Goal: Task Accomplishment & Management: Complete application form

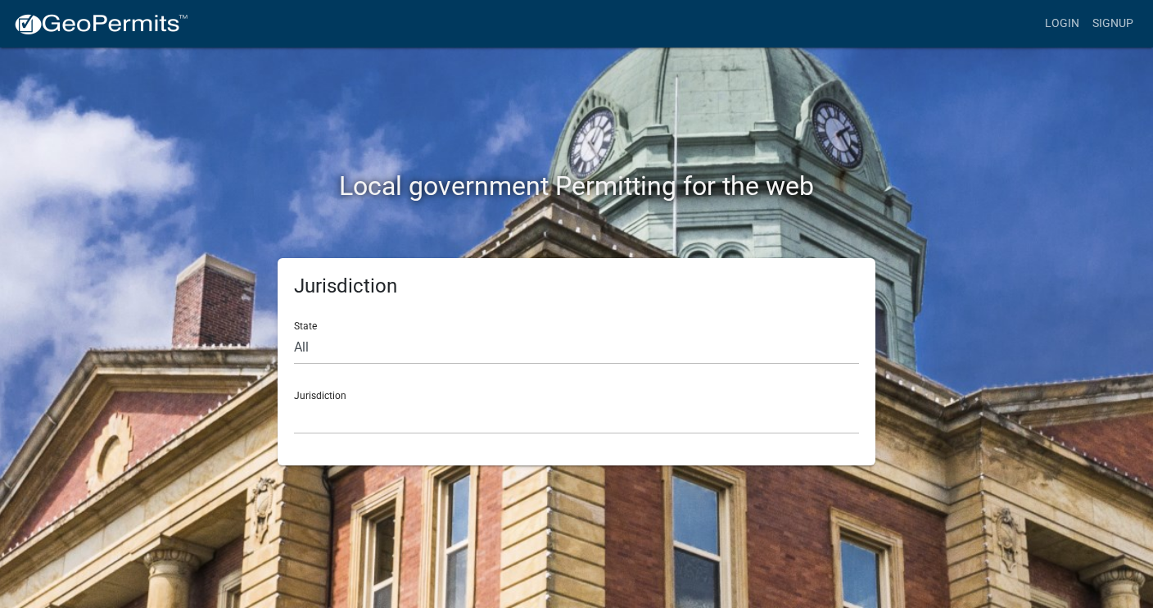
click at [475, 317] on div "State All Colorado Georgia Indiana Iowa Kansas Minnesota Ohio South Carolina Wi…" at bounding box center [576, 336] width 565 height 57
click at [451, 349] on select "All Colorado Georgia Indiana Iowa Kansas Minnesota Ohio South Carolina Wisconsin" at bounding box center [576, 348] width 565 height 34
select select "[US_STATE]"
click at [294, 331] on select "All Colorado Georgia Indiana Iowa Kansas Minnesota Ohio South Carolina Wisconsin" at bounding box center [576, 348] width 565 height 34
click at [342, 401] on select "City of Charlestown, Indiana City of Jeffersonville, Indiana City of Logansport…" at bounding box center [576, 418] width 565 height 34
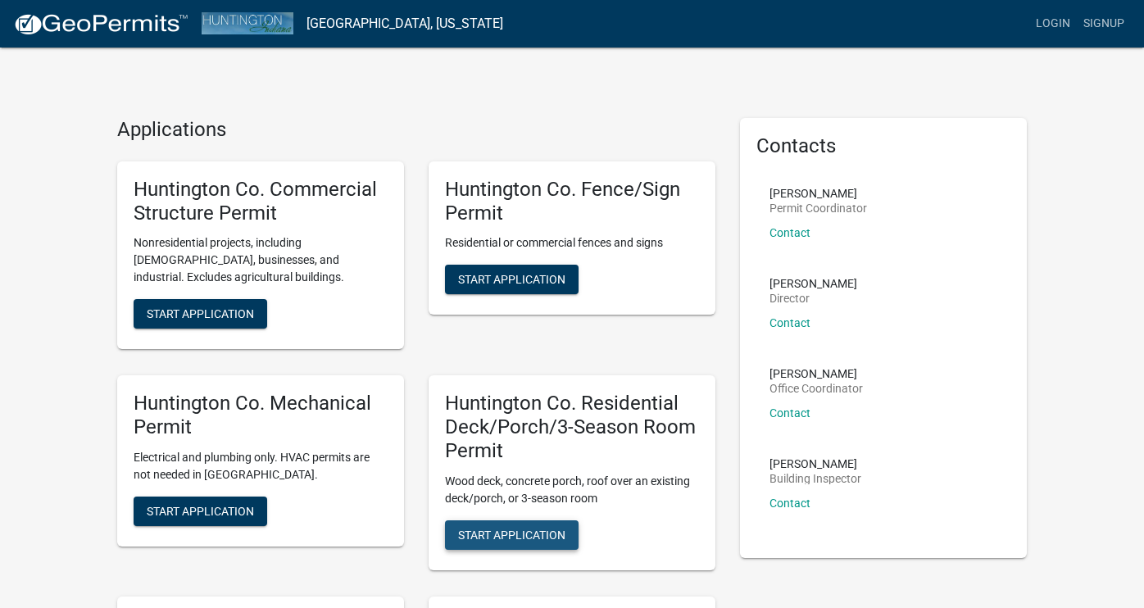
click at [519, 530] on span "Start Application" at bounding box center [511, 534] width 107 height 13
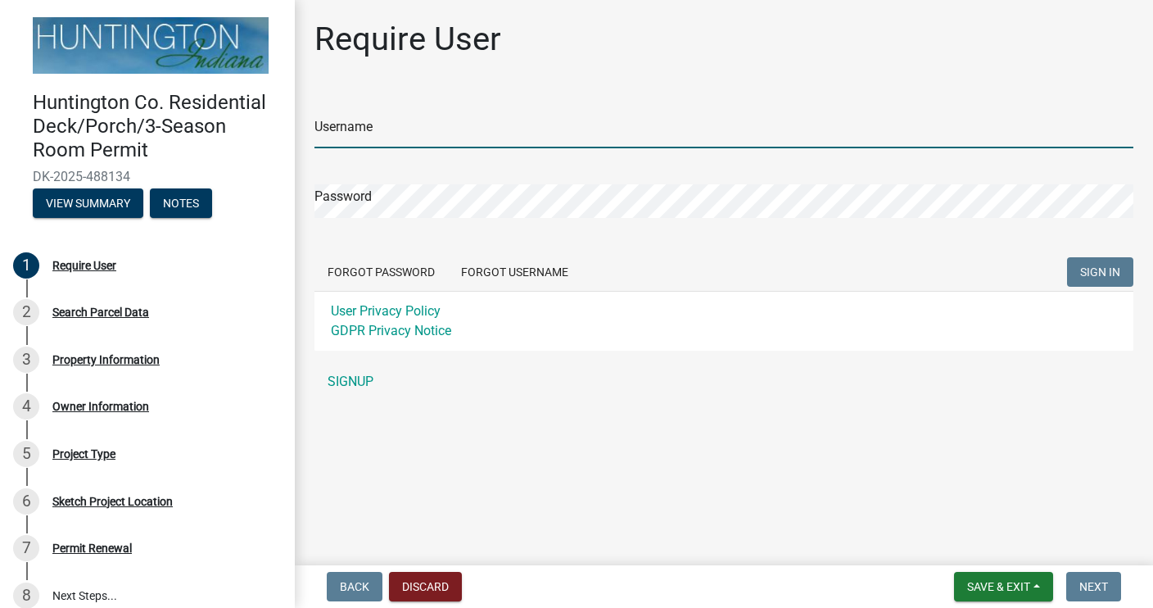
click at [423, 129] on input "Username" at bounding box center [724, 132] width 819 height 34
type input "[PERSON_NAME]"
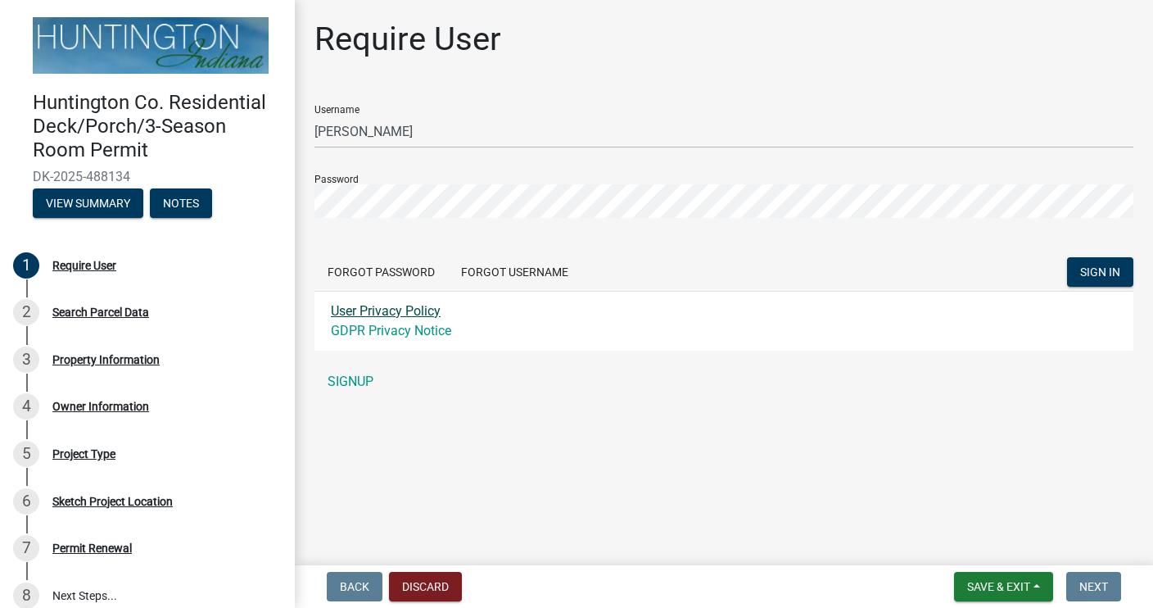
click at [410, 315] on link "User Privacy Policy" at bounding box center [386, 311] width 110 height 16
click at [410, 331] on link "GDPR Privacy Notice" at bounding box center [391, 331] width 120 height 16
click at [1091, 265] on span "SIGN IN" at bounding box center [1100, 271] width 40 height 13
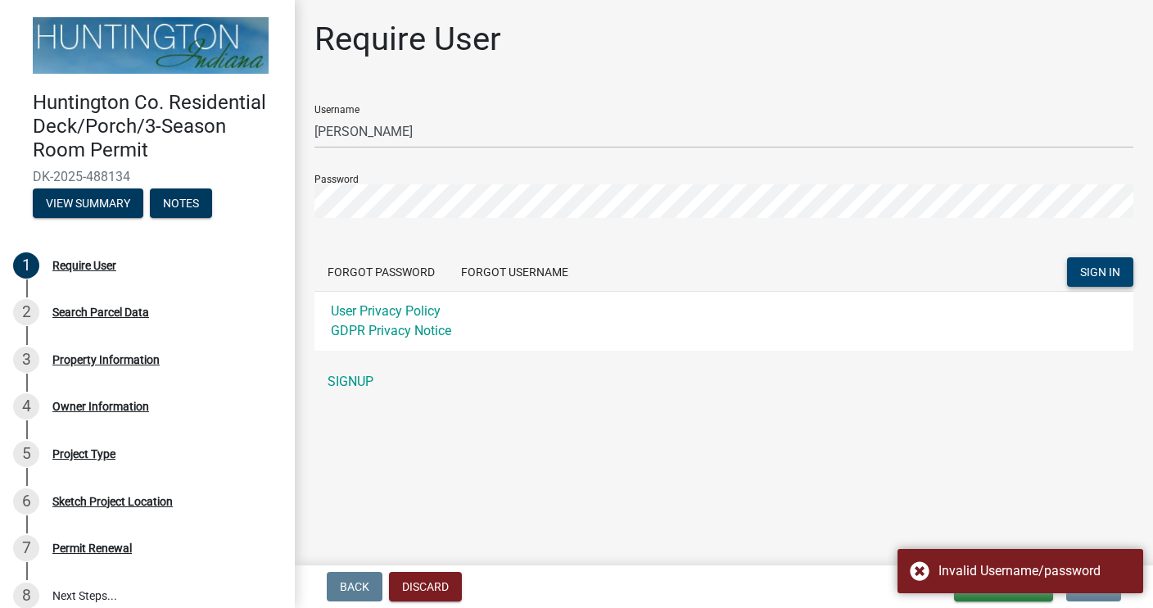
click at [670, 251] on form "Username terry burris Password Forgot Password Forgot Username SIGN IN User Pri…" at bounding box center [724, 221] width 819 height 259
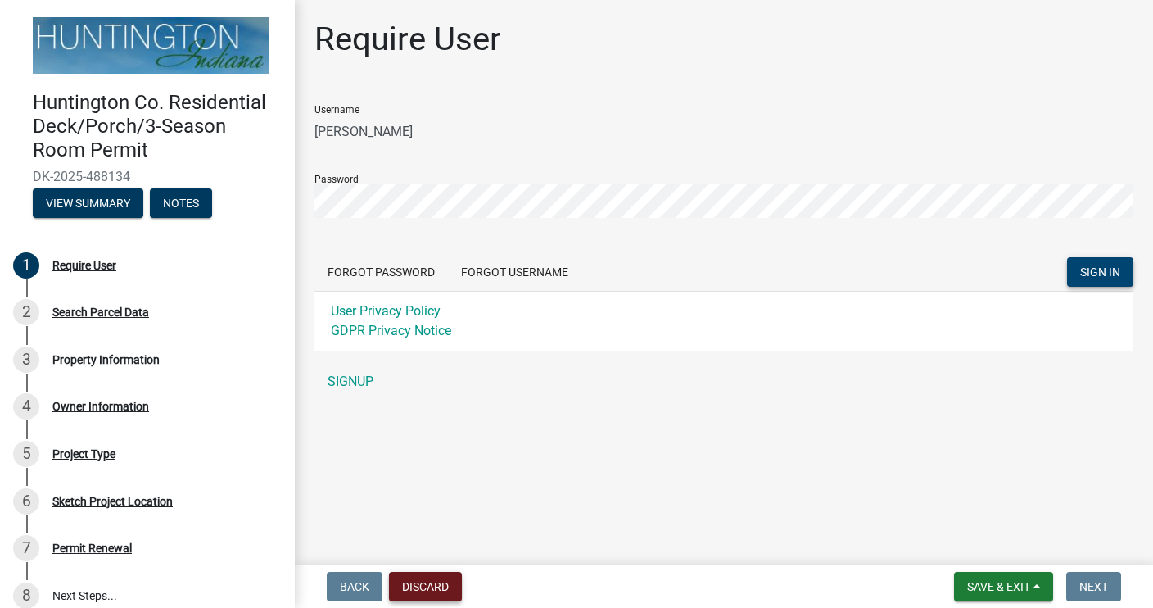
click at [434, 587] on button "Discard" at bounding box center [425, 586] width 73 height 29
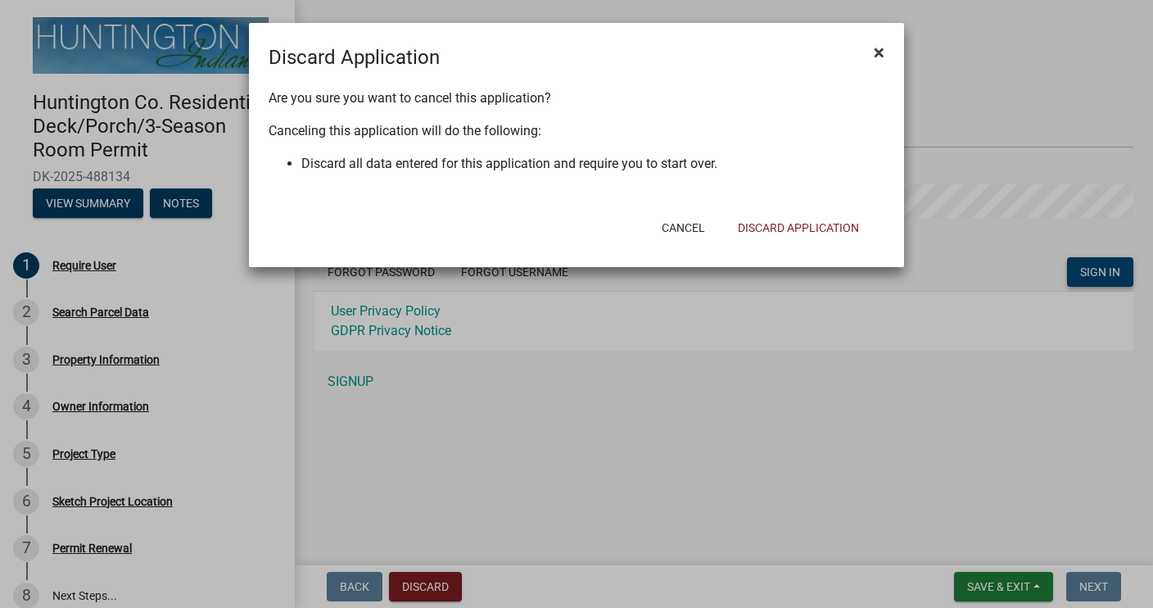
click at [878, 56] on span "×" at bounding box center [879, 52] width 11 height 23
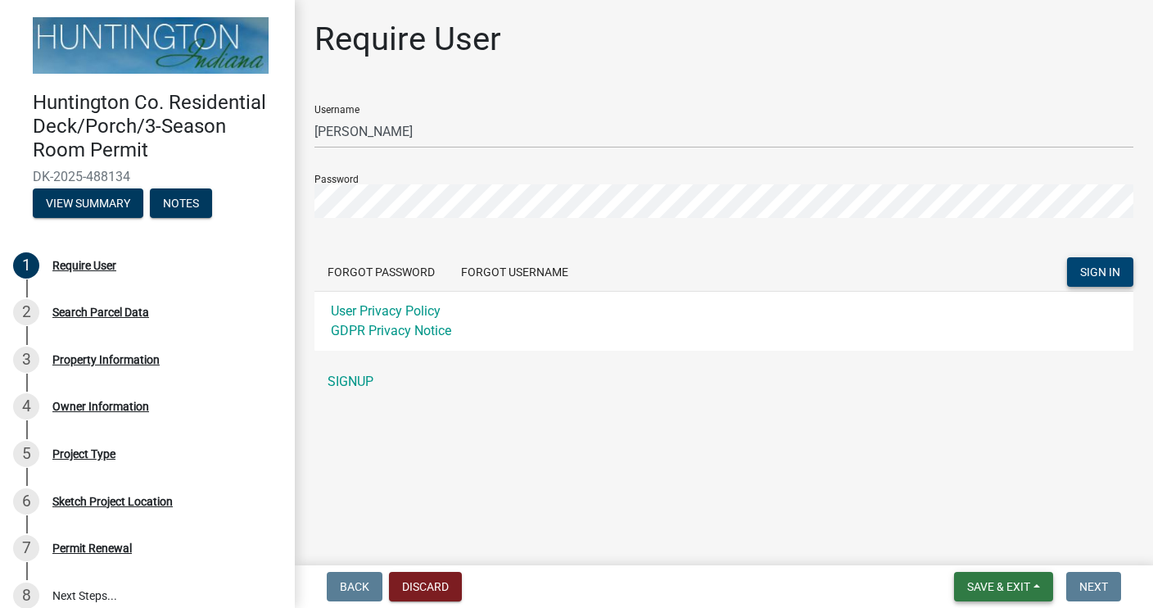
click at [967, 585] on span "Save & Exit" at bounding box center [998, 586] width 63 height 13
click at [950, 505] on button "Save" at bounding box center [987, 504] width 131 height 39
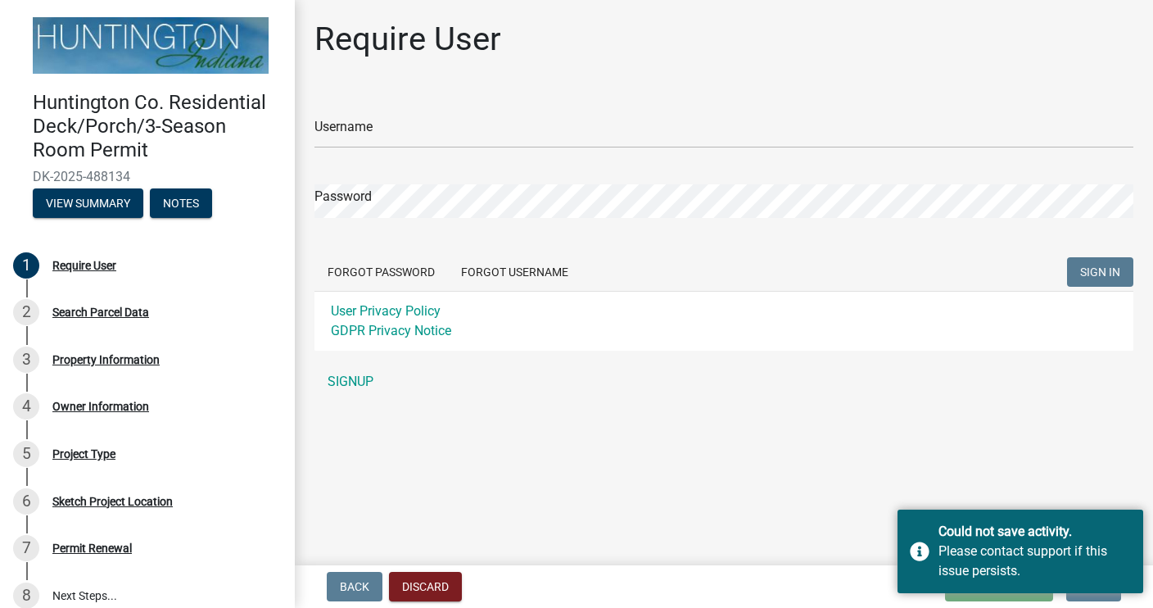
click at [697, 414] on main "Require User Username Password Forgot Password Forgot Username SIGN IN User Pri…" at bounding box center [724, 279] width 858 height 559
click at [85, 200] on button "View Summary" at bounding box center [88, 202] width 111 height 29
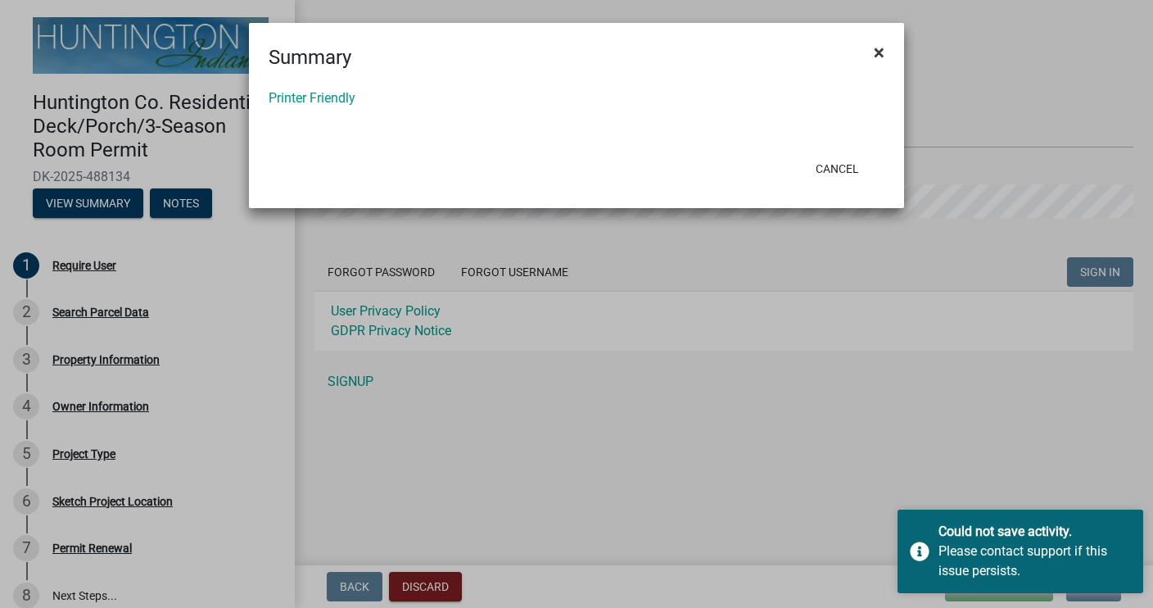
click at [878, 52] on span "×" at bounding box center [879, 52] width 11 height 23
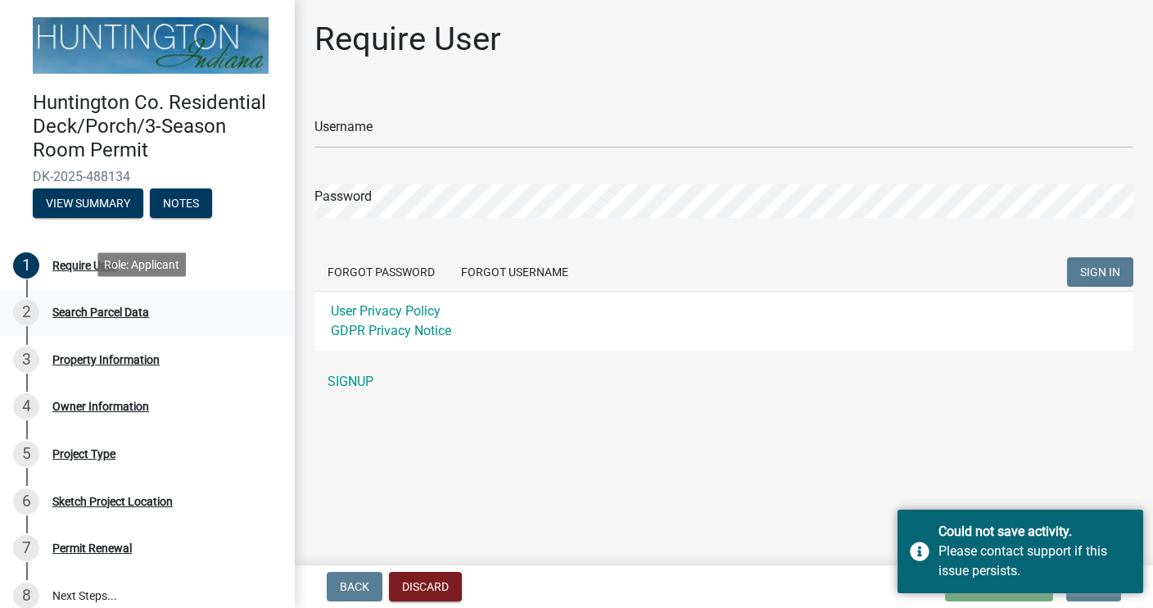
click at [73, 307] on div "Search Parcel Data" at bounding box center [100, 311] width 97 height 11
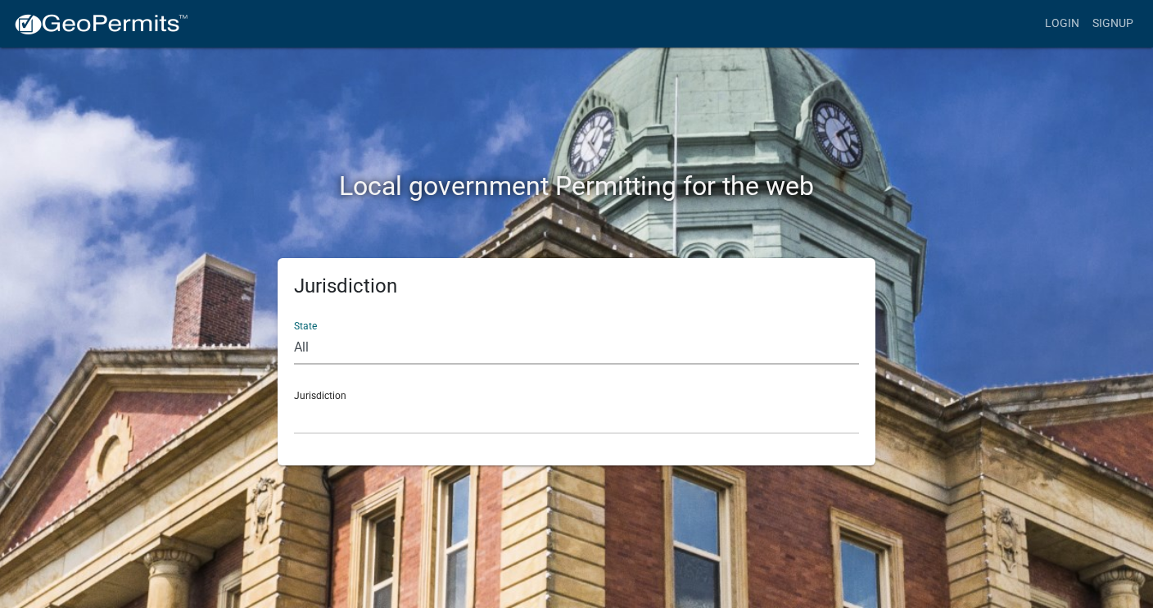
click at [301, 347] on select "All [US_STATE] [US_STATE] [US_STATE] [US_STATE] [US_STATE] [US_STATE] [US_STATE…" at bounding box center [576, 348] width 565 height 34
select select "[US_STATE]"
click at [294, 331] on select "All [US_STATE] [US_STATE] [US_STATE] [US_STATE] [US_STATE] [US_STATE] [US_STATE…" at bounding box center [576, 348] width 565 height 34
click at [324, 392] on div "Jurisdiction City of Charlestown, Indiana City of Jeffersonville, Indiana City …" at bounding box center [576, 406] width 565 height 57
click at [346, 396] on div "Jurisdiction City of Charlestown, Indiana City of Jeffersonville, Indiana City …" at bounding box center [576, 406] width 565 height 57
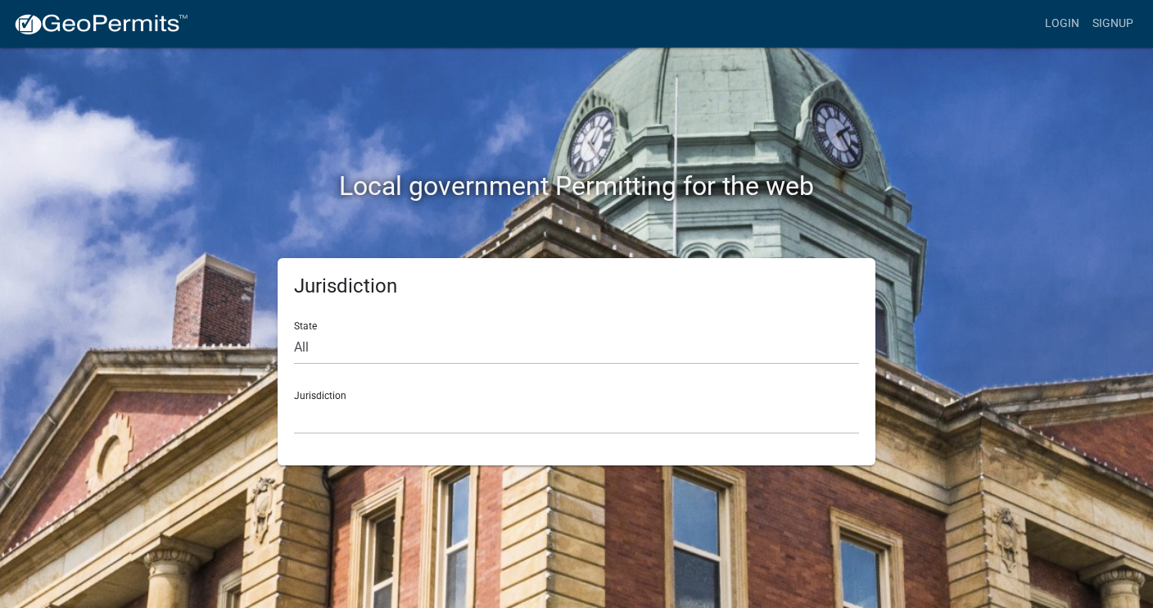
click at [304, 396] on div "Jurisdiction City of Charlestown, Indiana City of Jeffersonville, Indiana City …" at bounding box center [576, 406] width 565 height 57
click at [322, 387] on div "Jurisdiction City of Charlestown, Indiana City of Jeffersonville, Indiana City …" at bounding box center [576, 406] width 565 height 57
drag, startPoint x: 359, startPoint y: 435, endPoint x: 350, endPoint y: 424, distance: 13.9
click at [351, 426] on div "Jurisdiction State All Colorado Georgia Indiana Iowa Kansas Minnesota Ohio Sout…" at bounding box center [577, 361] width 598 height 207
click at [350, 425] on select "City of Charlestown, Indiana City of Jeffersonville, Indiana City of Logansport…" at bounding box center [576, 418] width 565 height 34
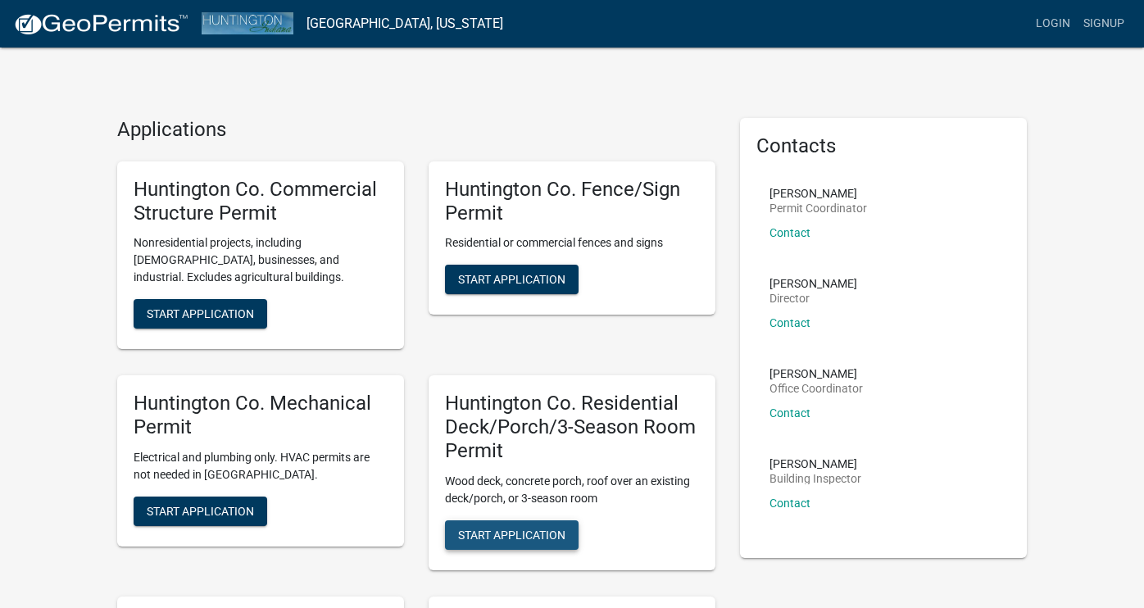
click at [505, 528] on span "Start Application" at bounding box center [511, 534] width 107 height 13
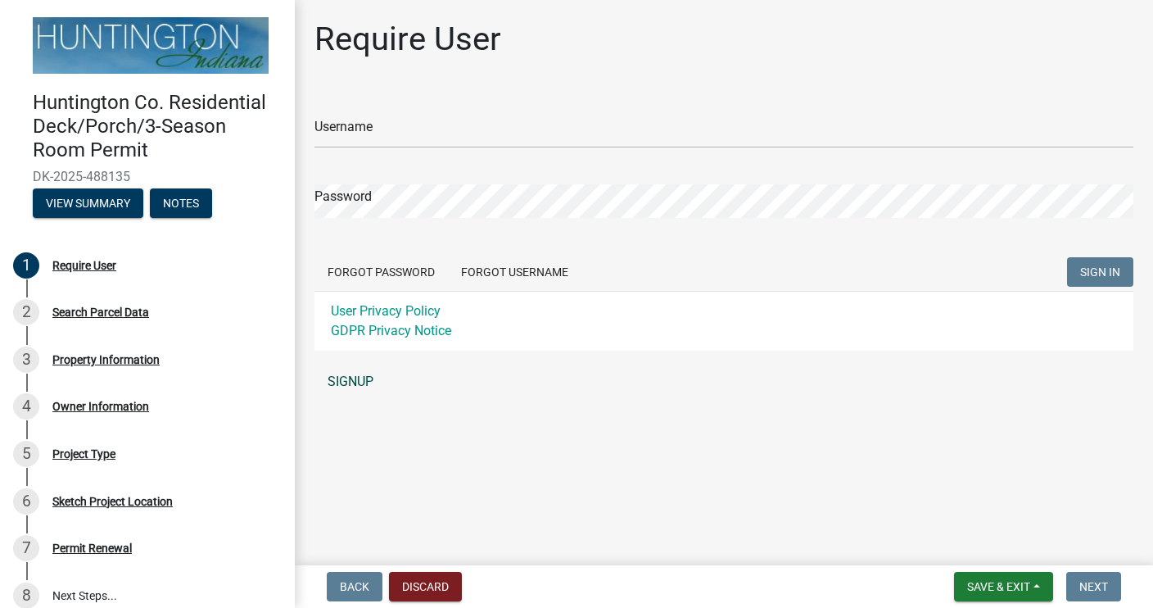
click at [344, 380] on link "SIGNUP" at bounding box center [724, 381] width 819 height 33
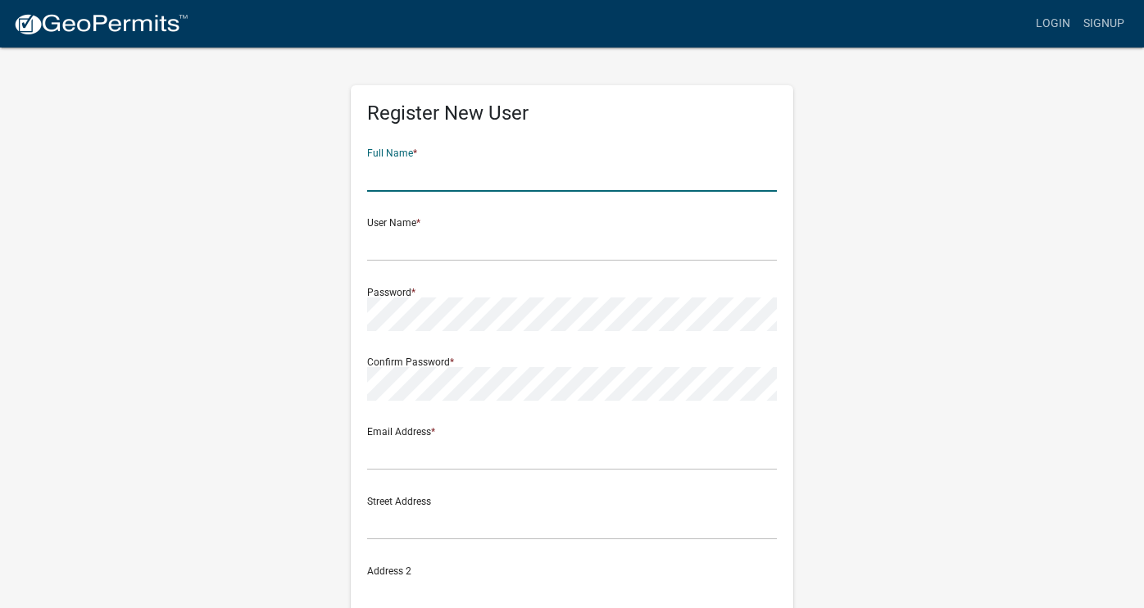
click at [423, 179] on input "text" at bounding box center [572, 175] width 410 height 34
type input "[PERSON_NAME]"
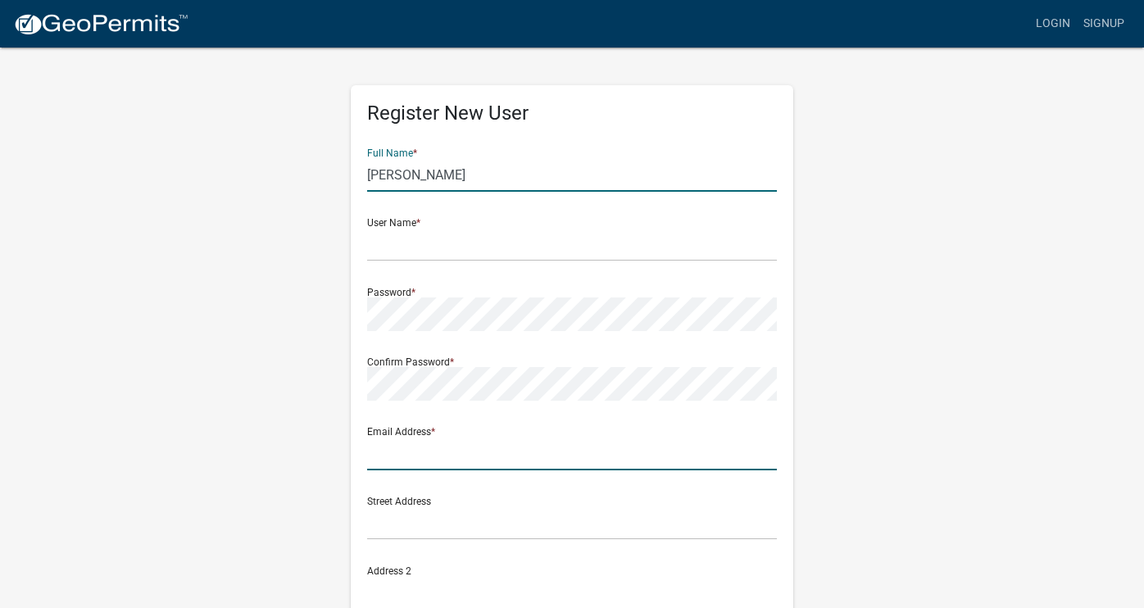
type input "[EMAIL_ADDRESS][DOMAIN_NAME]"
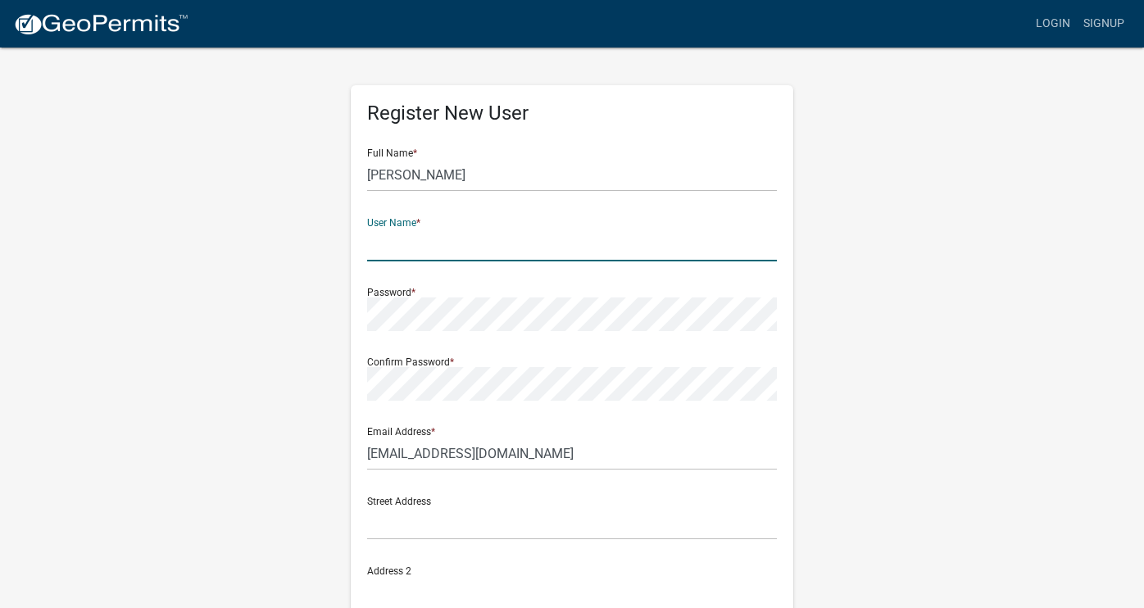
click at [392, 252] on input "text" at bounding box center [572, 245] width 410 height 34
type input "[PERSON_NAME]"
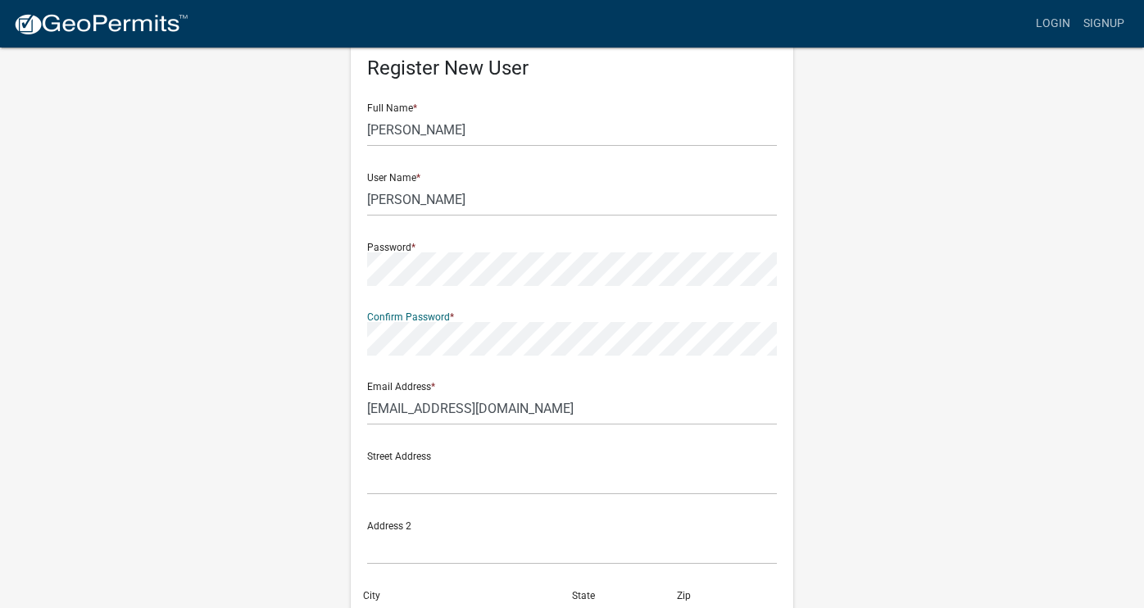
scroll to position [131, 0]
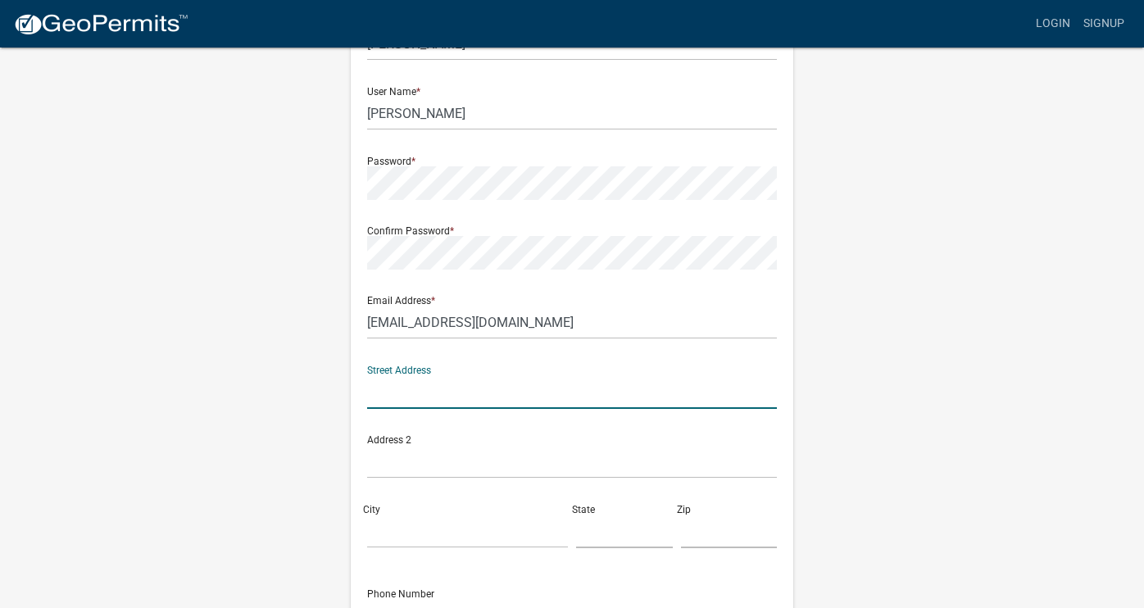
click at [419, 400] on input "text" at bounding box center [572, 392] width 410 height 34
type input "6596 W 100 N"
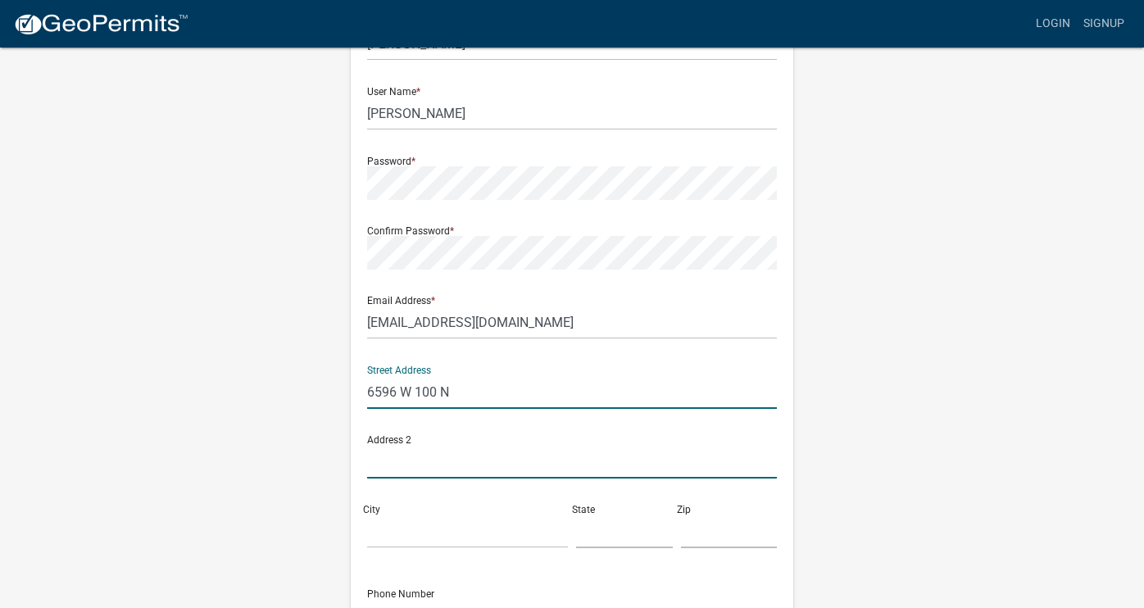
type input "6596 W 100 N"
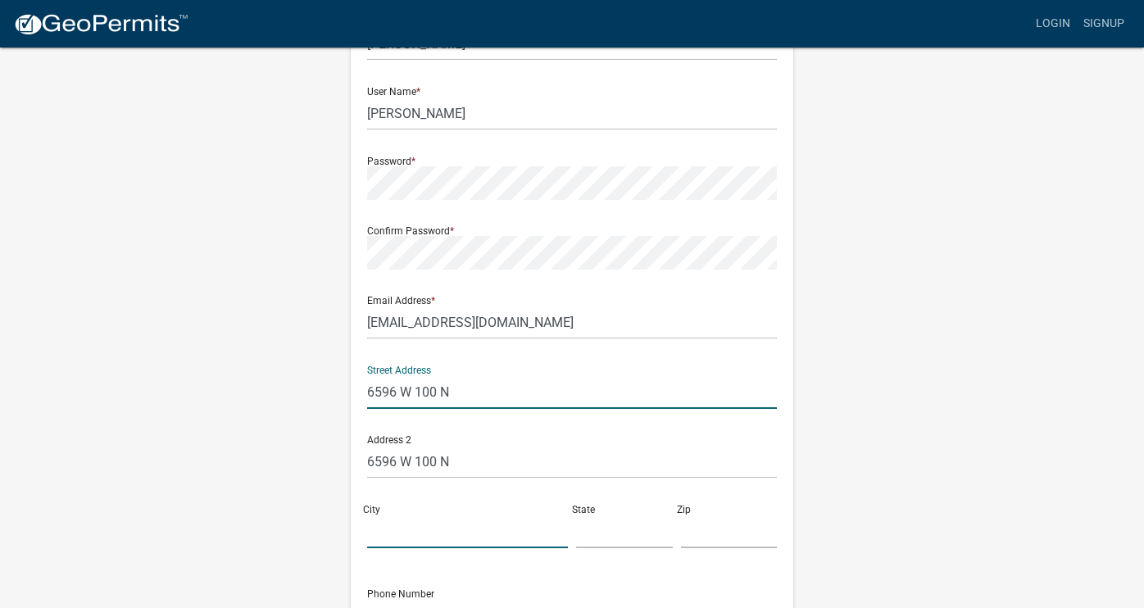
type input "ANDREWS"
type input "IN"
type input "46702"
type input "2607861416"
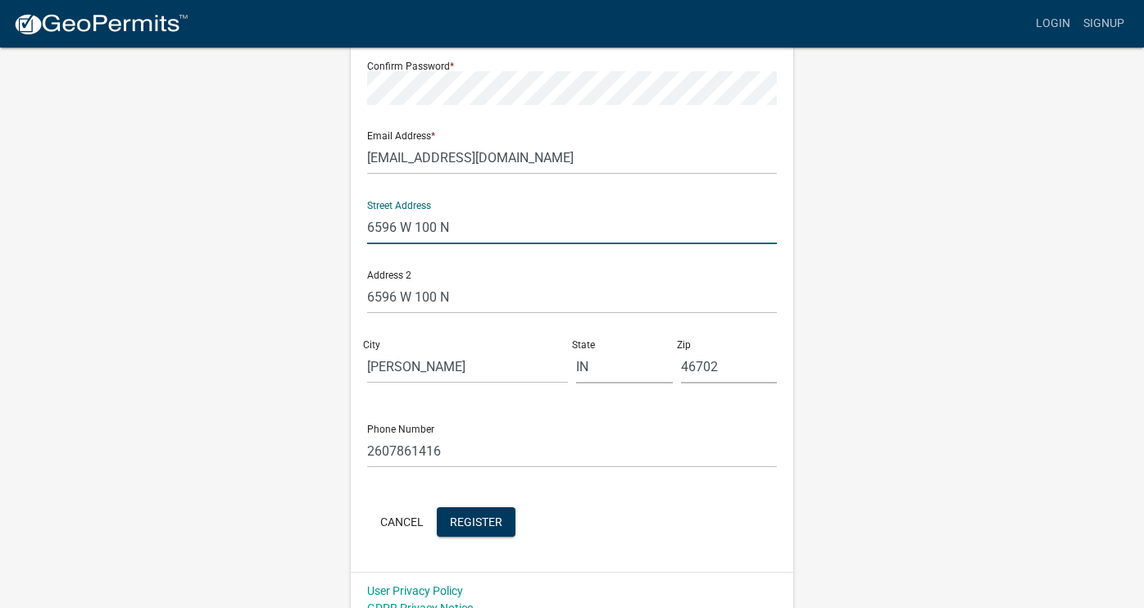
scroll to position [315, 0]
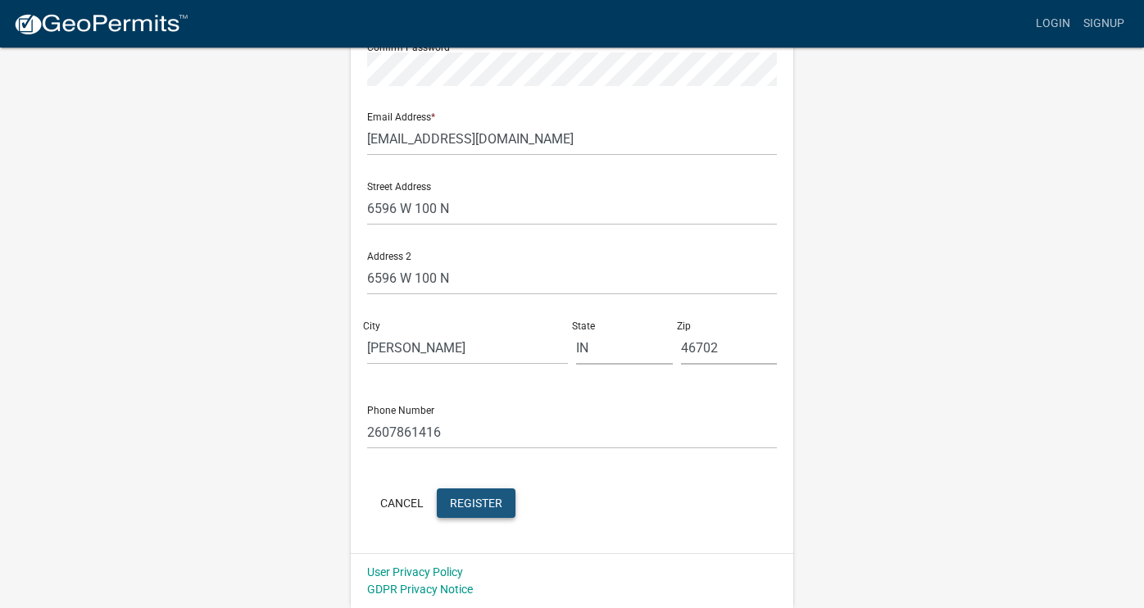
click at [491, 505] on span "Register" at bounding box center [476, 502] width 52 height 13
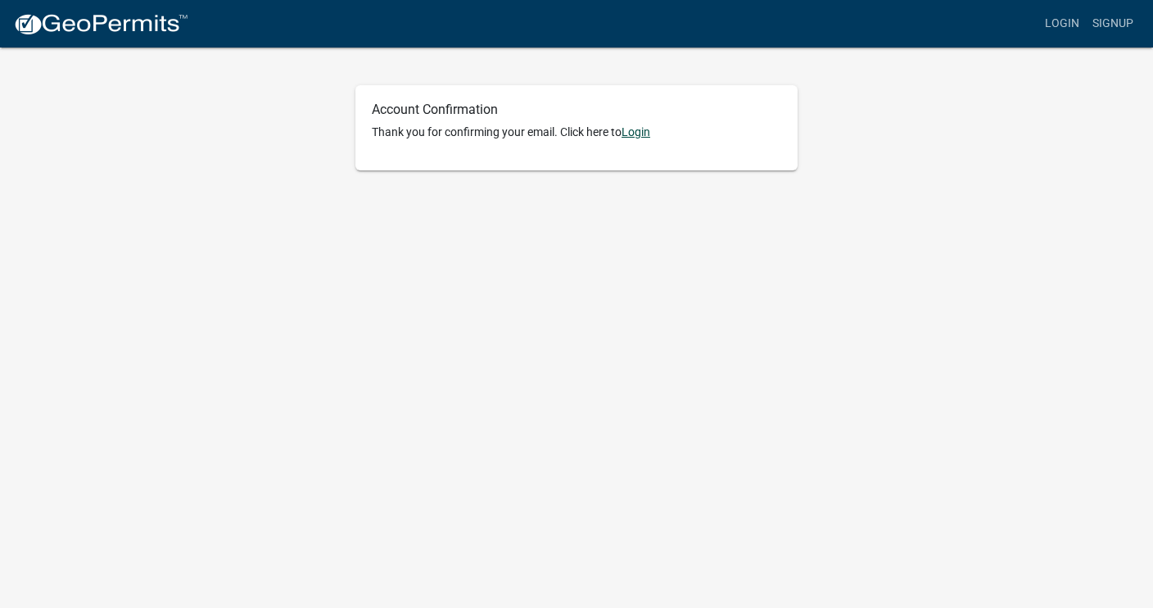
click at [639, 129] on link "Login" at bounding box center [636, 131] width 29 height 13
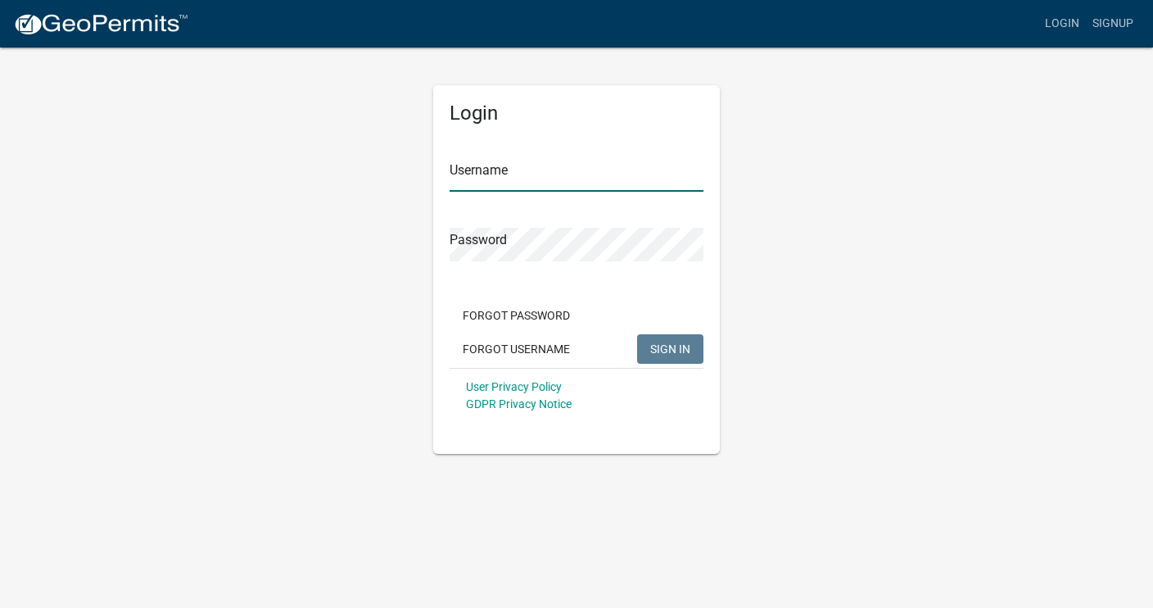
type input "[PERSON_NAME]"
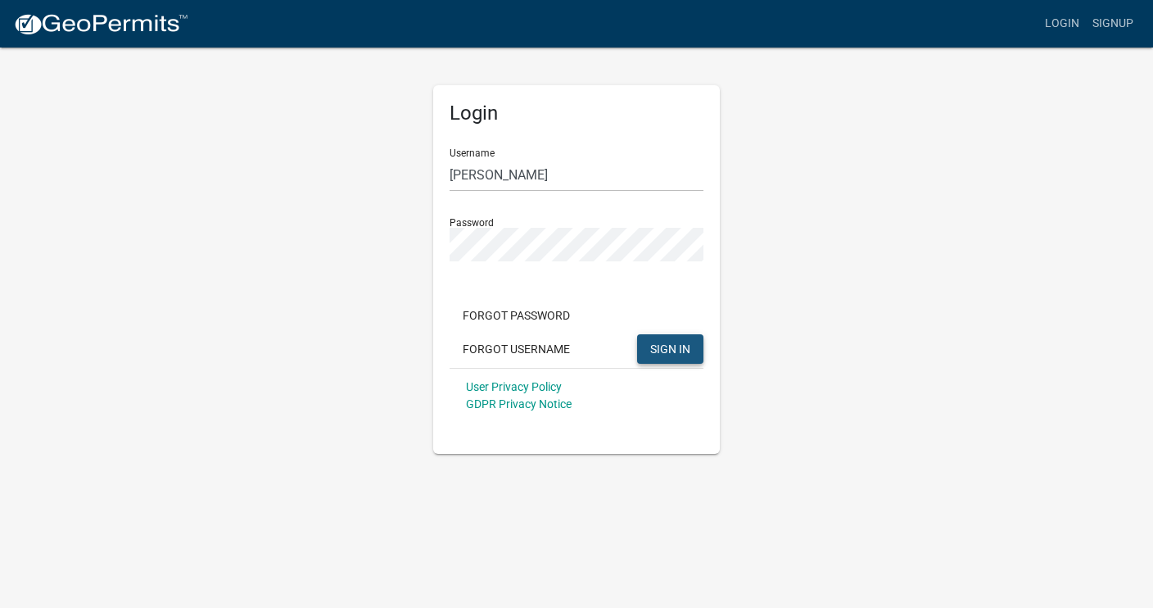
click at [659, 350] on span "SIGN IN" at bounding box center [670, 348] width 40 height 13
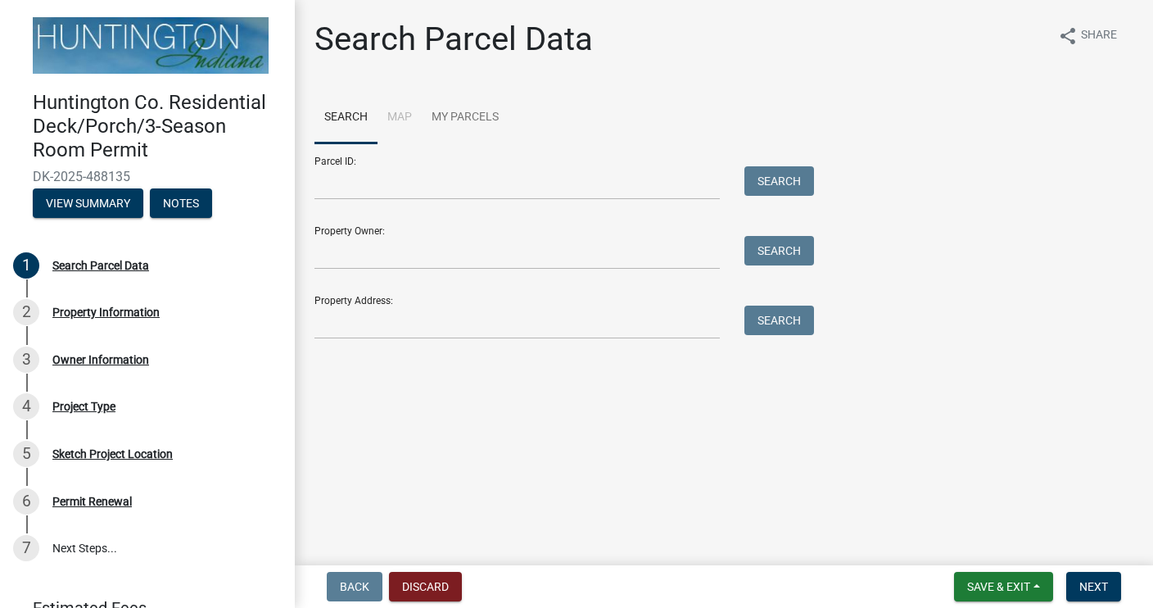
click at [328, 162] on div "Parcel ID: Search" at bounding box center [560, 171] width 491 height 57
click at [362, 162] on div "Parcel ID: Search" at bounding box center [560, 171] width 491 height 57
click at [364, 187] on input "Parcel ID:" at bounding box center [517, 183] width 405 height 34
click at [337, 177] on input "Parcel ID:" at bounding box center [517, 183] width 405 height 34
click at [342, 258] on input "Property Owner:" at bounding box center [517, 253] width 405 height 34
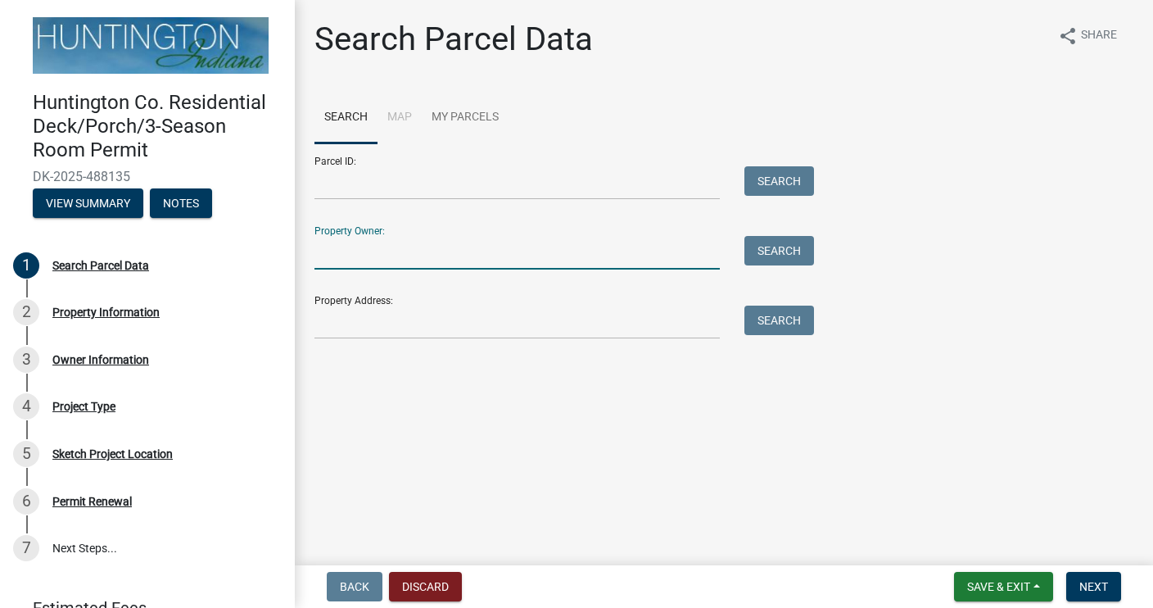
type input "[PERSON_NAME]"
type input "6596north 100 west"
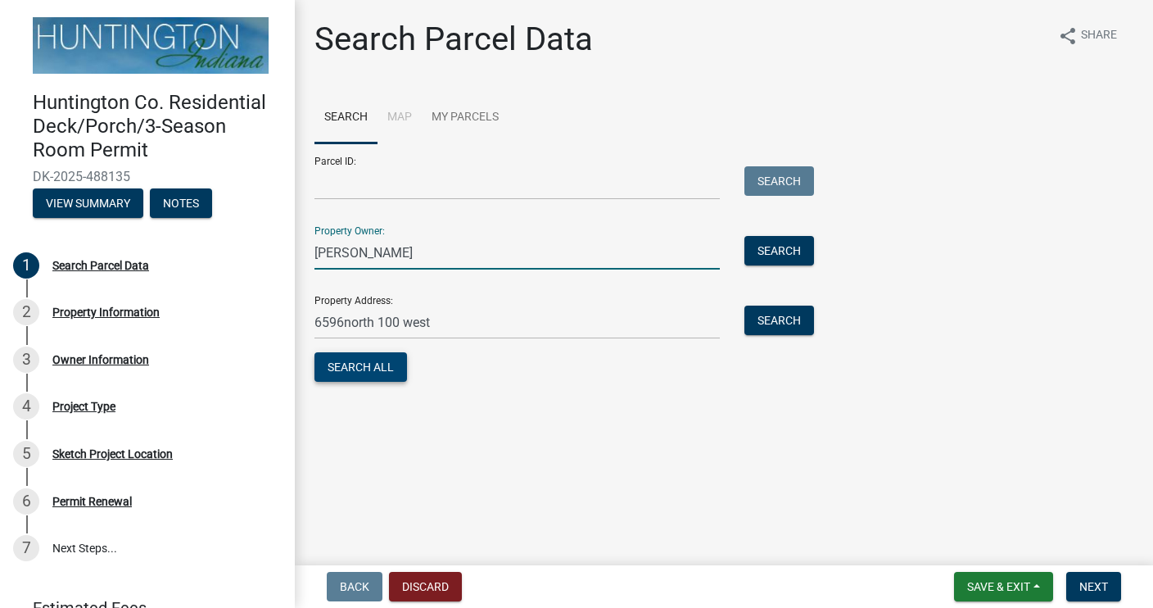
click at [354, 362] on button "Search All" at bounding box center [361, 366] width 93 height 29
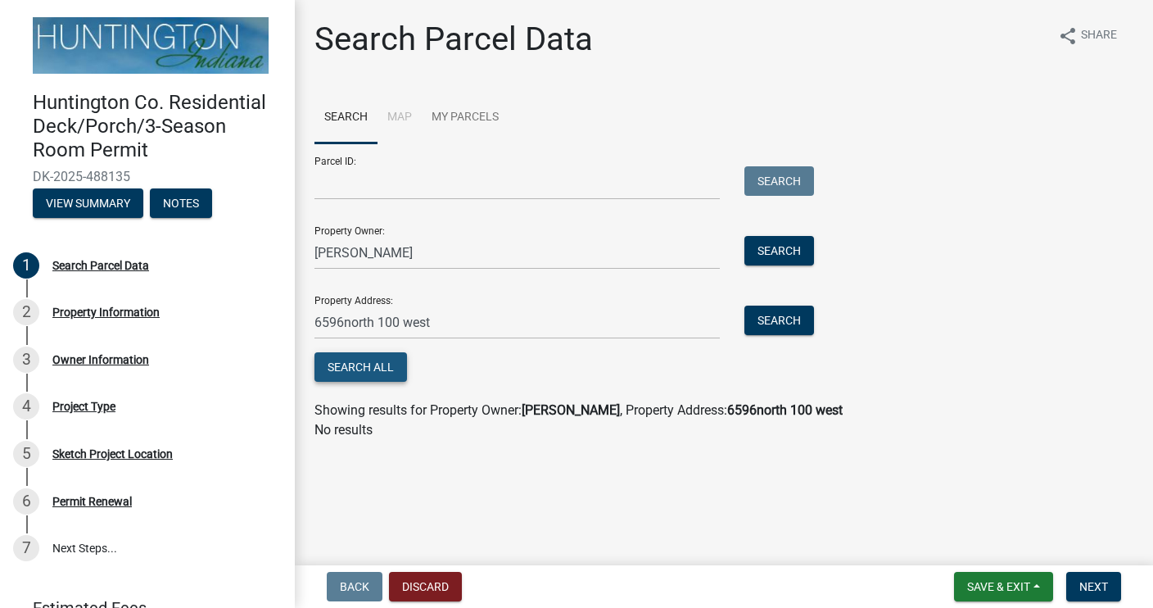
click at [362, 371] on button "Search All" at bounding box center [361, 366] width 93 height 29
click at [767, 247] on button "Search" at bounding box center [780, 250] width 70 height 29
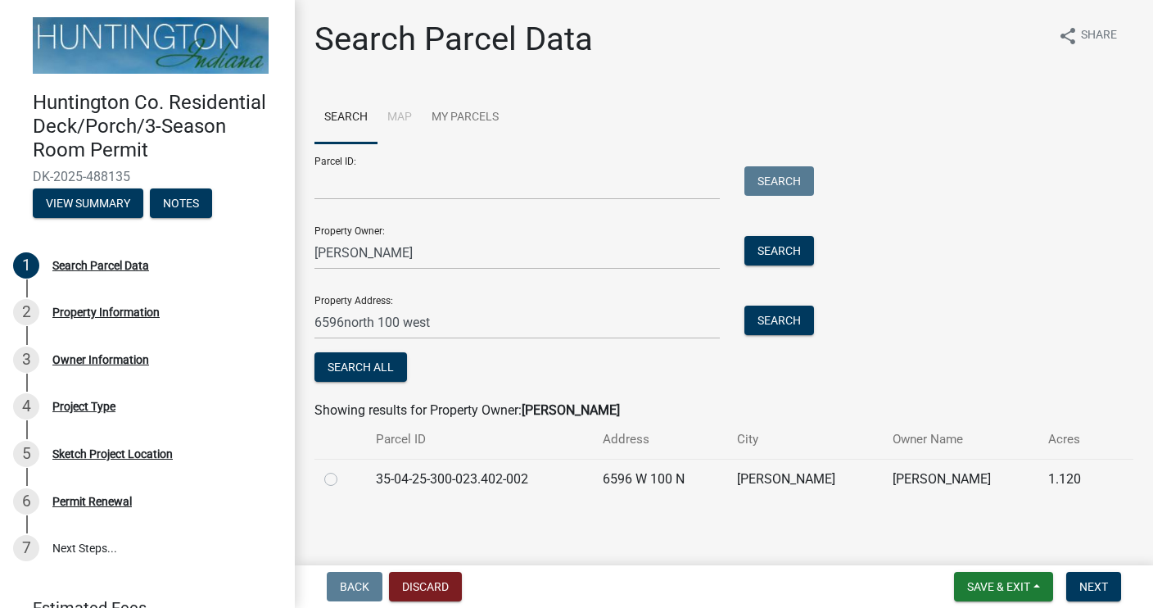
click at [344, 469] on label at bounding box center [344, 469] width 0 height 0
click at [344, 478] on input "radio" at bounding box center [349, 474] width 11 height 11
radio input "true"
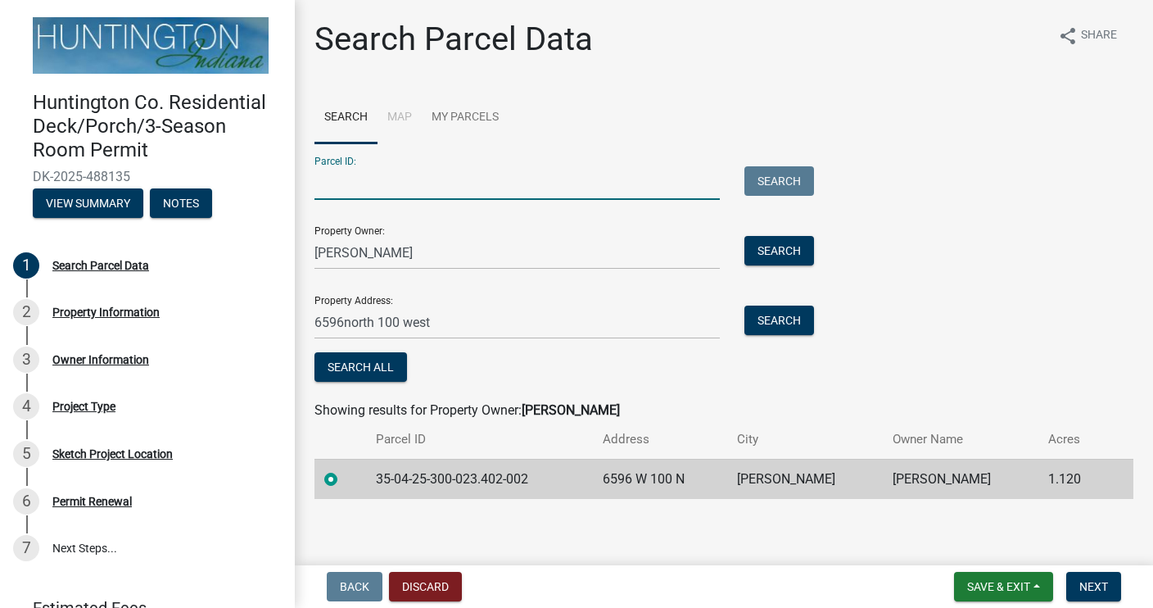
click at [400, 193] on input "Parcel ID:" at bounding box center [517, 183] width 405 height 34
type input "35-04-25-300-023.402-002"
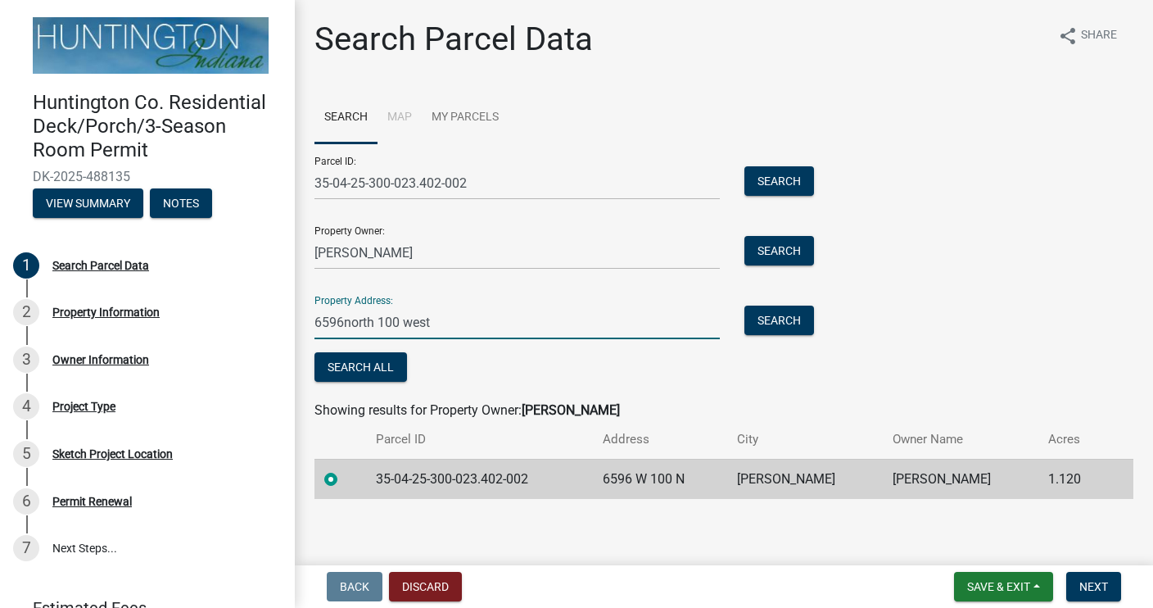
click at [342, 324] on input "6596north 100 west" at bounding box center [517, 323] width 405 height 34
type input "[STREET_ADDRESS]"
click at [348, 365] on button "Search All" at bounding box center [361, 366] width 93 height 29
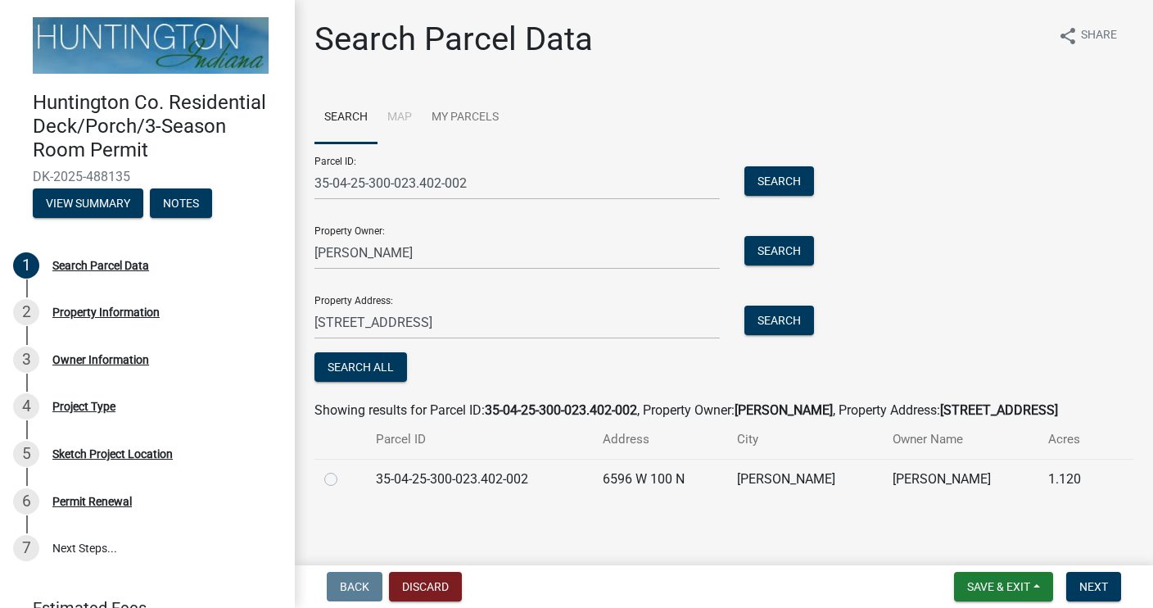
click at [953, 211] on div "Parcel ID: 35-04-25-300-023.402-002 Search Property Owner: [PERSON_NAME] Search…" at bounding box center [724, 264] width 819 height 242
click at [976, 587] on span "Save & Exit" at bounding box center [998, 586] width 63 height 13
click at [951, 502] on button "Save" at bounding box center [987, 504] width 131 height 39
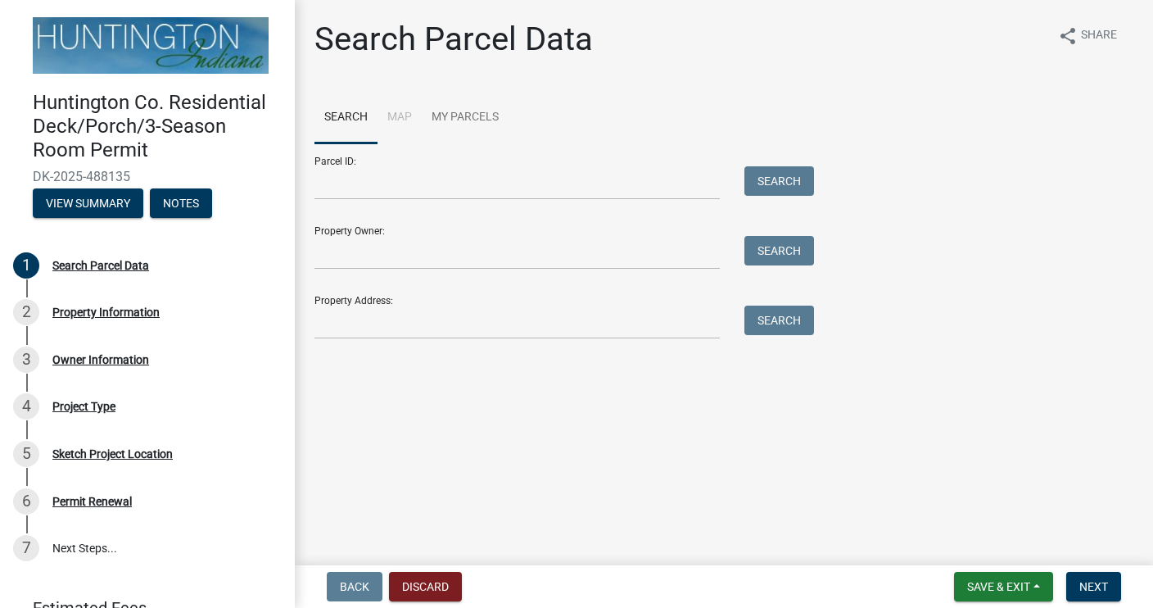
click at [332, 161] on div "Parcel ID: Search" at bounding box center [560, 171] width 491 height 57
click at [355, 228] on div "Property Owner: Search" at bounding box center [560, 241] width 491 height 57
click at [359, 244] on input "Property Owner:" at bounding box center [517, 253] width 405 height 34
type input "[PERSON_NAME]"
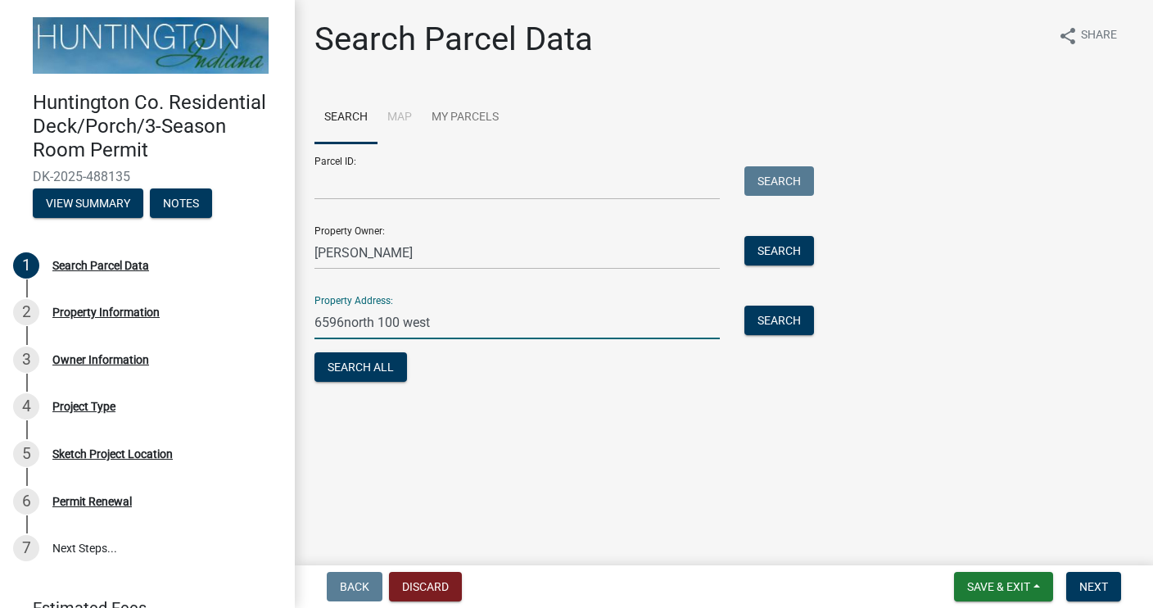
click at [342, 319] on input "6596north 100 west" at bounding box center [517, 323] width 405 height 34
type input "[STREET_ADDRESS]"
click at [357, 374] on button "Search All" at bounding box center [361, 366] width 93 height 29
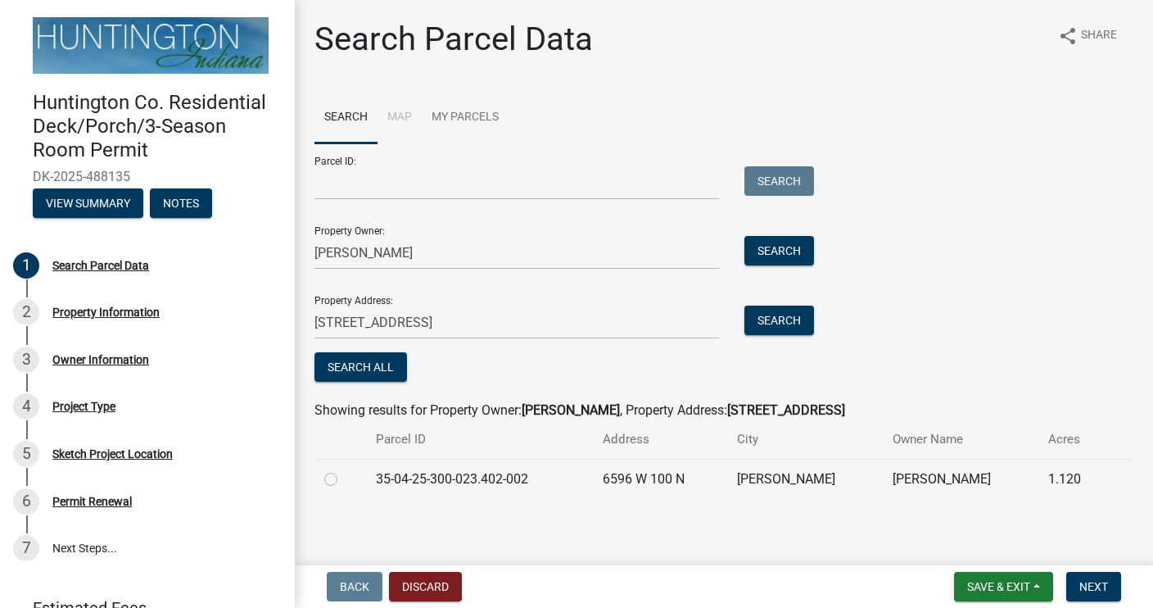
click at [344, 469] on label at bounding box center [344, 469] width 0 height 0
click at [344, 480] on input "radio" at bounding box center [349, 474] width 11 height 11
radio input "true"
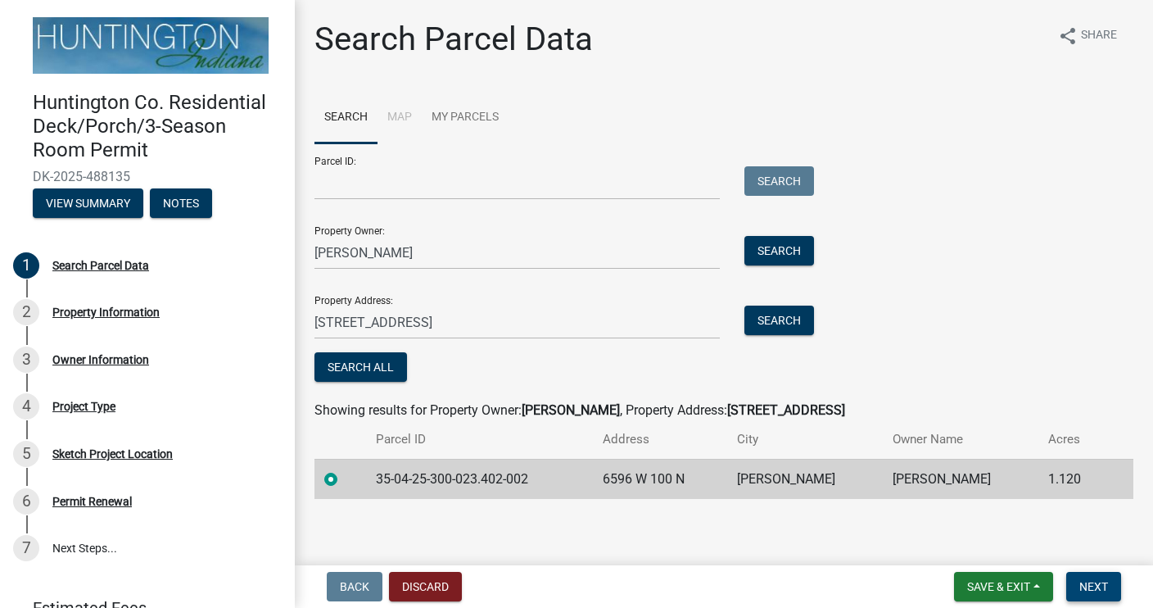
click at [1091, 580] on span "Next" at bounding box center [1094, 586] width 29 height 13
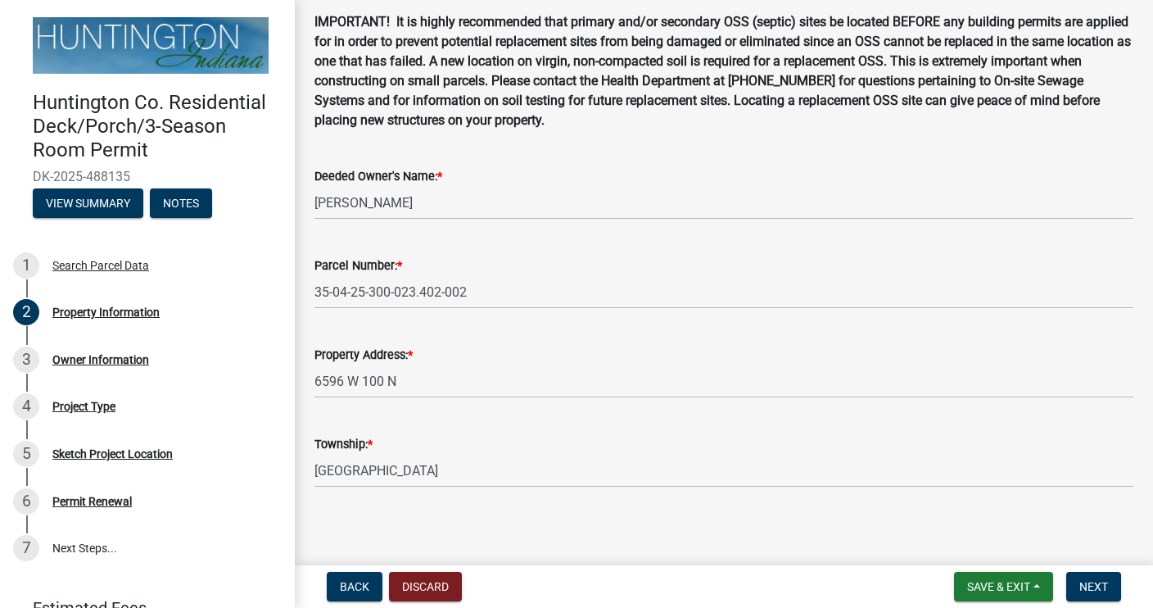
scroll to position [111, 0]
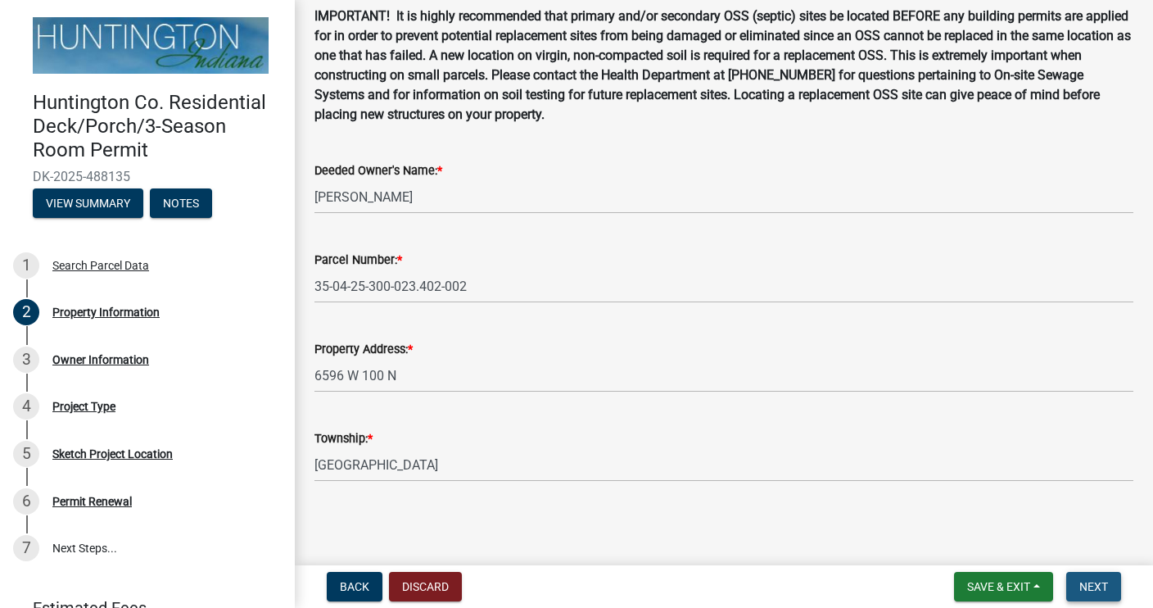
click at [1089, 587] on span "Next" at bounding box center [1094, 586] width 29 height 13
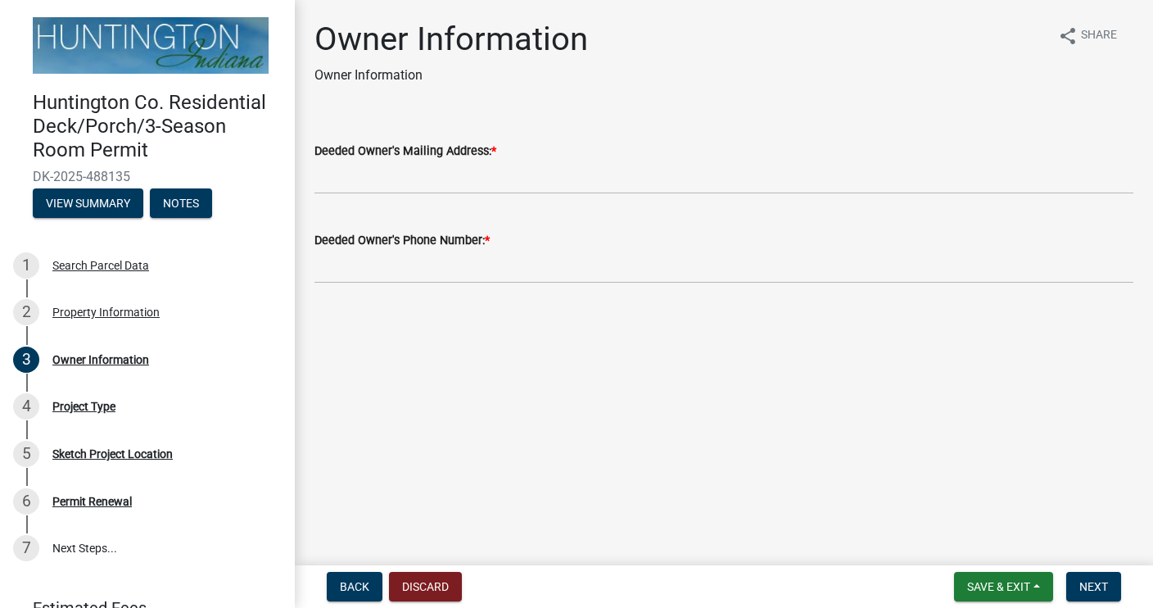
click at [481, 152] on label "Deeded Owner's Mailing Address: *" at bounding box center [406, 151] width 182 height 11
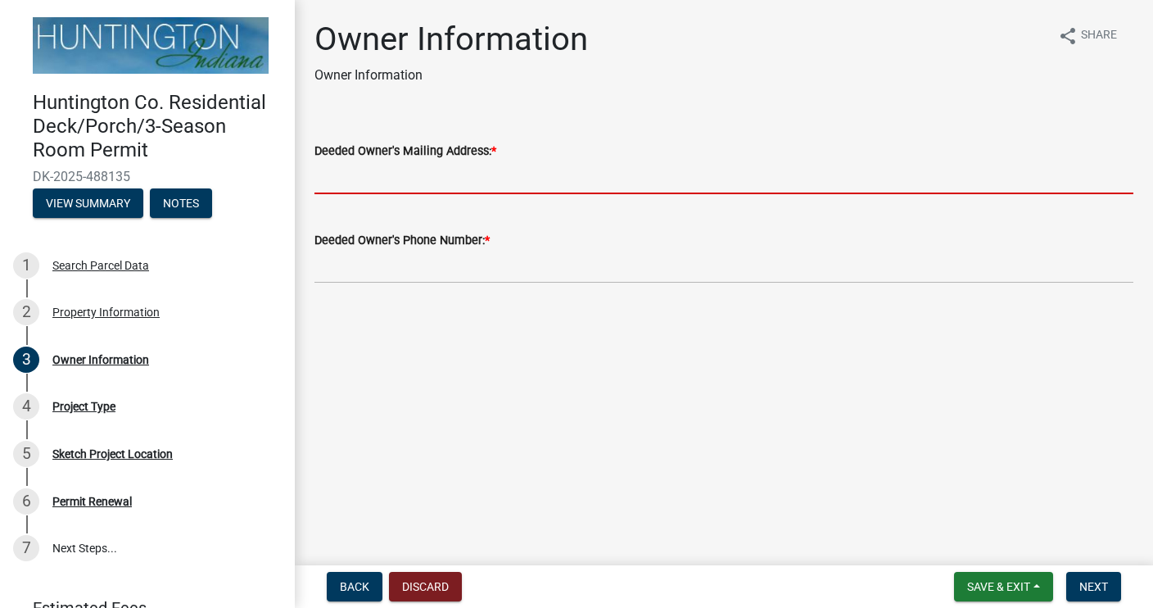
click at [481, 161] on input "Deeded Owner's Mailing Address: *" at bounding box center [724, 178] width 819 height 34
click at [418, 174] on input "Deeded Owner's Mailing Address: *" at bounding box center [724, 178] width 819 height 34
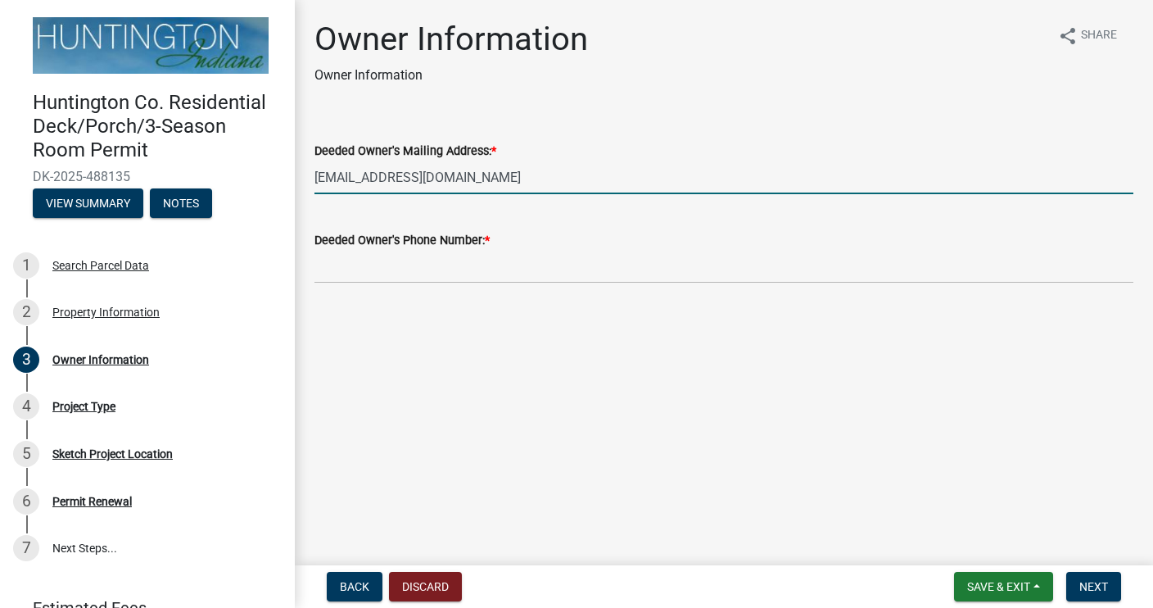
click at [419, 183] on input "[EMAIL_ADDRESS][DOMAIN_NAME]" at bounding box center [724, 178] width 819 height 34
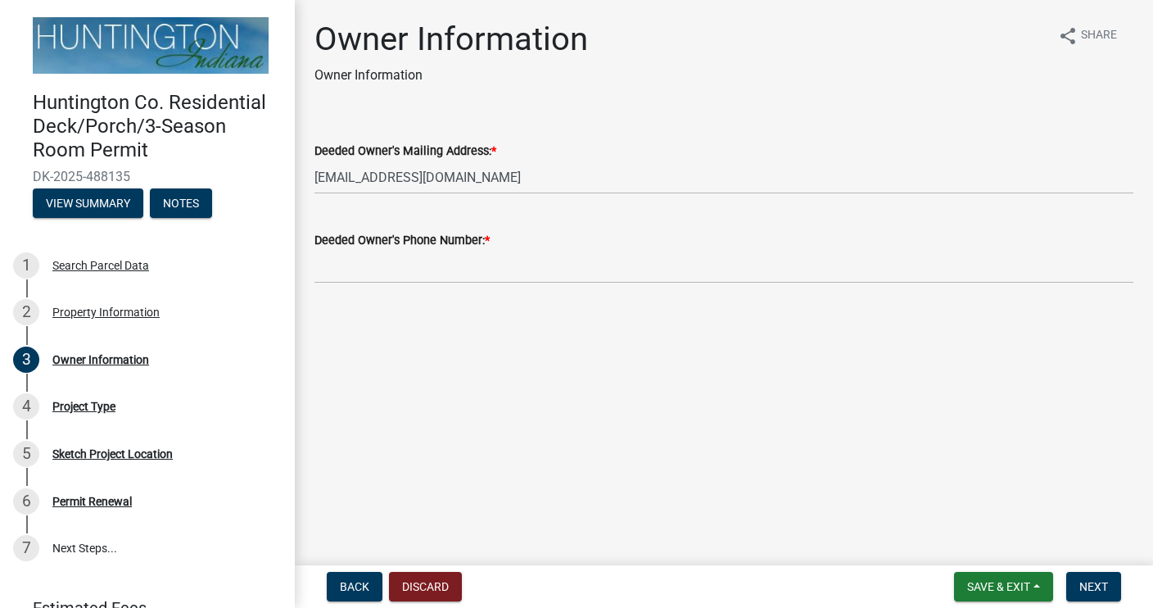
click at [562, 128] on div "Deeded Owner's Mailing Address: * [EMAIL_ADDRESS][DOMAIN_NAME]" at bounding box center [724, 156] width 819 height 76
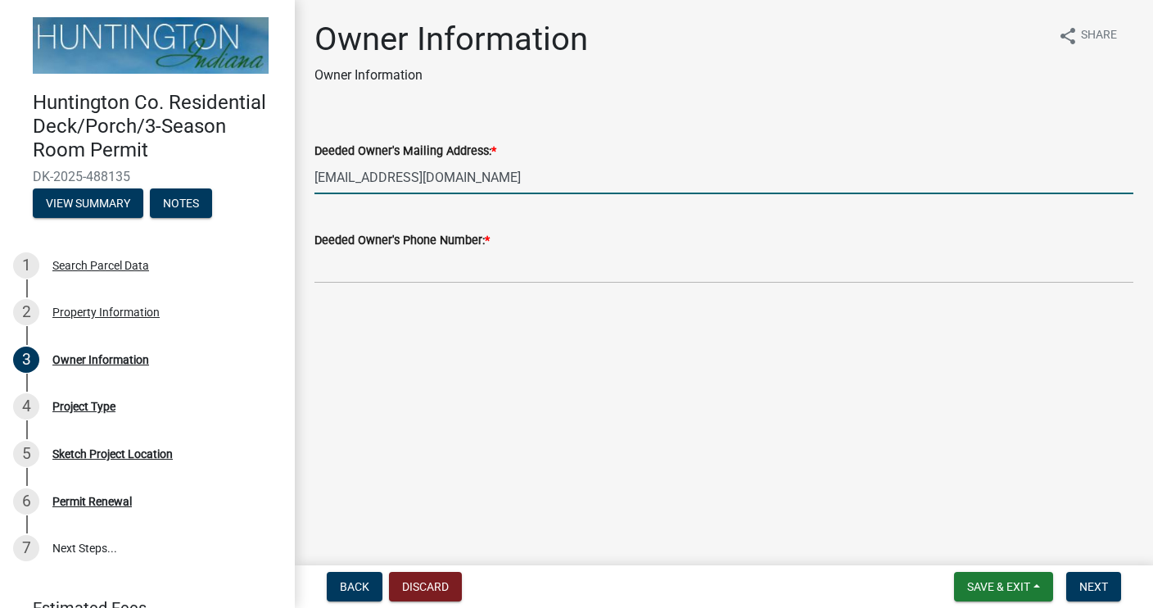
click at [496, 178] on input "[EMAIL_ADDRESS][DOMAIN_NAME]" at bounding box center [724, 178] width 819 height 34
type input "m"
type input "[STREET_ADDRESS][PERSON_NAME]."
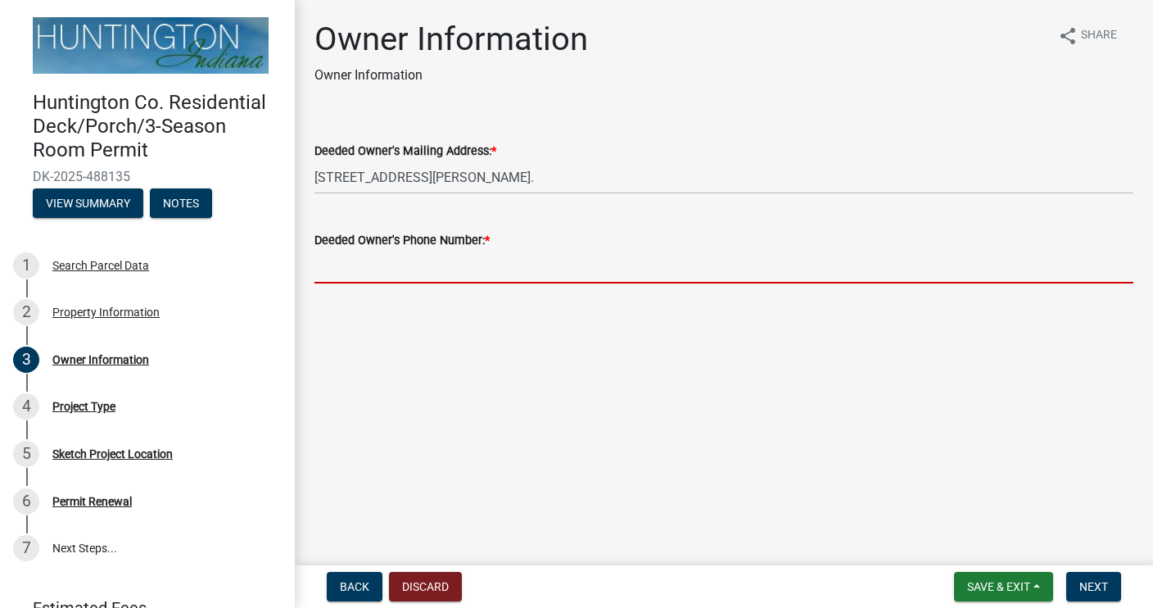
click at [409, 270] on input "Deeded Owner's Phone Number: *" at bounding box center [724, 267] width 819 height 34
type input "@"
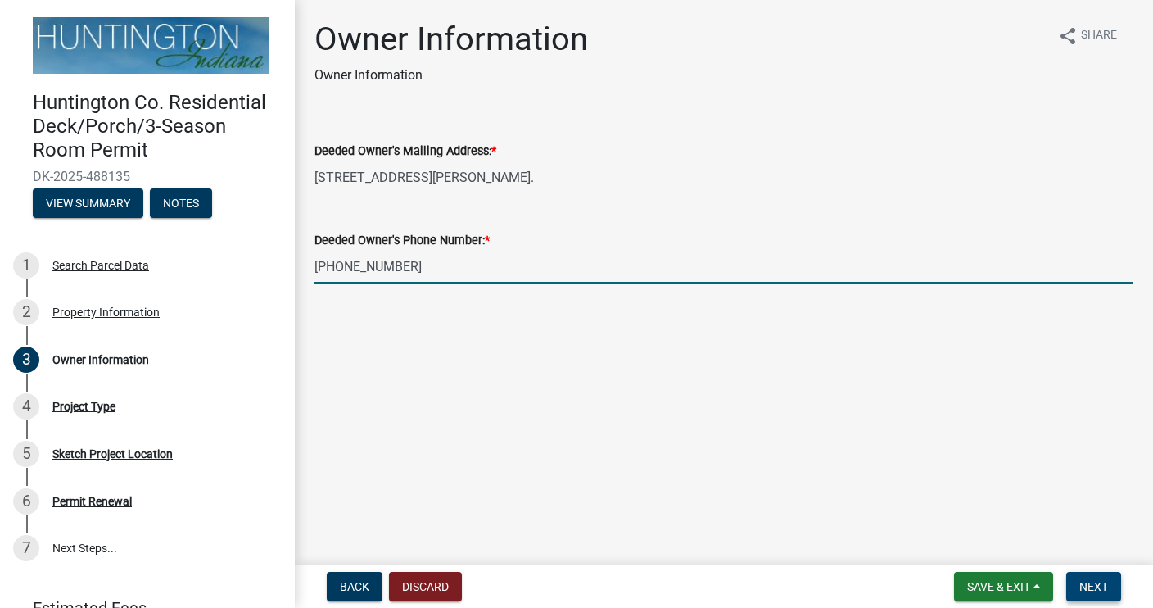
type input "[PHONE_NUMBER]"
click at [1094, 580] on span "Next" at bounding box center [1094, 586] width 29 height 13
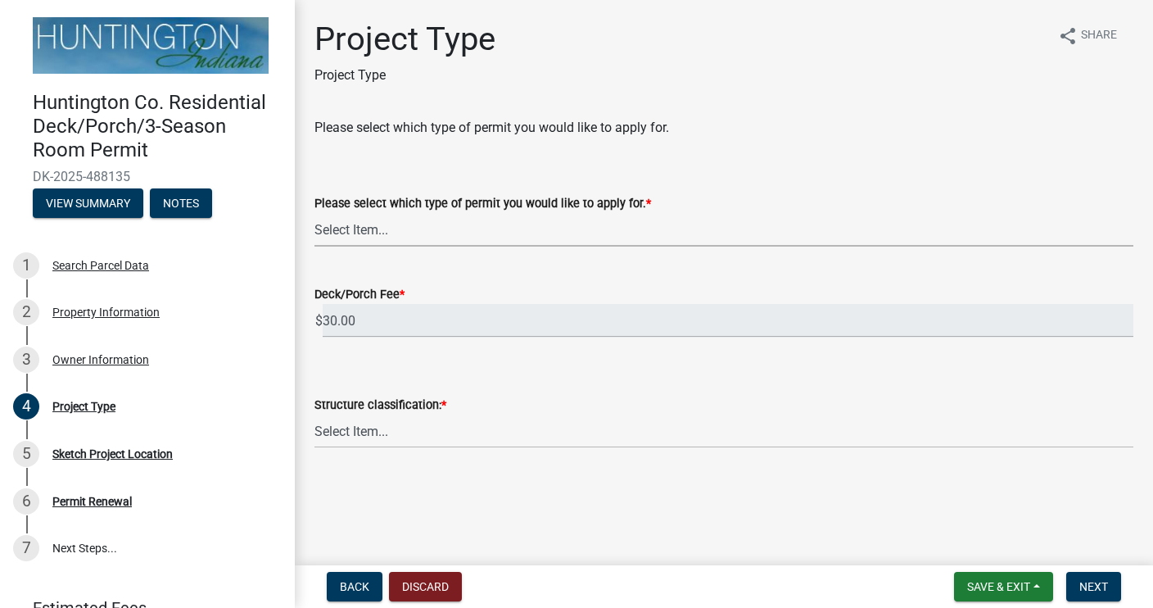
click at [365, 230] on select "Select Item... wood deck with roof wood deck without roof roof over existing wo…" at bounding box center [724, 230] width 819 height 34
click at [315, 213] on select "Select Item... wood deck with roof wood deck without roof roof over existing wo…" at bounding box center [724, 230] width 819 height 34
select select "72a4bca8-851b-4e9c-90f4-5d37d71449af"
click at [362, 437] on select "Select Item... Single-family Two-family Multi-family Accessory structure" at bounding box center [724, 431] width 819 height 34
click at [315, 414] on select "Select Item... Single-family Two-family Multi-family Accessory structure" at bounding box center [724, 431] width 819 height 34
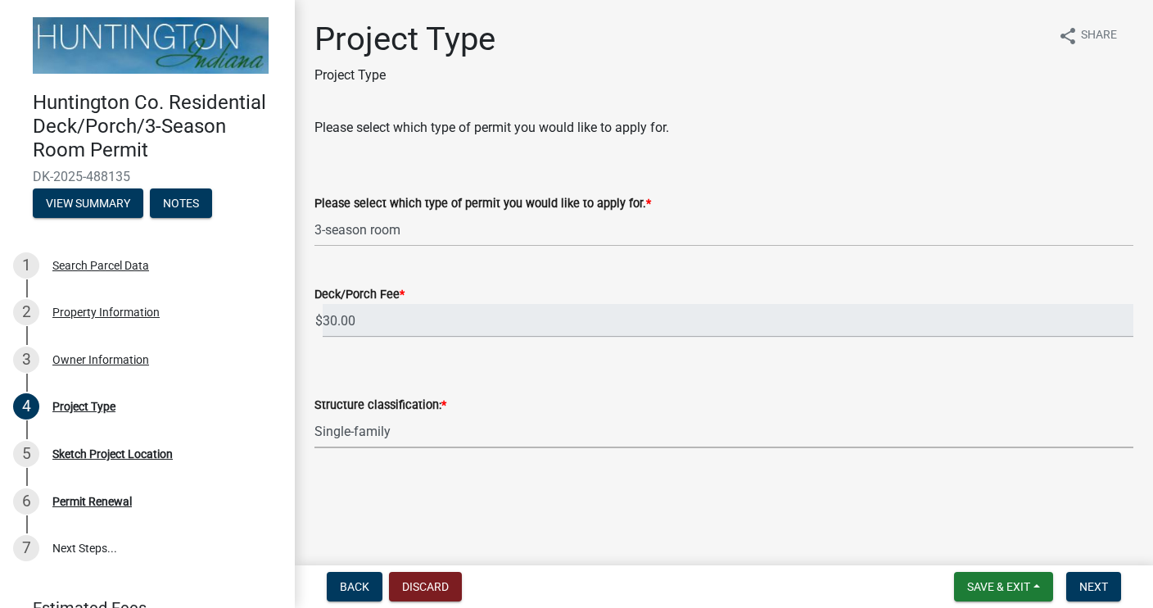
select select "974be428-3fb2-44e5-8e9f-39d0bd83e453"
click at [1098, 587] on span "Next" at bounding box center [1094, 586] width 29 height 13
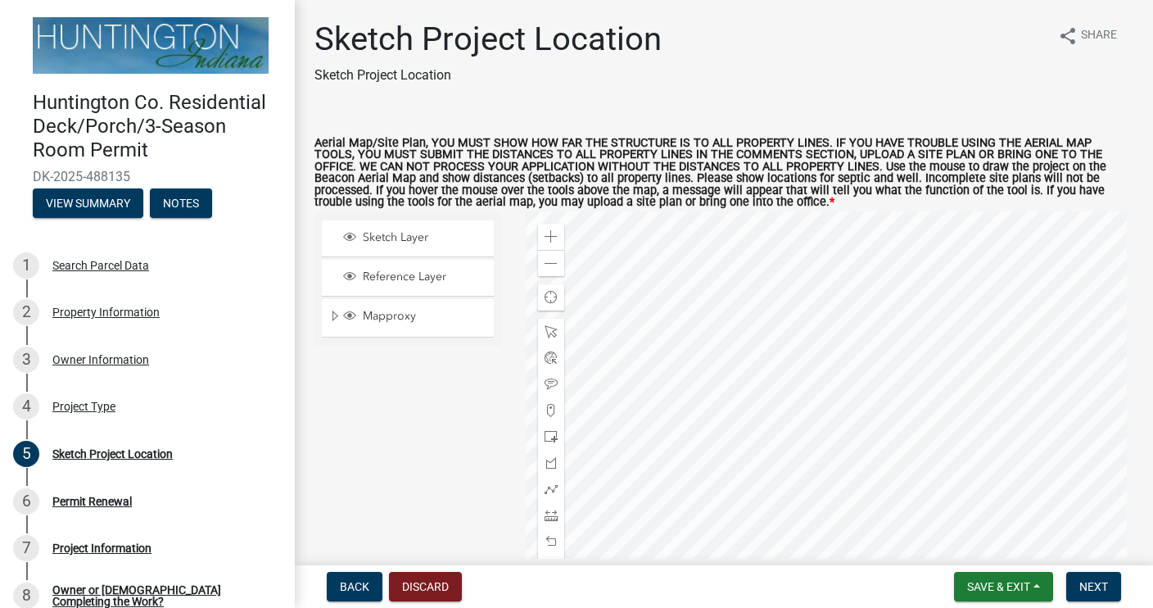
click at [831, 351] on div at bounding box center [830, 416] width 609 height 410
click at [715, 259] on div at bounding box center [830, 416] width 609 height 410
click at [410, 238] on span "Sketch Layer" at bounding box center [423, 237] width 129 height 15
click at [547, 329] on span at bounding box center [551, 331] width 13 height 13
click at [798, 316] on div at bounding box center [830, 416] width 609 height 410
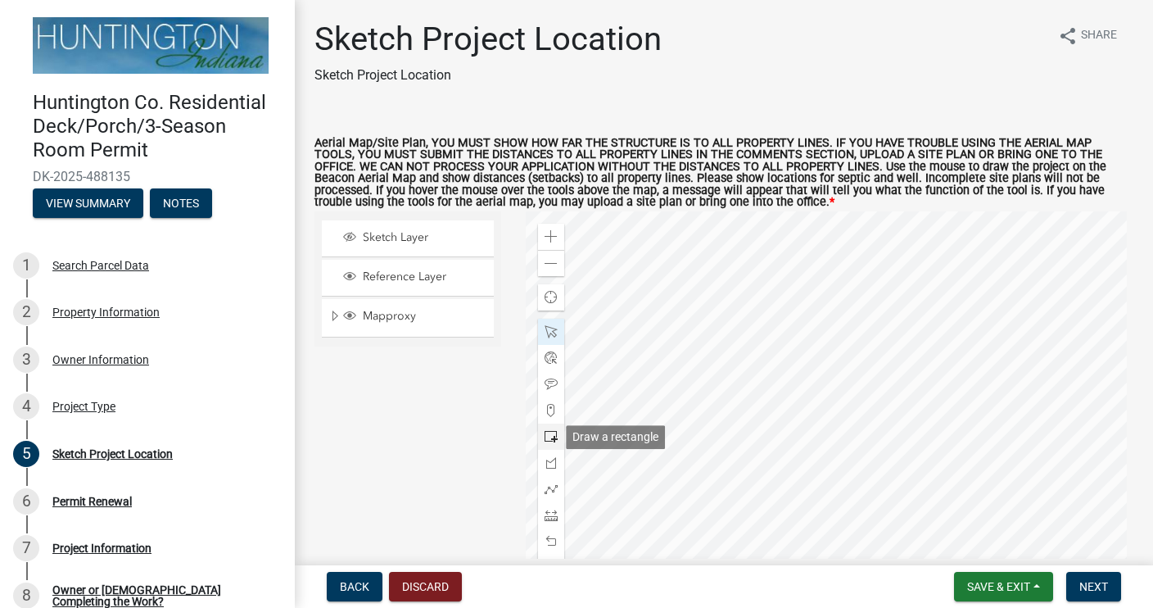
click at [550, 437] on span at bounding box center [551, 436] width 13 height 13
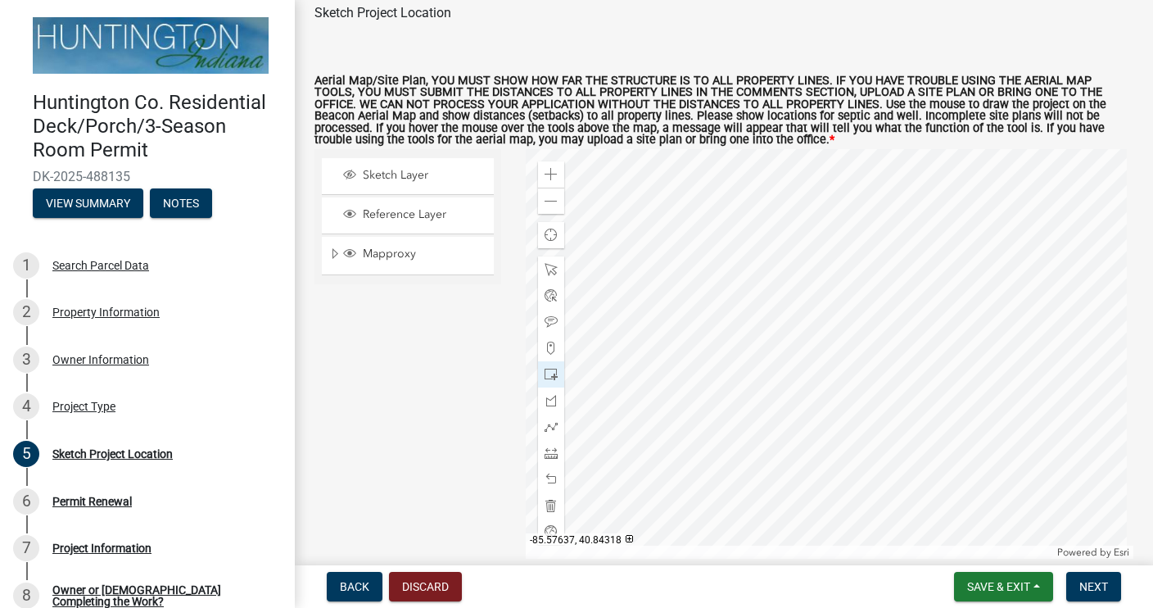
click at [820, 264] on div at bounding box center [830, 354] width 609 height 410
click at [811, 253] on div at bounding box center [830, 354] width 609 height 410
click at [795, 260] on div at bounding box center [830, 354] width 609 height 410
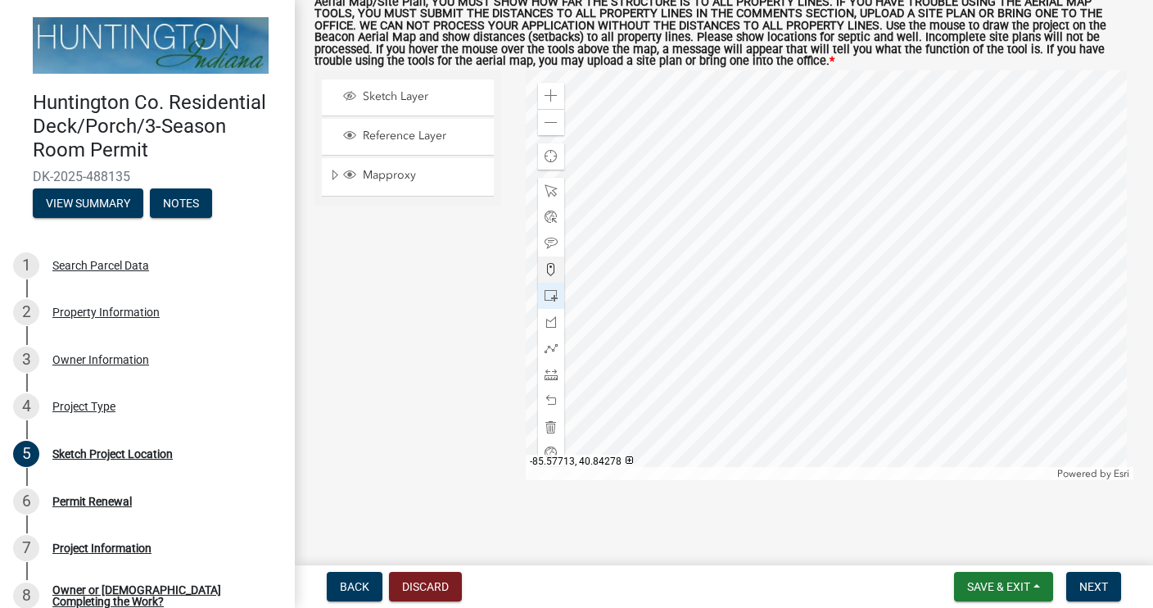
scroll to position [141, 0]
click at [816, 184] on div at bounding box center [830, 275] width 609 height 410
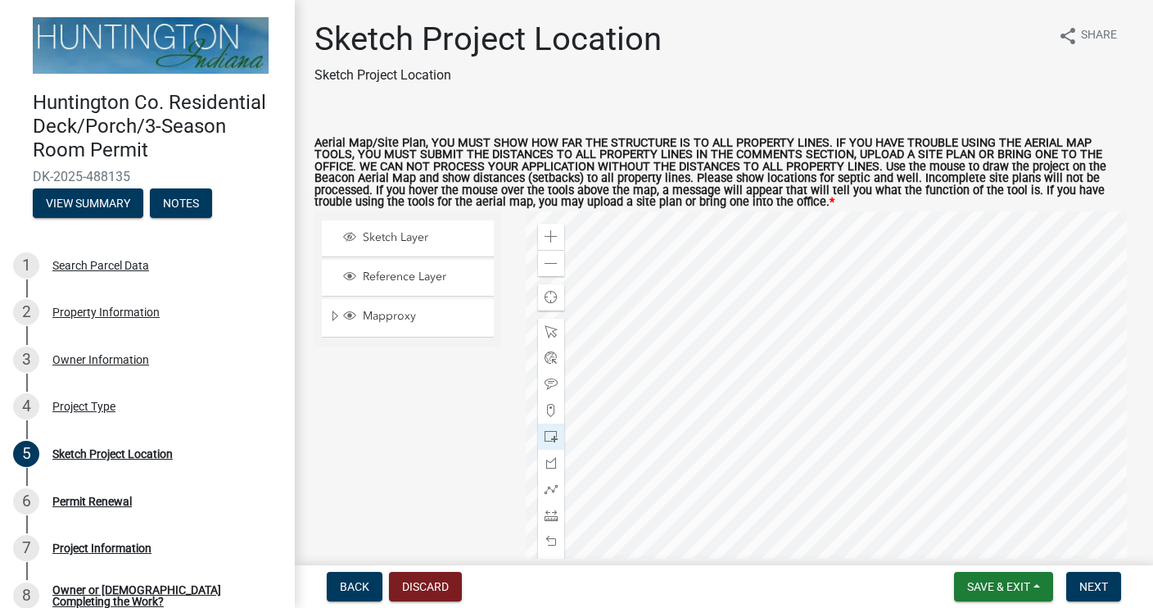
scroll to position [66, 0]
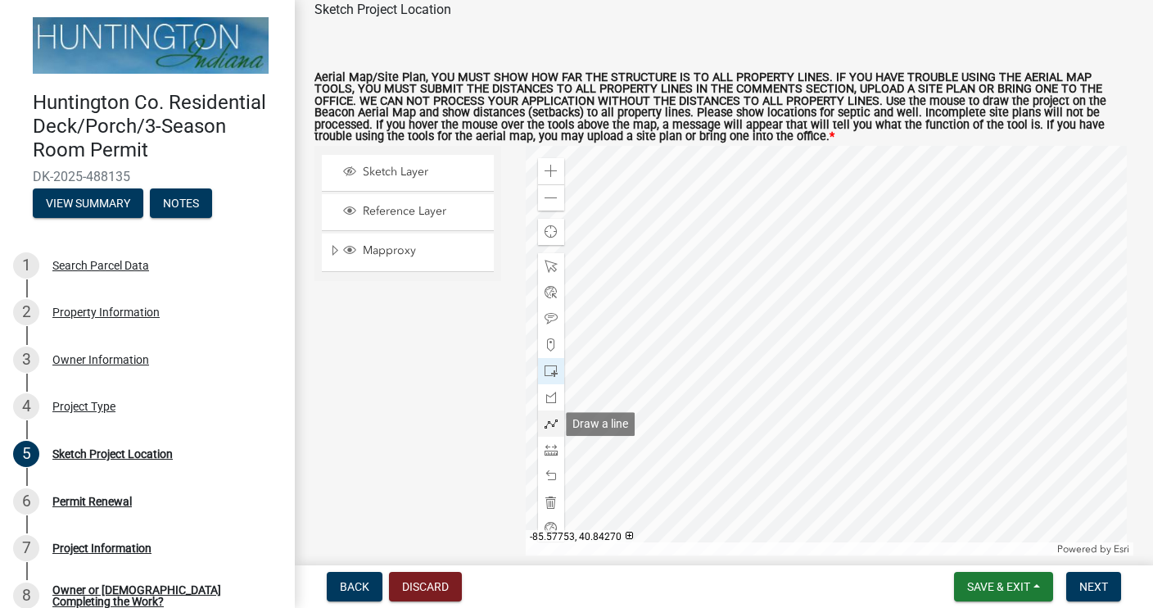
click at [551, 424] on span at bounding box center [551, 423] width 13 height 13
click at [799, 253] on div at bounding box center [830, 351] width 609 height 410
click at [820, 279] on div at bounding box center [830, 351] width 609 height 410
click at [1039, 193] on div at bounding box center [830, 351] width 609 height 410
click at [546, 288] on span at bounding box center [551, 292] width 13 height 13
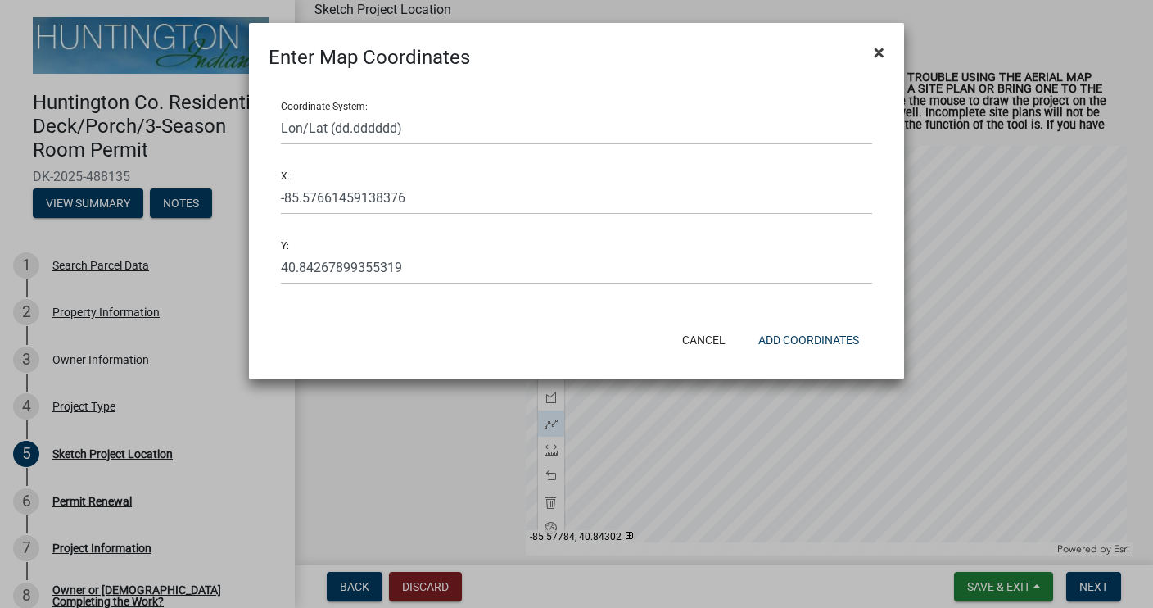
click at [879, 52] on span "×" at bounding box center [879, 52] width 11 height 23
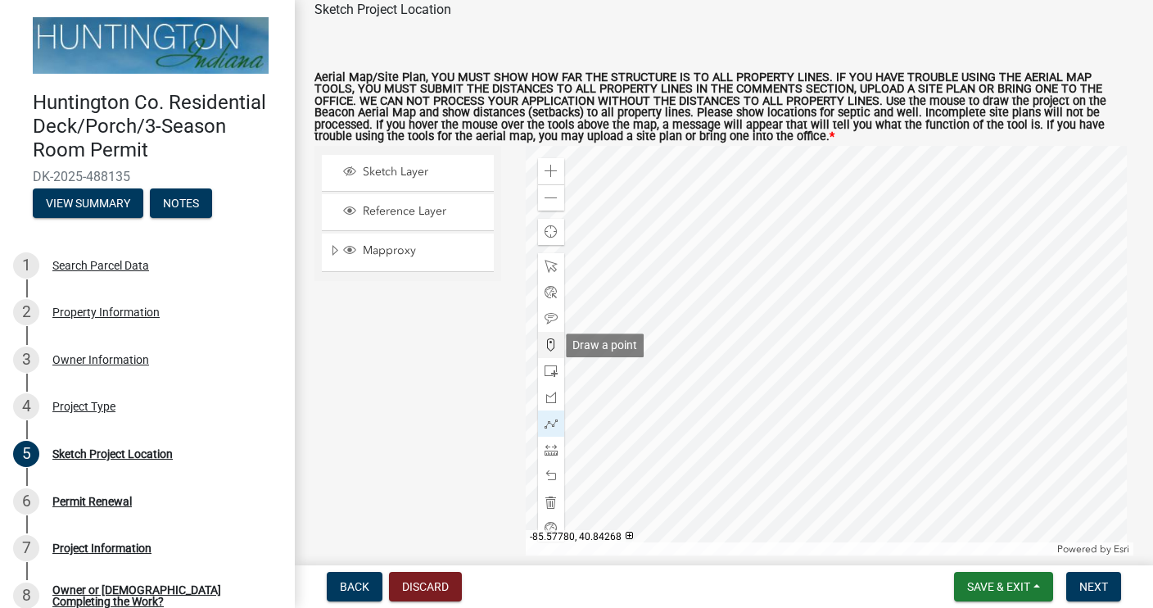
click at [546, 347] on span at bounding box center [551, 344] width 13 height 13
click at [865, 200] on div at bounding box center [830, 351] width 609 height 410
click at [874, 221] on div at bounding box center [830, 351] width 609 height 410
click at [546, 398] on span at bounding box center [551, 397] width 13 height 13
click at [872, 223] on div at bounding box center [830, 351] width 609 height 410
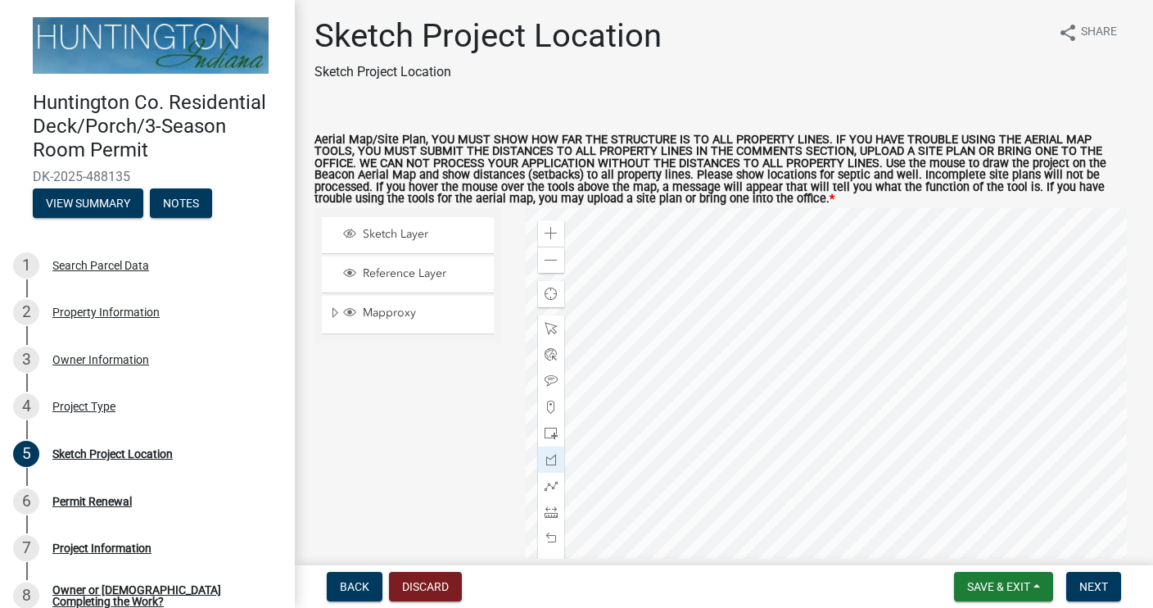
scroll to position [0, 0]
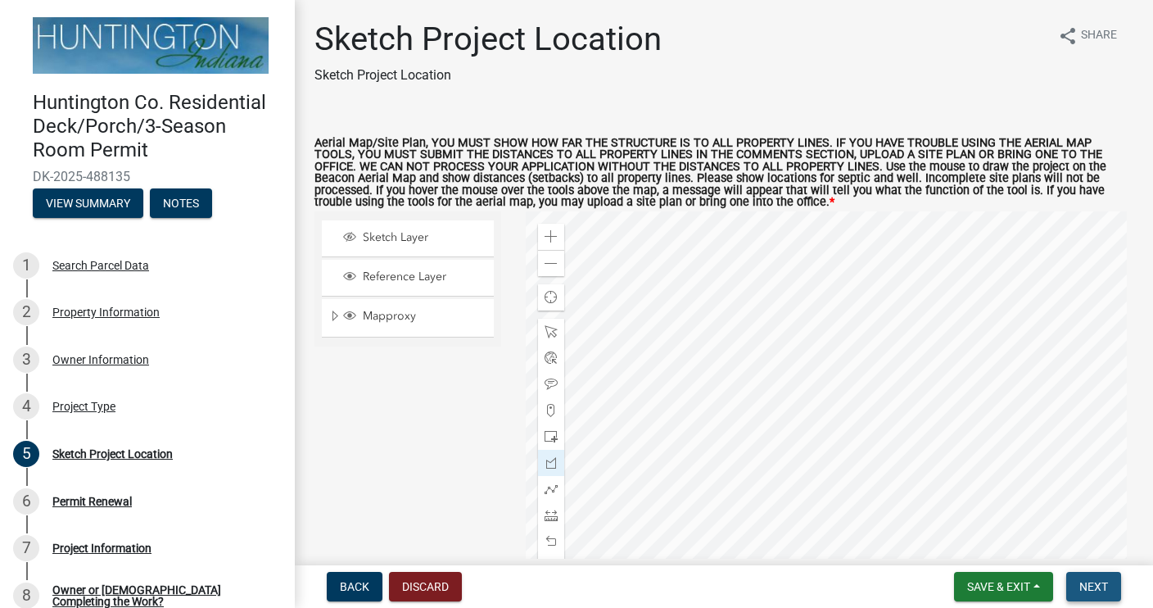
click at [1085, 582] on span "Next" at bounding box center [1094, 586] width 29 height 13
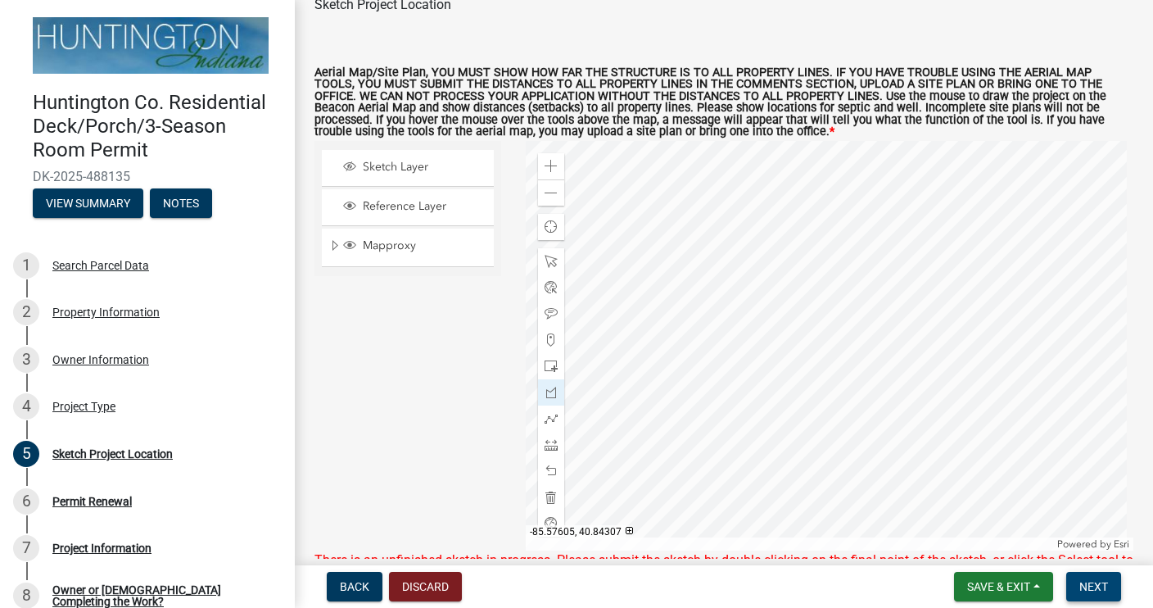
scroll to position [49, 0]
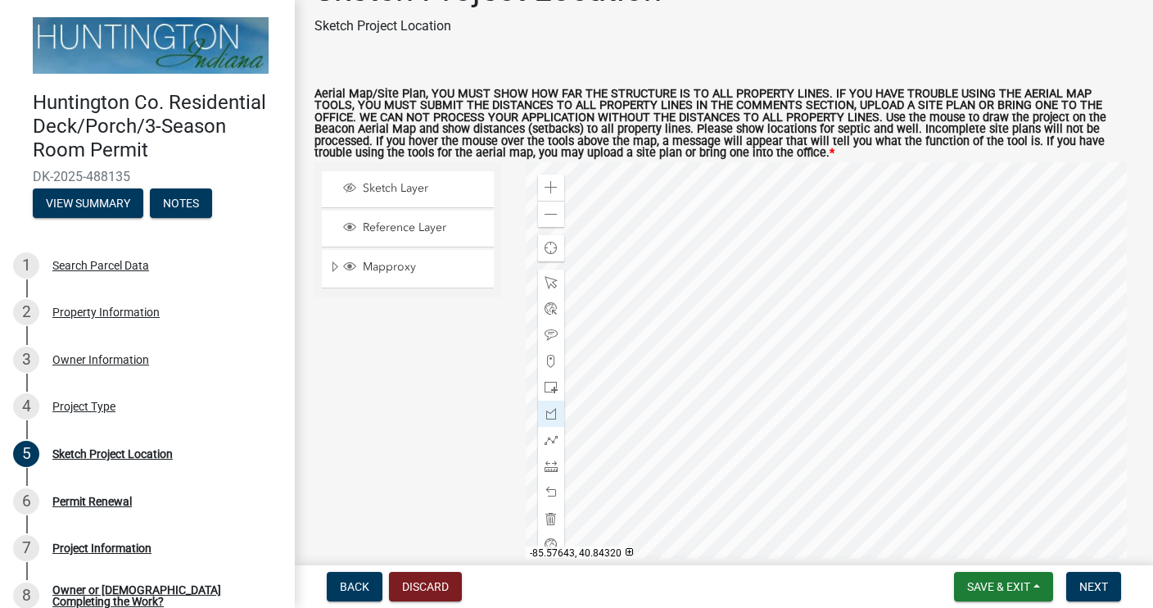
click at [881, 241] on div at bounding box center [830, 367] width 609 height 410
click at [887, 236] on div at bounding box center [830, 367] width 609 height 410
click at [888, 242] on div at bounding box center [830, 367] width 609 height 410
click at [881, 242] on div at bounding box center [830, 367] width 609 height 410
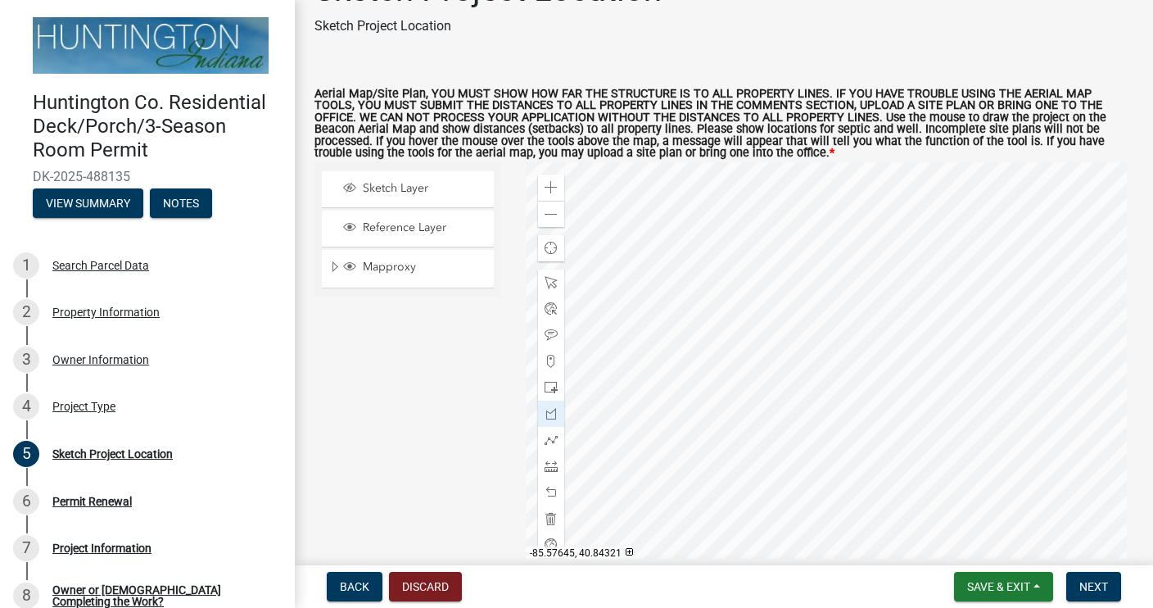
click at [878, 237] on div at bounding box center [830, 367] width 609 height 410
click at [888, 236] on div at bounding box center [830, 367] width 609 height 410
click at [888, 243] on div at bounding box center [830, 367] width 609 height 410
click at [878, 245] on div at bounding box center [830, 367] width 609 height 410
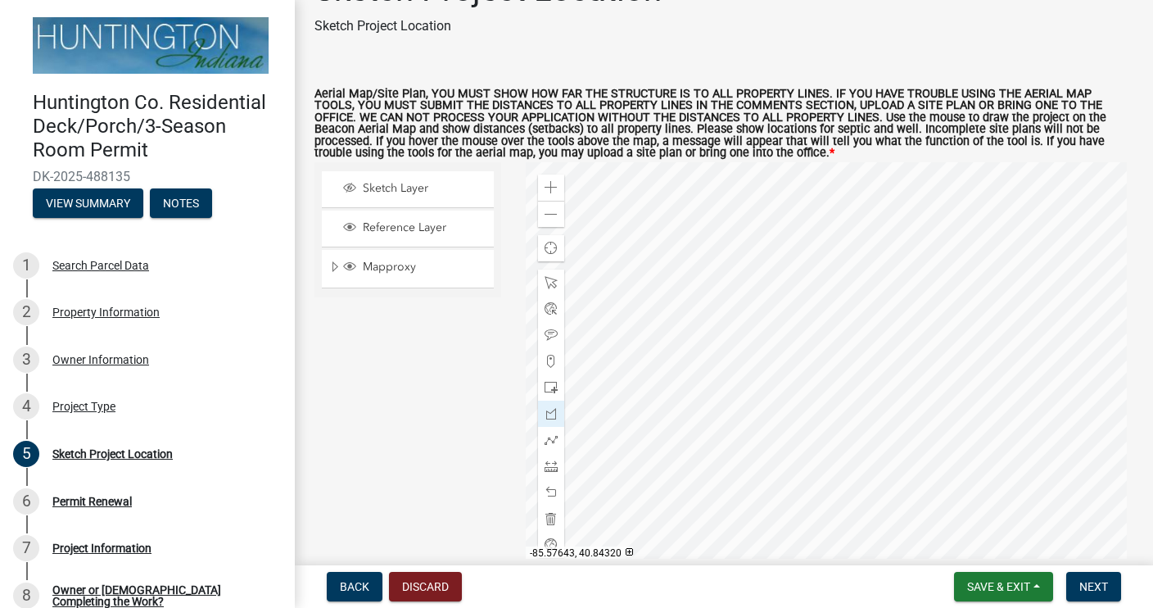
click at [882, 241] on div at bounding box center [830, 367] width 609 height 410
click at [1085, 580] on span "Next" at bounding box center [1094, 586] width 29 height 13
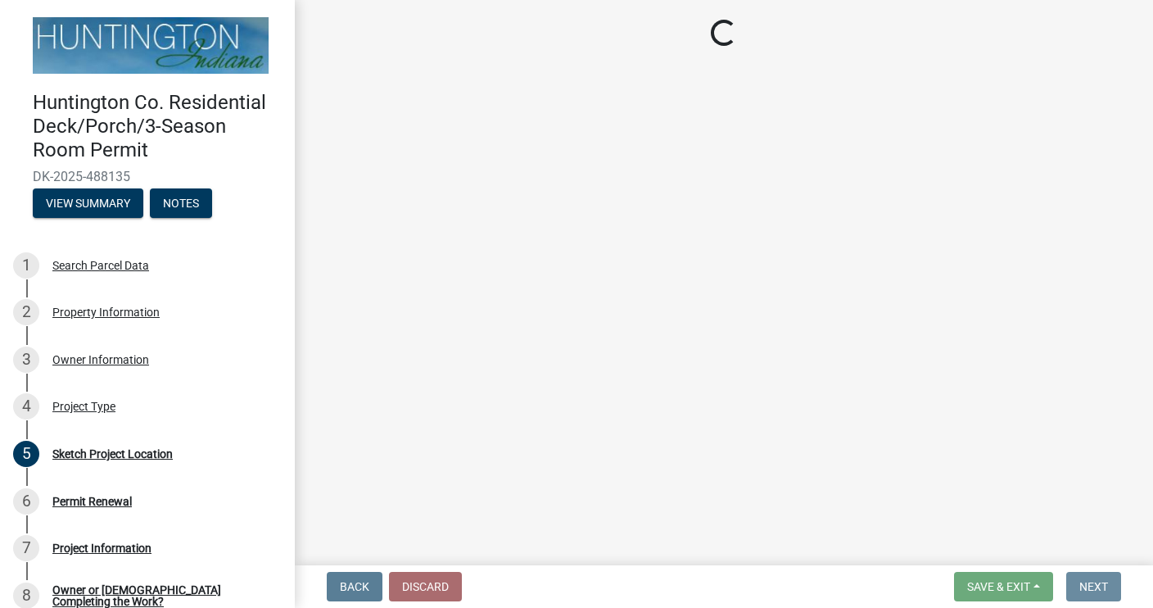
scroll to position [0, 0]
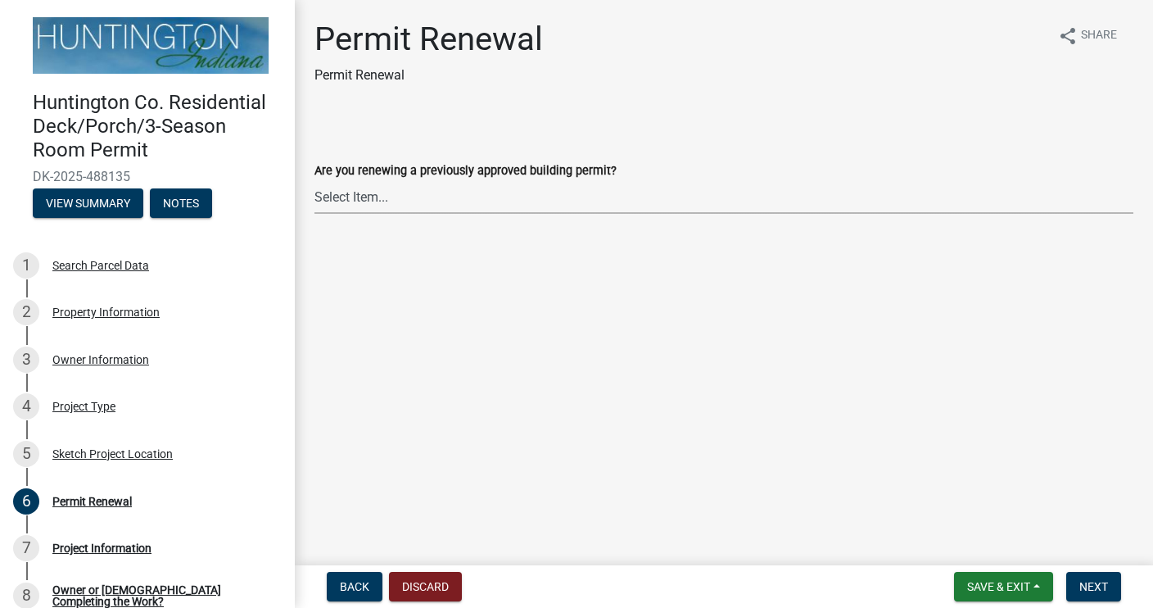
click at [365, 198] on select "Select Item... Yes No" at bounding box center [724, 197] width 819 height 34
click at [315, 180] on select "Select Item... Yes No" at bounding box center [724, 197] width 819 height 34
select select "75b696c2-8f3d-4cce-a970-cf0ce90adcc6"
click at [1081, 589] on span "Next" at bounding box center [1094, 586] width 29 height 13
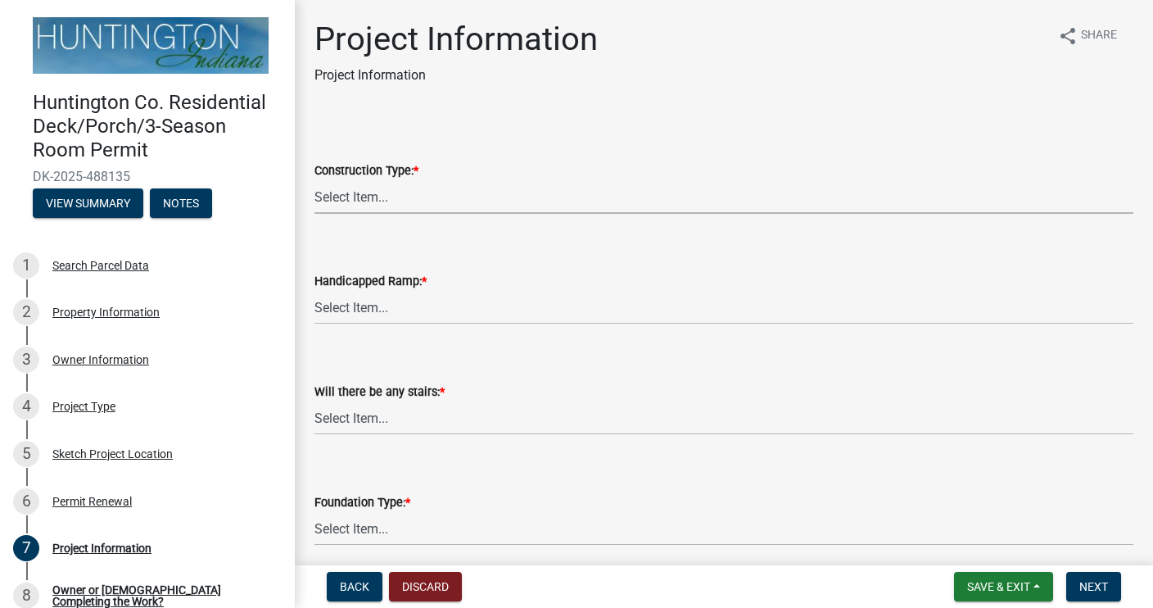
click at [361, 200] on select "Select Item... New Construction Addition to Existing Reconstruction or Alterati…" at bounding box center [724, 197] width 819 height 34
click at [315, 180] on select "Select Item... New Construction Addition to Existing Reconstruction or Alterati…" at bounding box center [724, 197] width 819 height 34
select select "6e2b1b11-d5c8-46f5-9916-d0d3971548a4"
click at [371, 309] on select "Select Item... Yes No" at bounding box center [724, 308] width 819 height 34
click at [315, 291] on select "Select Item... Yes No" at bounding box center [724, 308] width 819 height 34
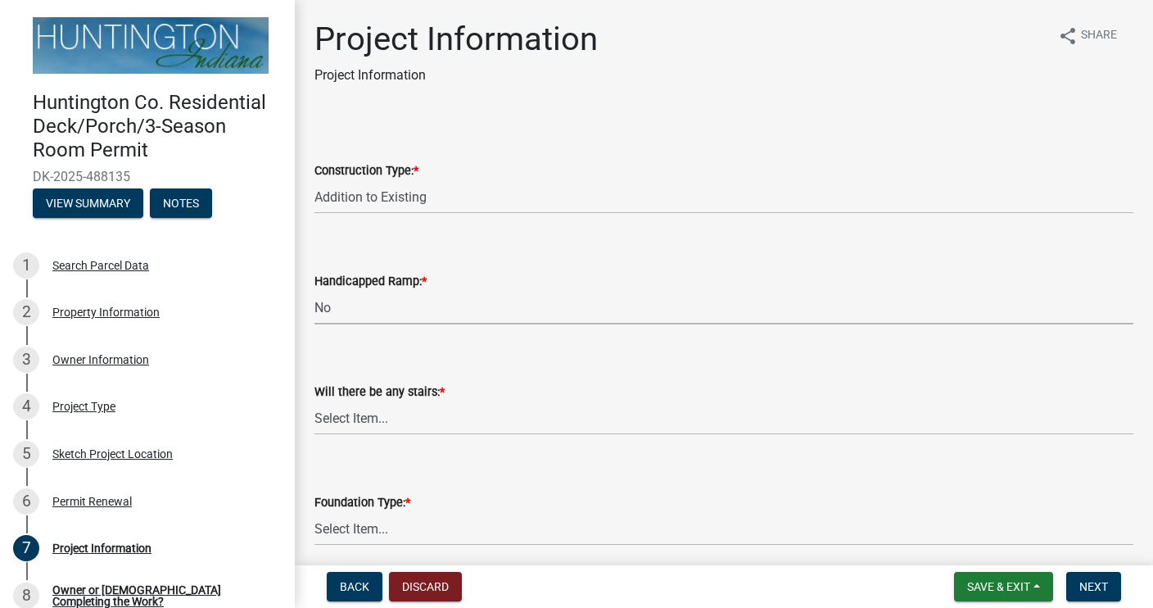
select select "fec0150a-b2e8-4a38-90fa-f28c390ef04e"
click at [369, 418] on select "Select Item... Yes No" at bounding box center [724, 418] width 819 height 34
click at [315, 401] on select "Select Item... Yes No" at bounding box center [724, 418] width 819 height 34
select select "1063ee6f-db78-4fdb-a811-2a247dae4963"
click at [381, 531] on select "Select Item... Postholes (36-inches deep minimum) - required if attached Footer…" at bounding box center [724, 529] width 819 height 34
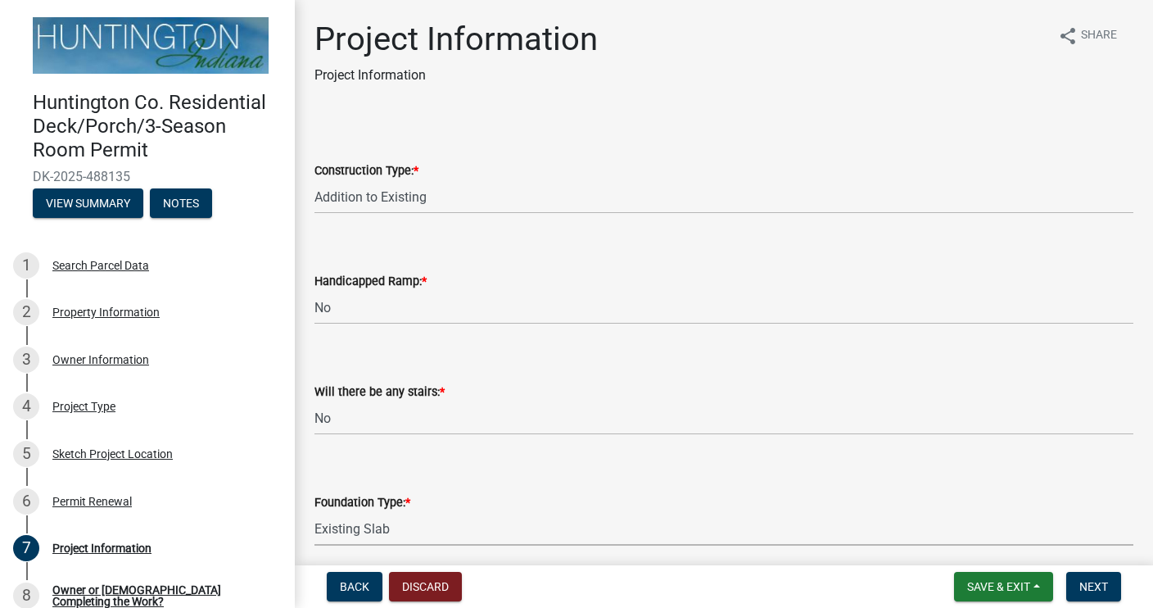
click at [315, 512] on select "Select Item... Postholes (36-inches deep minimum) - required if attached Footer…" at bounding box center [724, 529] width 819 height 34
select select "3b472ab7-4fb1-430d-807b-0e58f6b99fcb"
click at [1098, 587] on span "Next" at bounding box center [1094, 586] width 29 height 13
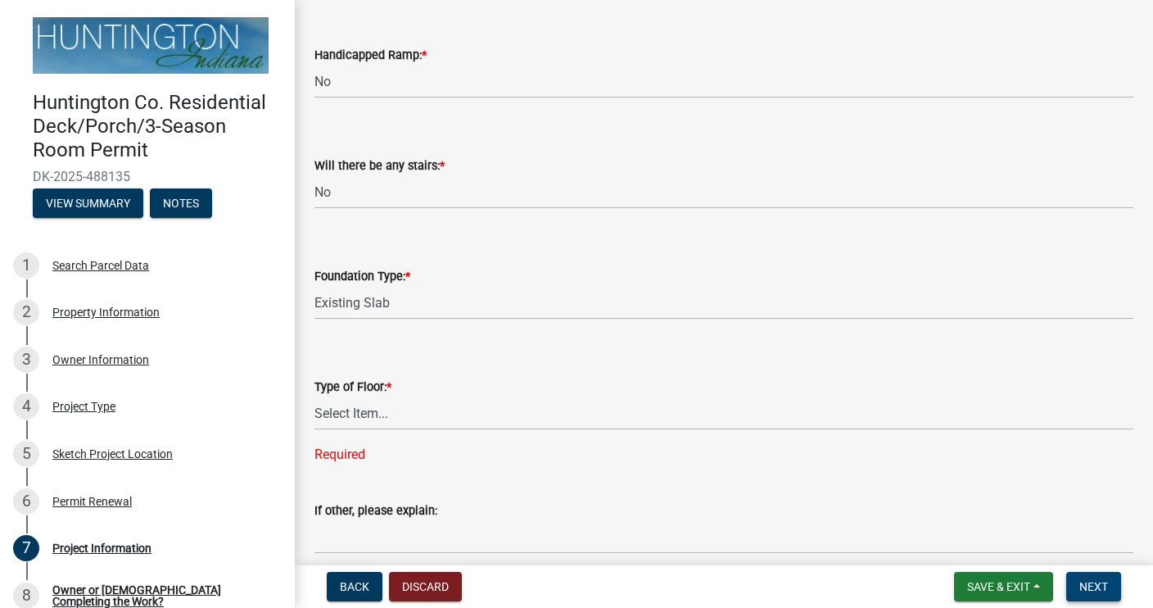
scroll to position [262, 0]
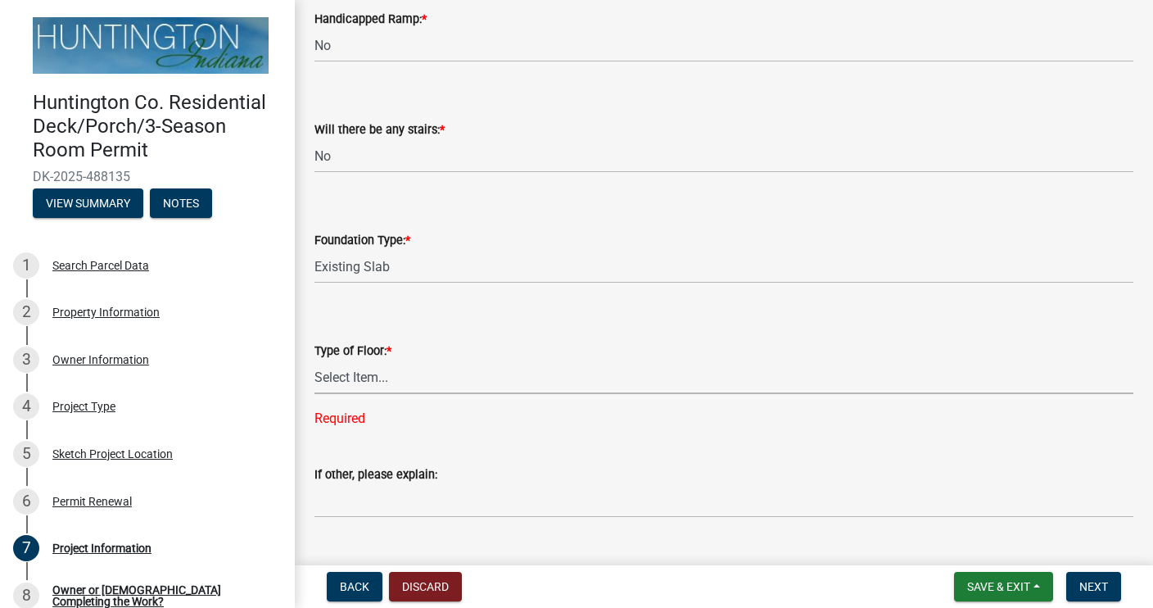
click at [354, 382] on select "Select Item... Wood Composite Decking Concrete Slab Other" at bounding box center [724, 377] width 819 height 34
click at [315, 360] on select "Select Item... Wood Composite Decking Concrete Slab Other" at bounding box center [724, 377] width 819 height 34
select select "1d3d796e-739a-4d8d-82e4-aa6b0c220e16"
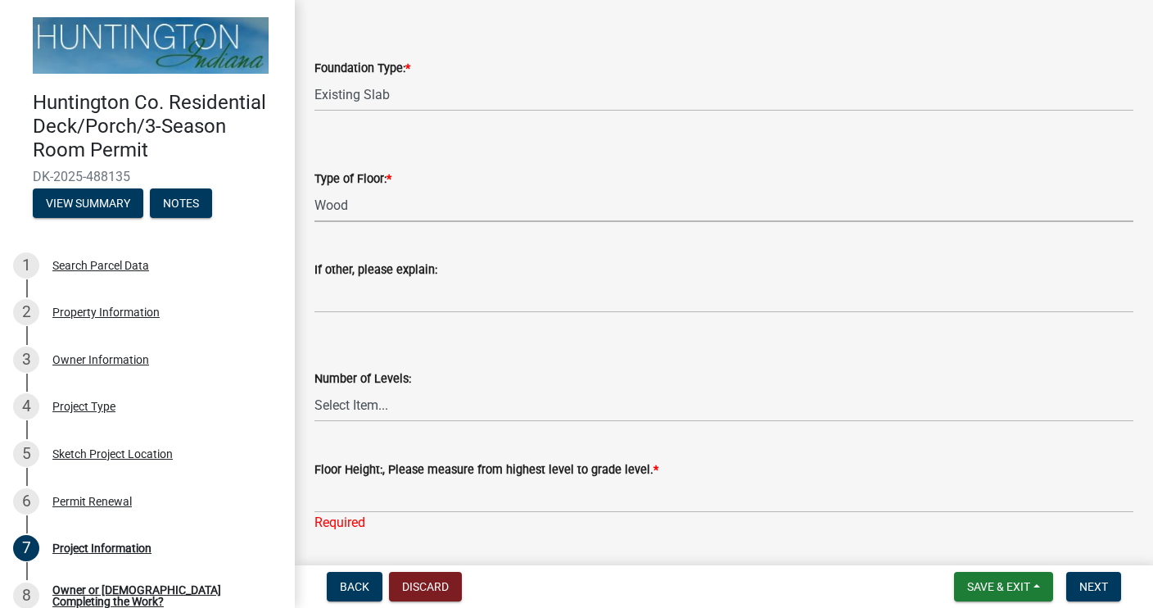
scroll to position [459, 0]
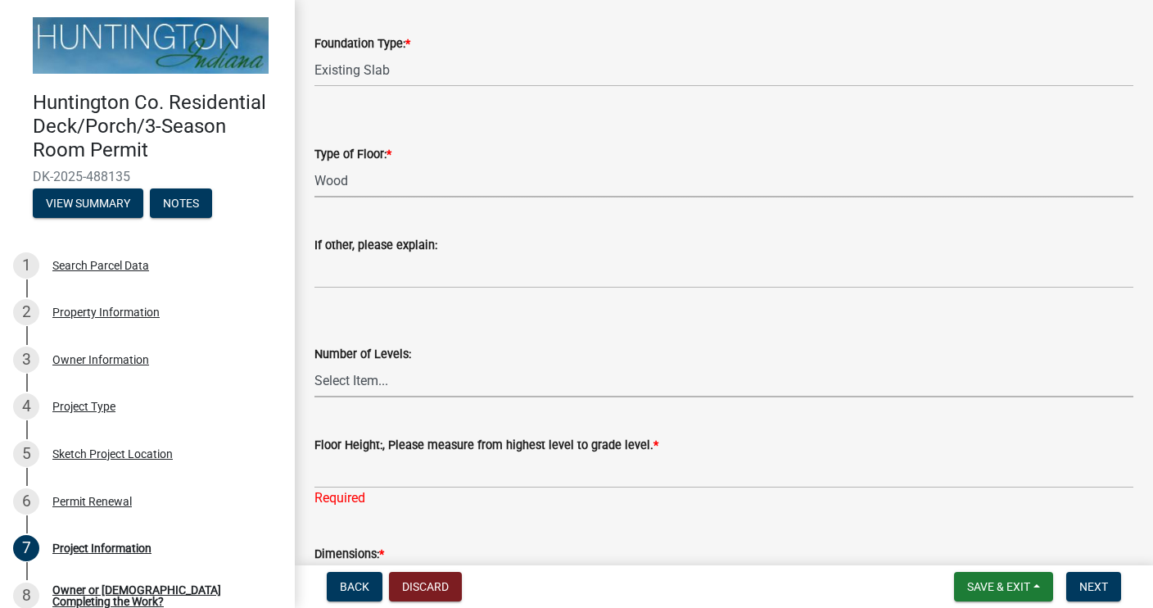
click at [365, 382] on select "Select Item... One Two Three Four" at bounding box center [724, 381] width 819 height 34
click at [315, 364] on select "Select Item... One Two Three Four" at bounding box center [724, 381] width 819 height 34
select select "54b2561f-7f95-4f13-92ca-232fb940fb55"
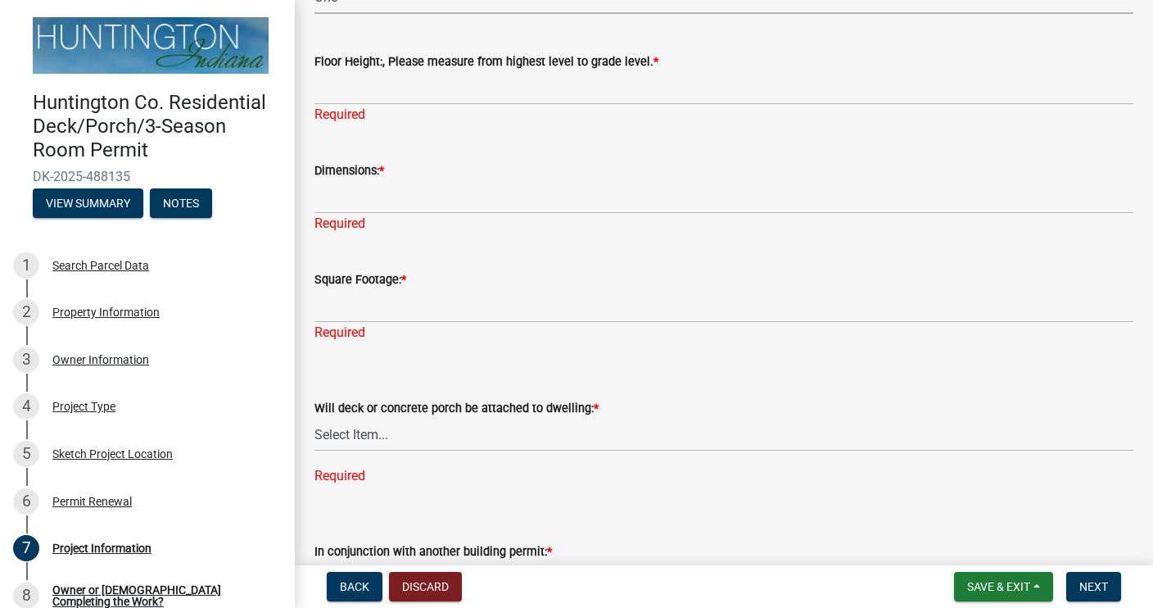
scroll to position [917, 0]
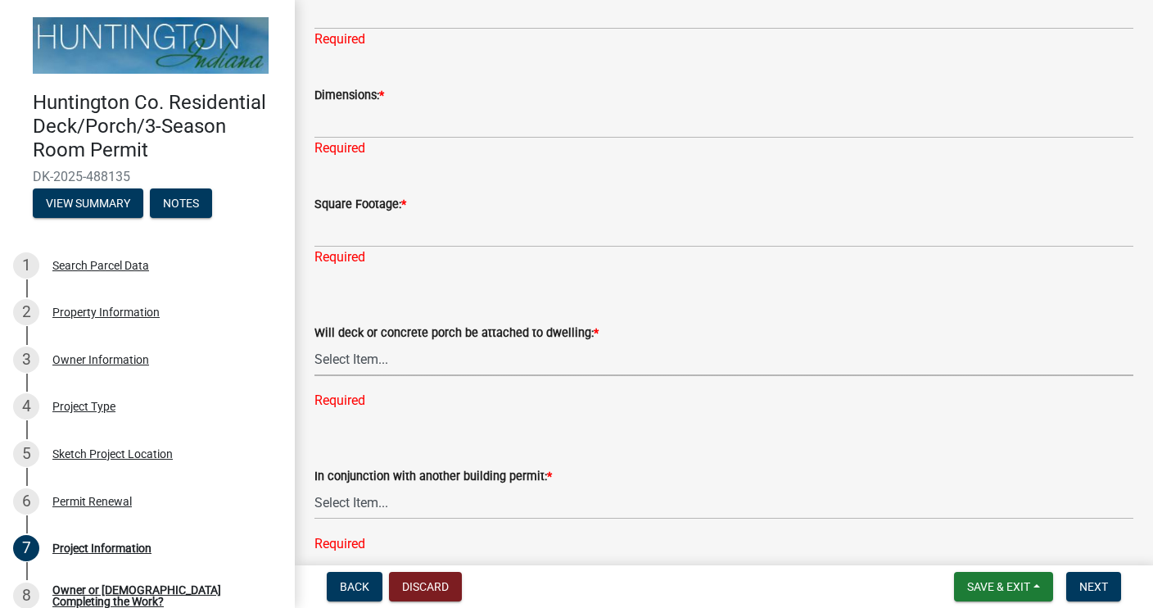
click at [353, 358] on select "Select Item... attached detached" at bounding box center [724, 359] width 819 height 34
click at [315, 342] on select "Select Item... attached detached" at bounding box center [724, 359] width 819 height 34
select select "5d94bfeb-bbdb-4df1-80b3-951fe4ef2bc2"
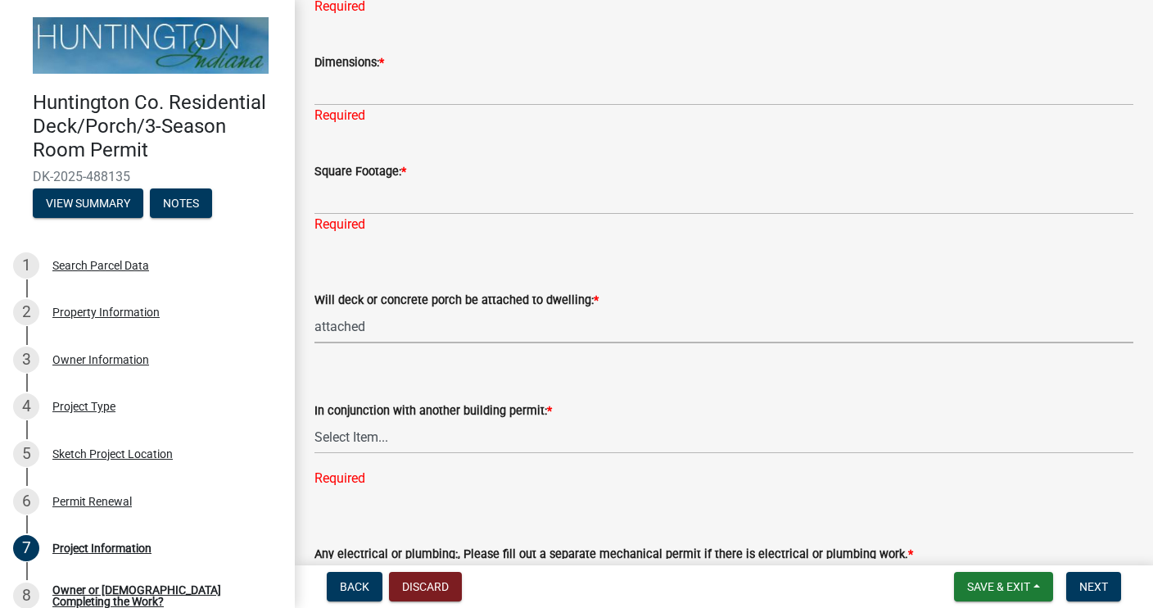
scroll to position [983, 0]
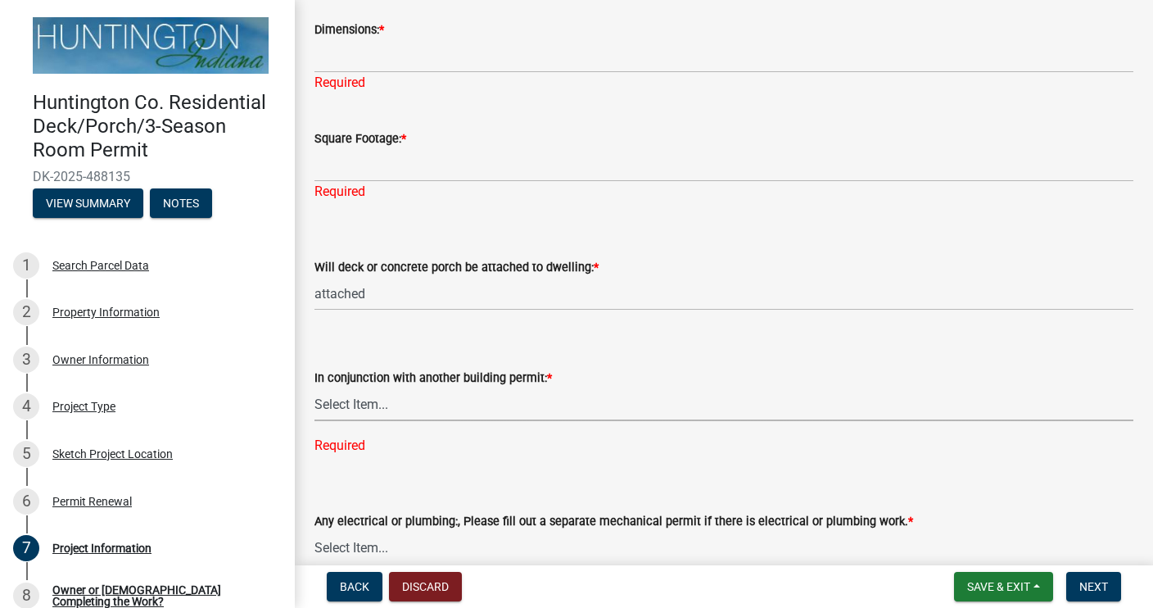
click at [347, 402] on select "Select Item... Yes No" at bounding box center [724, 404] width 819 height 34
click at [315, 387] on select "Select Item... Yes No" at bounding box center [724, 404] width 819 height 34
select select "a7e385a0-0cd1-4372-aa45-c651bc497d77"
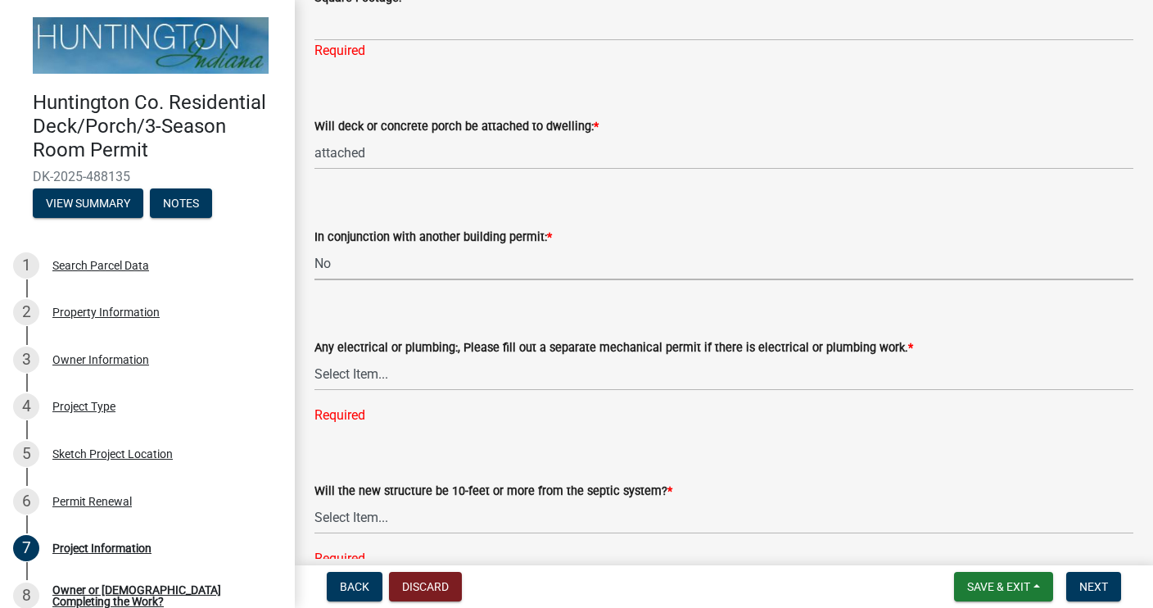
scroll to position [1180, 0]
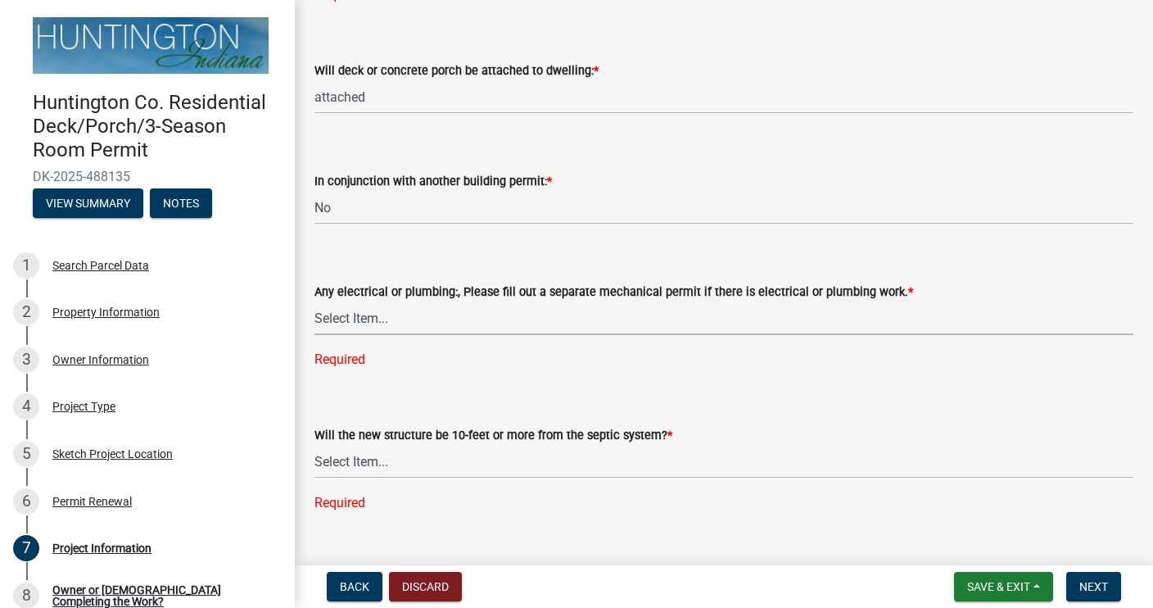
click at [356, 317] on select "Select Item... Electrical Plumbing Both Neither" at bounding box center [724, 318] width 819 height 34
click at [315, 302] on select "Select Item... Electrical Plumbing Both Neither" at bounding box center [724, 318] width 819 height 34
select select "f8accff7-e311-4f10-943d-020d44278482"
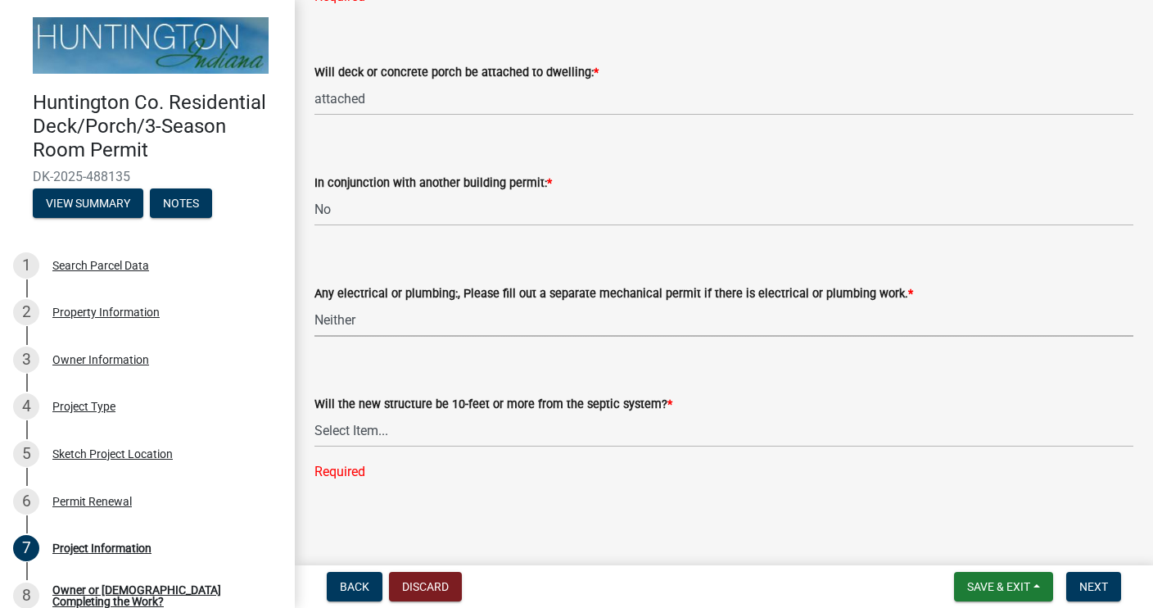
scroll to position [1178, 0]
click at [365, 424] on select "Select Item... Yes No (Health Dept. approval needed) NA" at bounding box center [724, 431] width 819 height 34
click at [315, 446] on select "Select Item... Yes No (Health Dept. approval needed) NA" at bounding box center [724, 431] width 819 height 34
select select "4f126b2c-65fe-4a49-b0a4-9268999a9cdb"
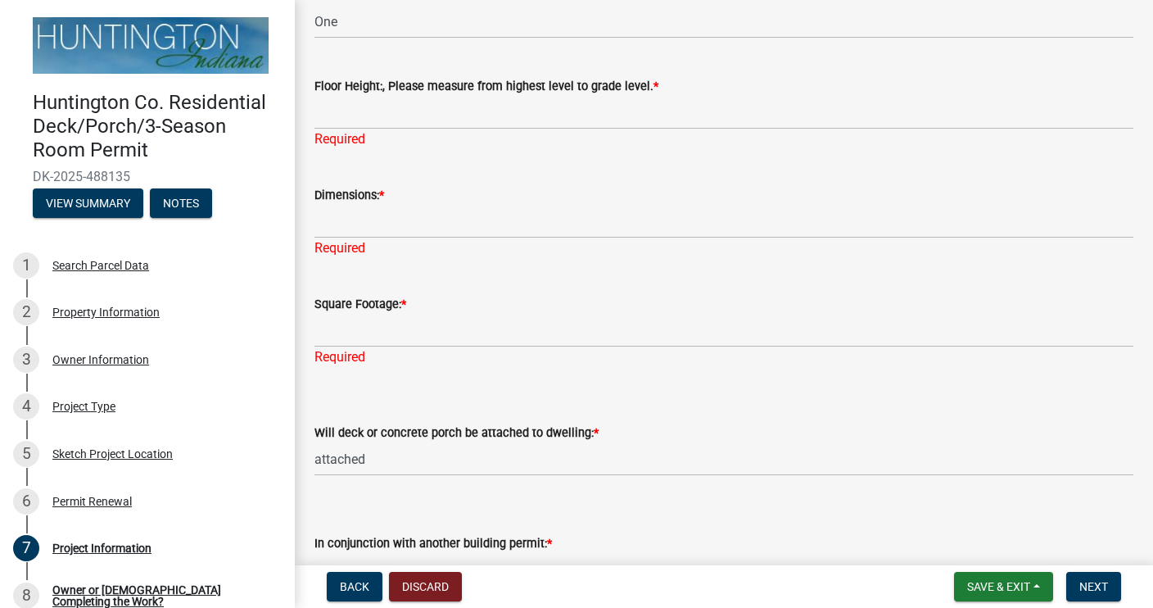
scroll to position [752, 0]
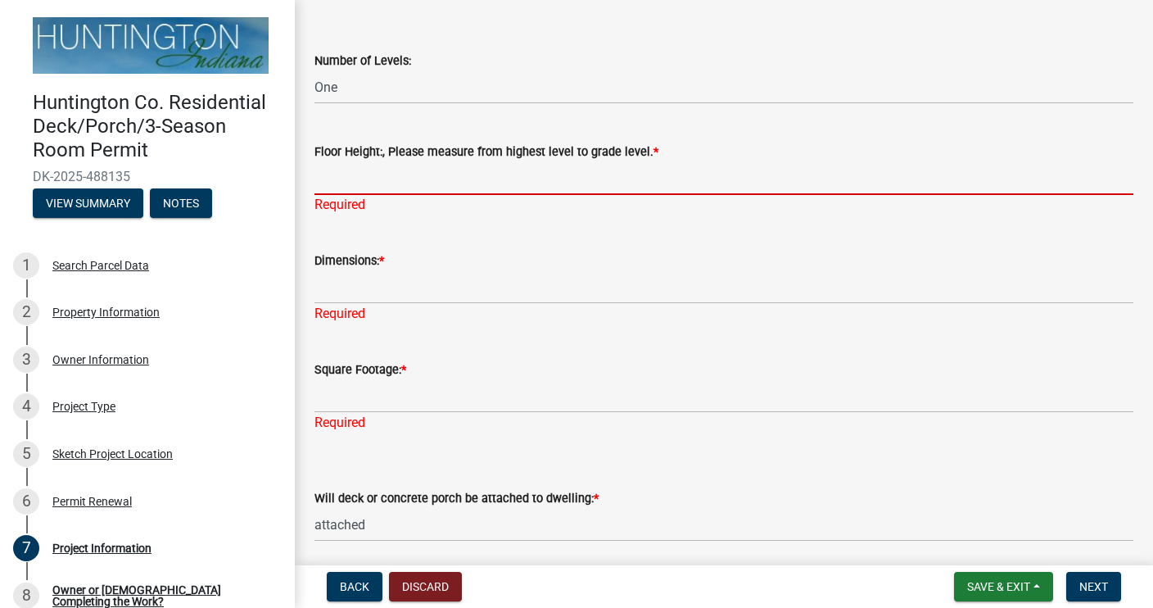
click at [331, 186] on input "Floor Height:, Please measure from highest level to grade level. *" at bounding box center [724, 178] width 819 height 34
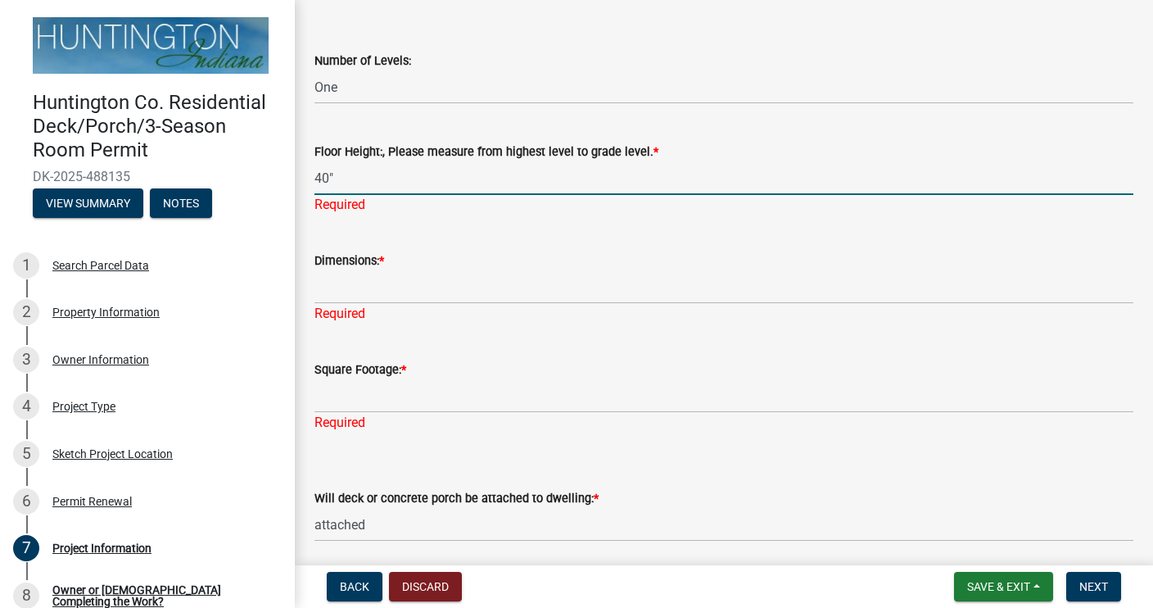
type input "40""
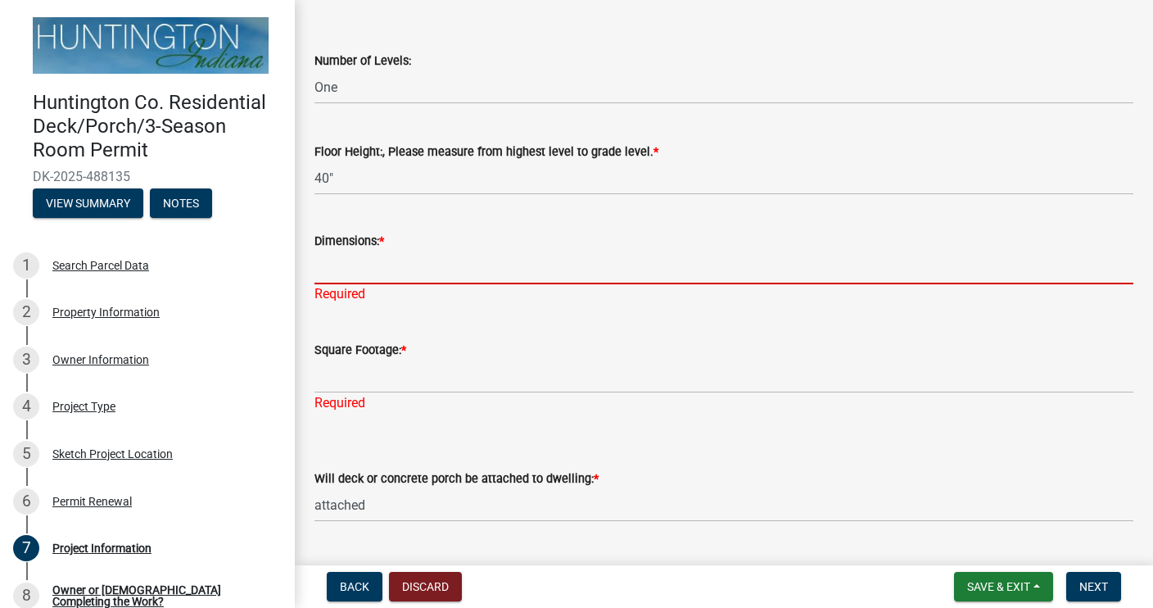
click at [372, 288] on div "Dimensions: * Required" at bounding box center [724, 256] width 819 height 96
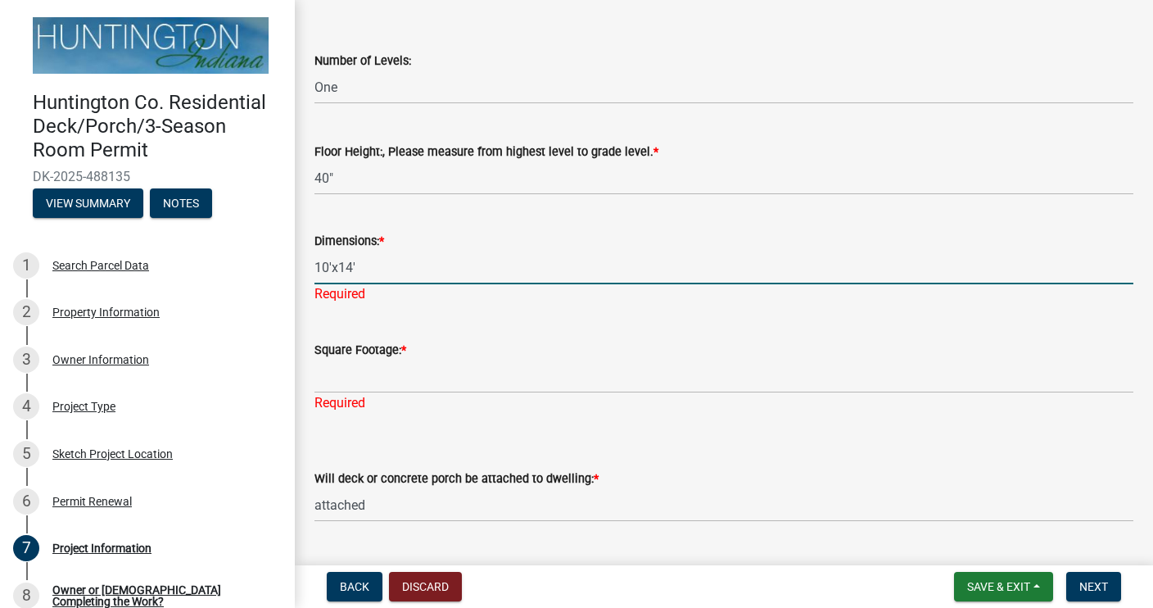
type input "10'x14'"
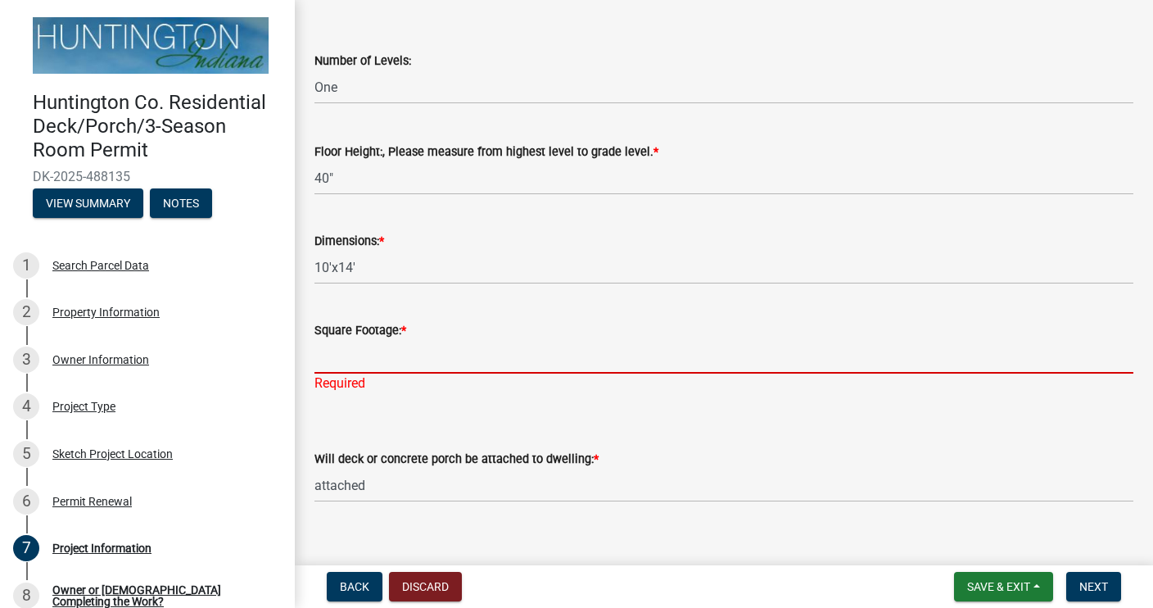
click at [401, 355] on form "Square Footage: *" at bounding box center [724, 346] width 819 height 53
click at [403, 330] on span "*" at bounding box center [403, 331] width 5 height 14
click at [403, 340] on input "Square Footage: *" at bounding box center [724, 357] width 819 height 34
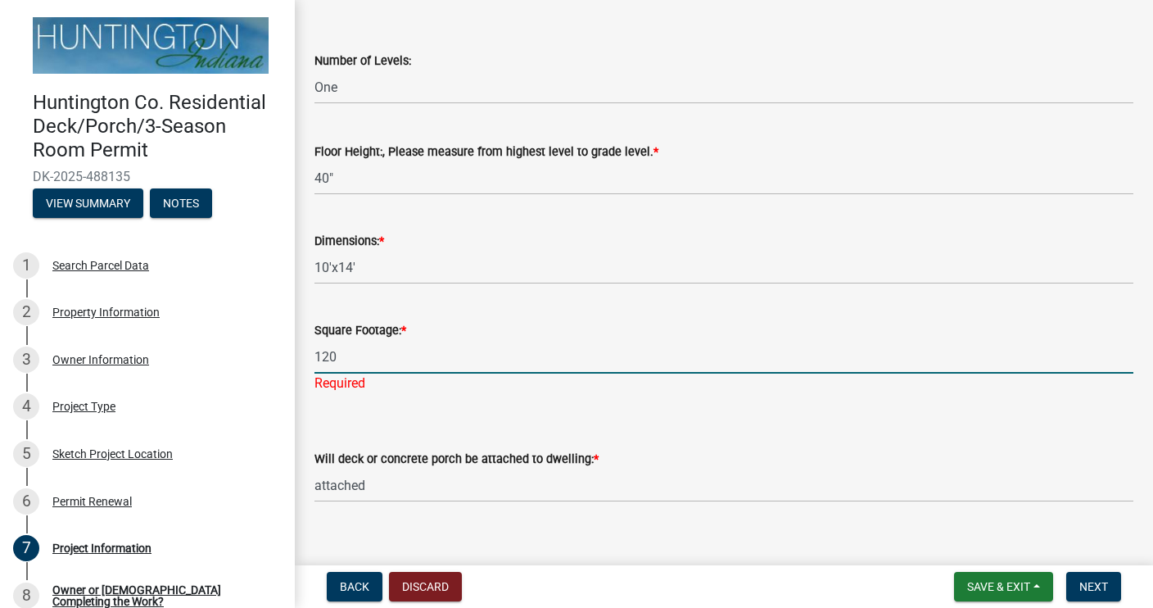
type input "120"
click at [853, 413] on div "Will deck or concrete porch be attached to dwelling: * Select Item... attached …" at bounding box center [724, 454] width 819 height 96
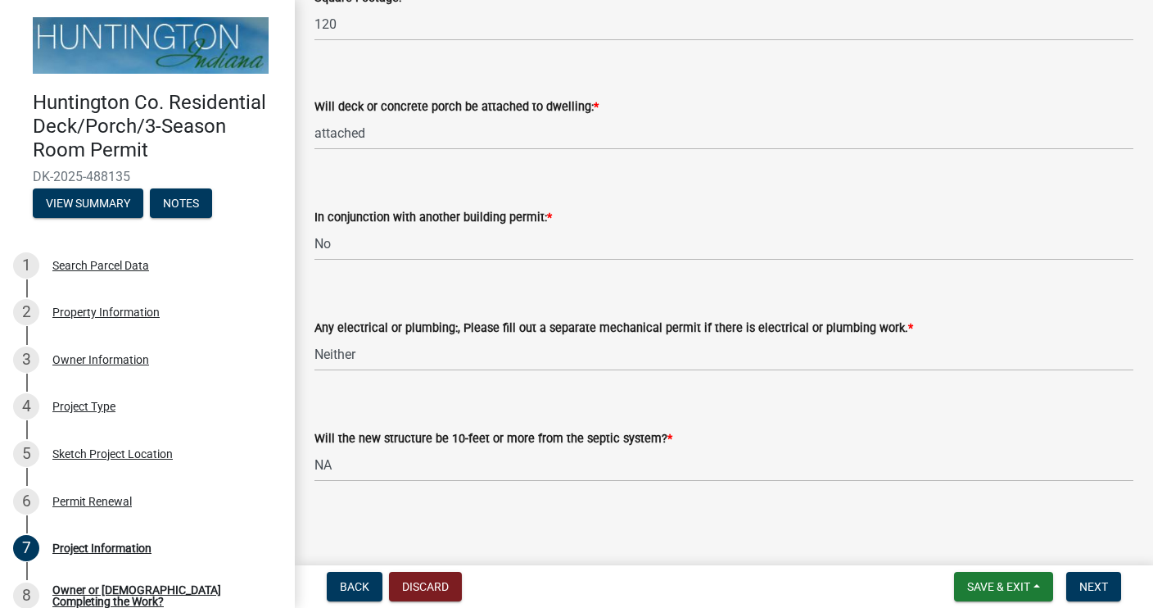
scroll to position [1086, 0]
click at [1081, 586] on span "Next" at bounding box center [1094, 586] width 29 height 13
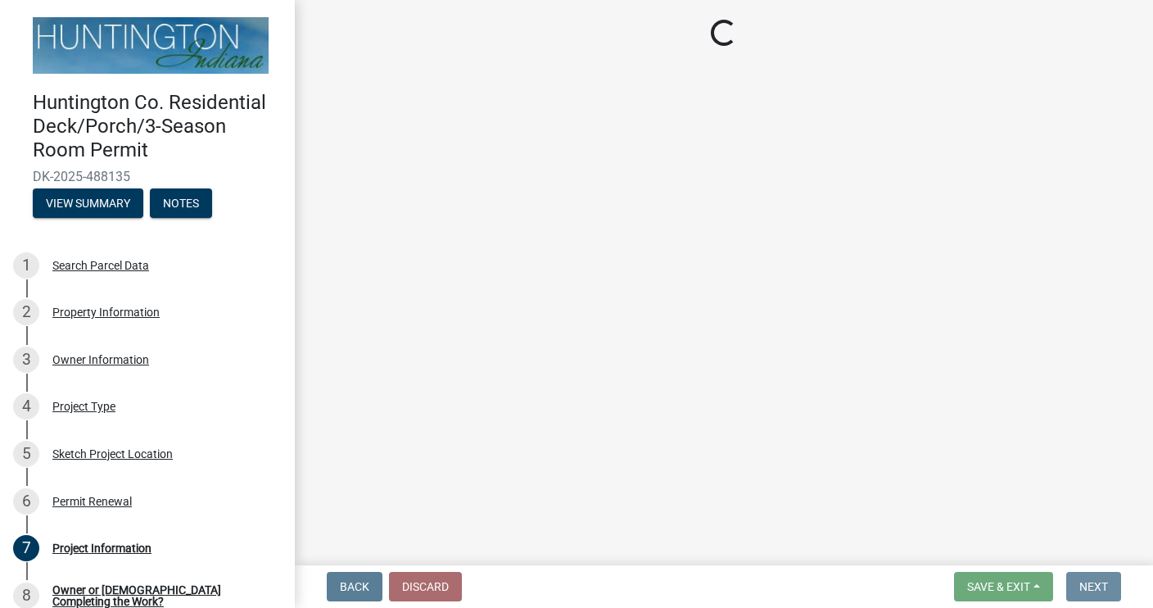
scroll to position [0, 0]
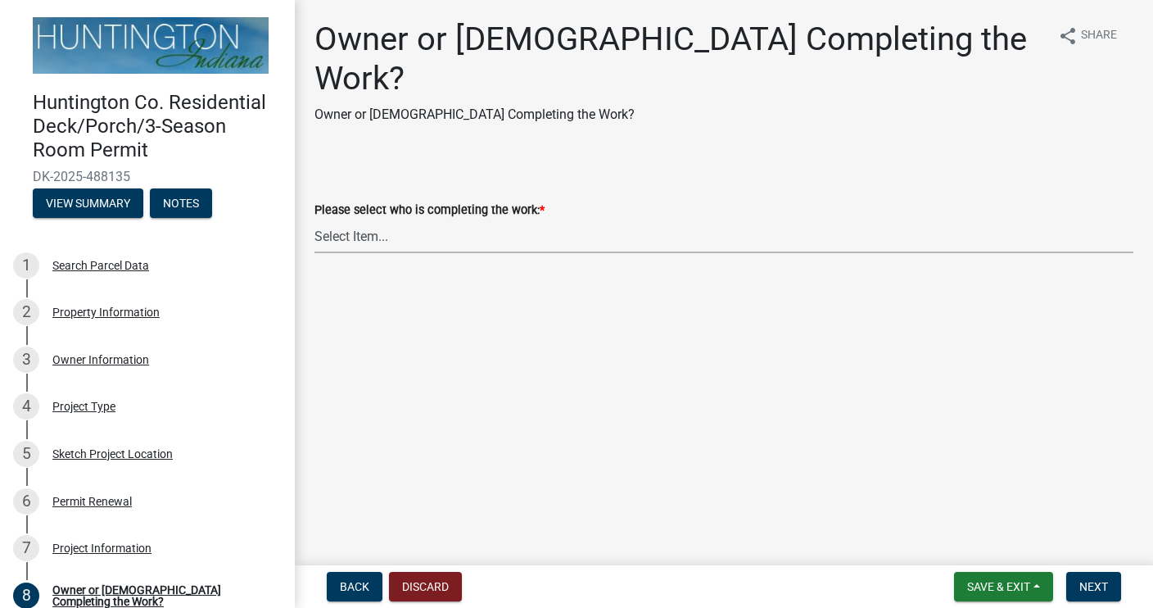
click at [388, 220] on select "Select Item... Owner Contractor" at bounding box center [724, 237] width 819 height 34
click at [315, 220] on select "Select Item... Owner Contractor" at bounding box center [724, 237] width 819 height 34
select select "1f935bf6-95f2-4274-836d-939ffca8e77c"
click at [1094, 588] on span "Next" at bounding box center [1094, 586] width 29 height 13
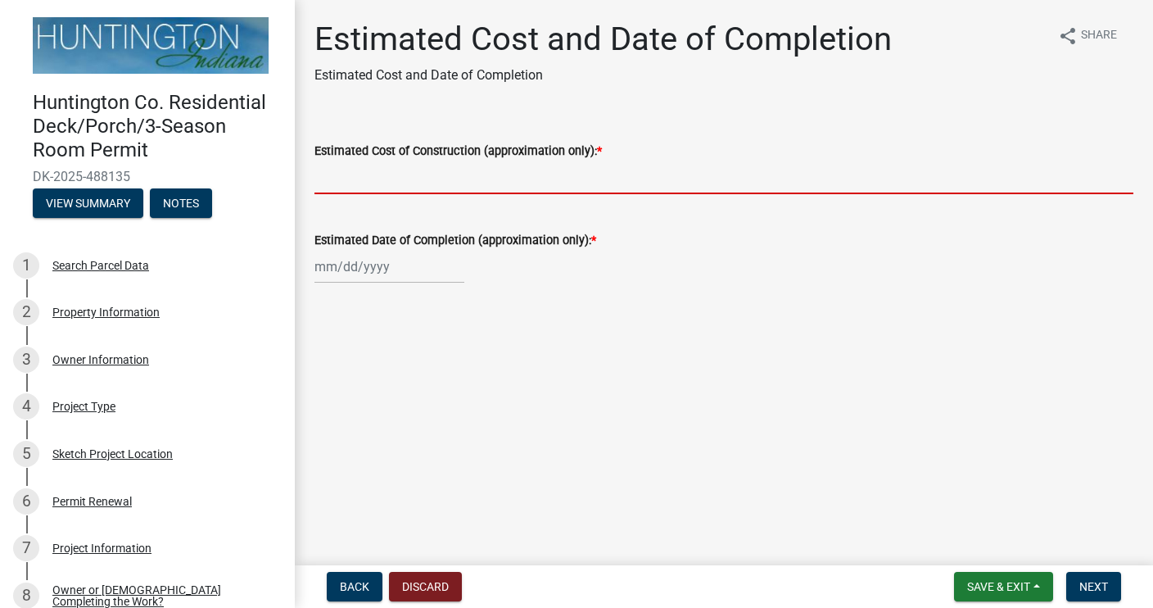
click at [358, 181] on input "Estimated Cost of Construction (approximation only): *" at bounding box center [724, 178] width 819 height 34
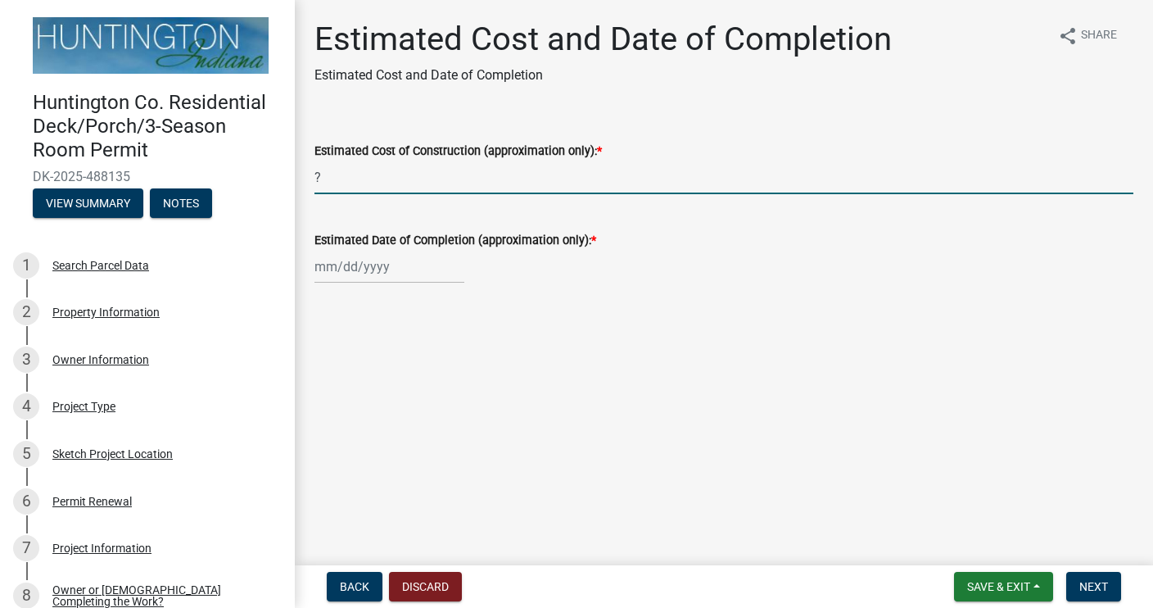
type input "?"
click at [335, 269] on div at bounding box center [390, 267] width 150 height 34
select select "10"
select select "2025"
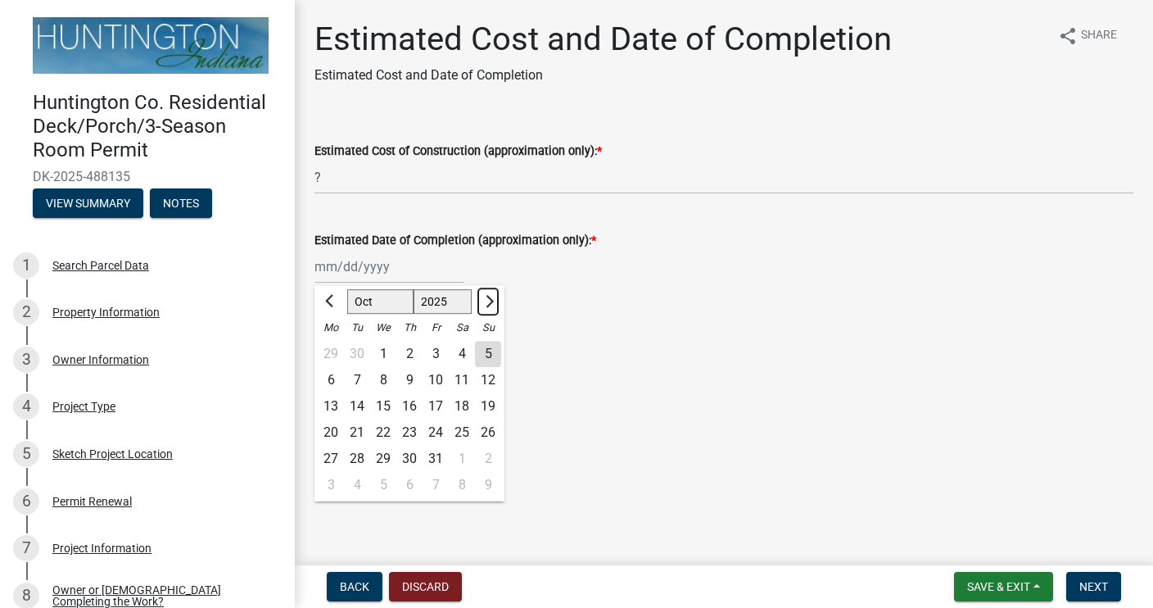
click at [489, 301] on span "Next month" at bounding box center [488, 301] width 12 height 12
click at [325, 300] on span "Previous month" at bounding box center [331, 301] width 12 height 12
select select "10"
click at [334, 269] on input "Estimated Date of Completion (approximation only): *" at bounding box center [390, 267] width 150 height 34
type input "12/2026"
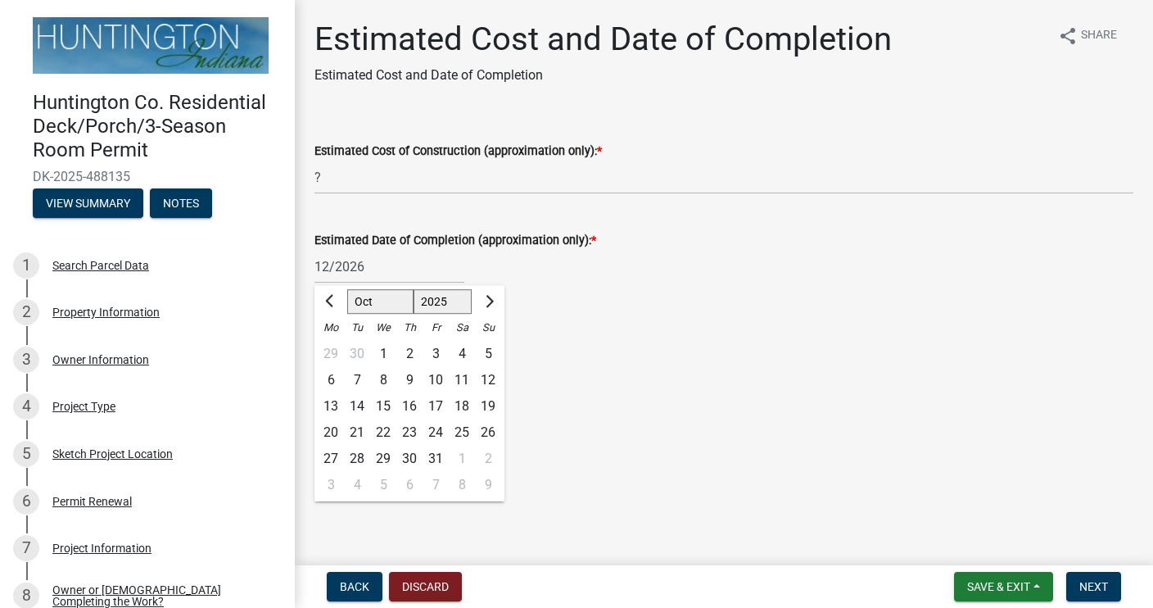
click at [634, 337] on main "Estimated Cost and Date of Completion Estimated Cost and Date of Completion sha…" at bounding box center [724, 279] width 858 height 559
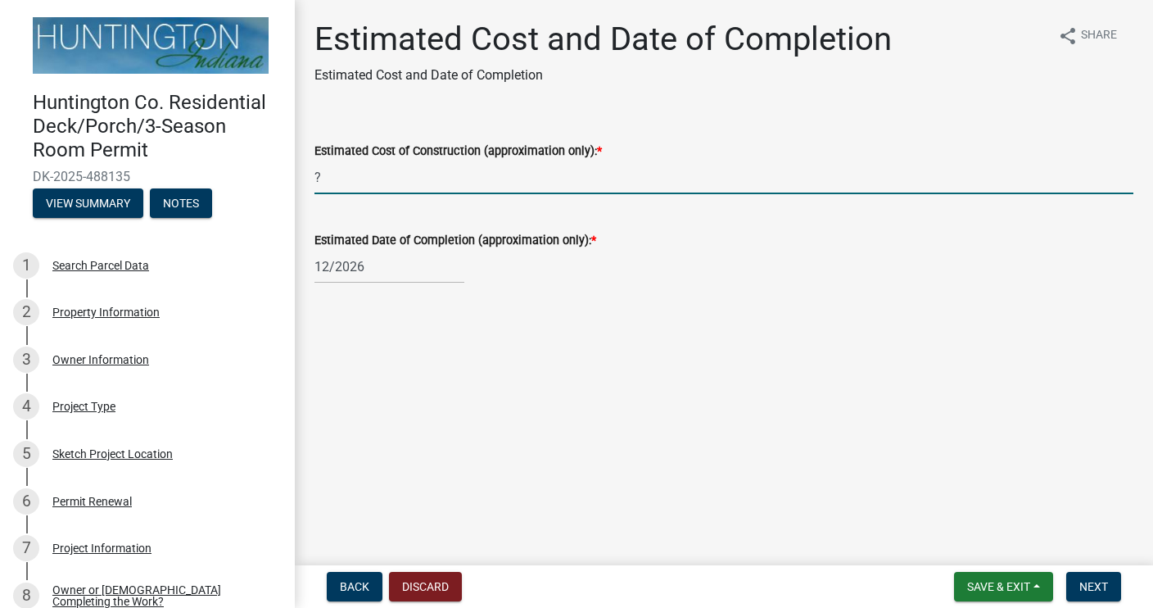
click at [333, 176] on input "?" at bounding box center [724, 178] width 819 height 34
type input "15,000"
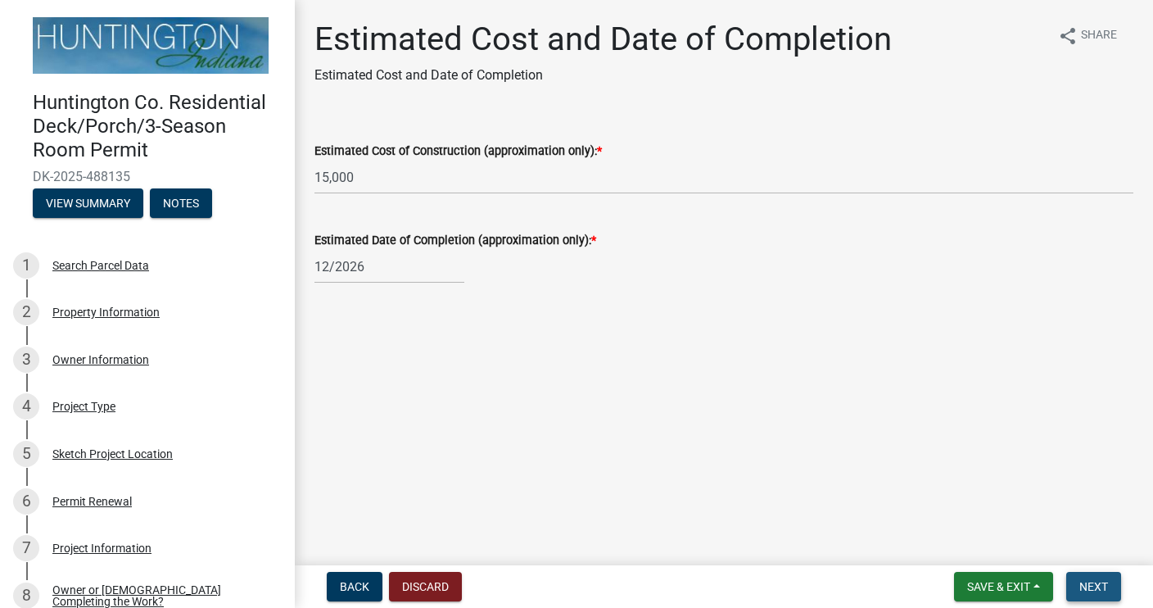
click at [1093, 580] on span "Next" at bounding box center [1094, 586] width 29 height 13
select select "10"
select select "2025"
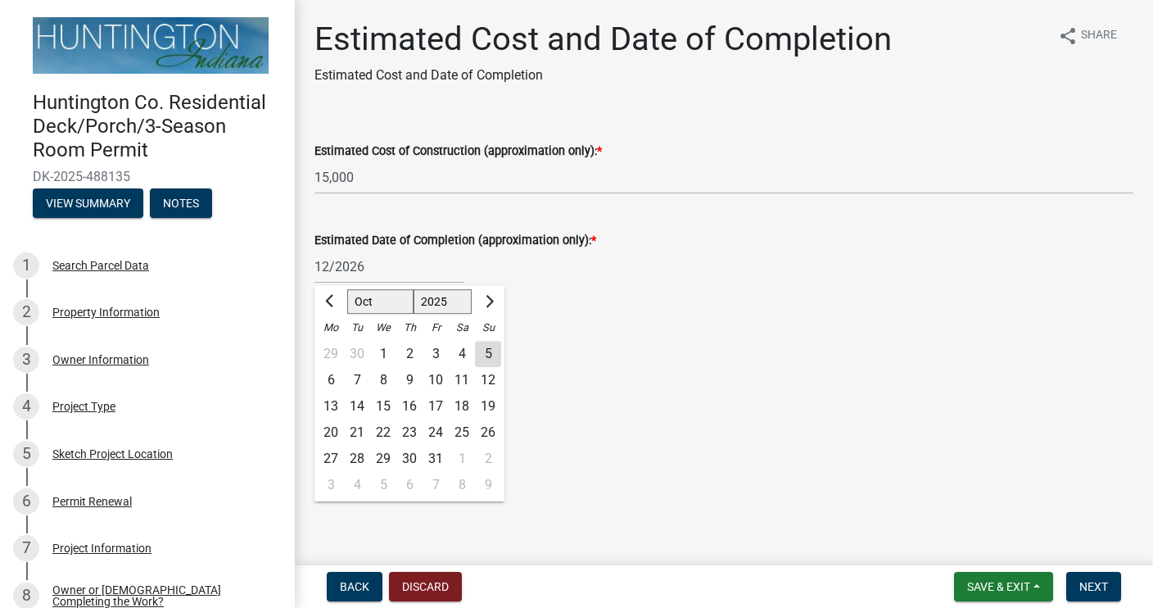
click at [334, 267] on div "12/2026 Jan Feb Mar Apr May Jun [DATE] Aug Sep Oct Nov [DATE] 1526 1527 1528 15…" at bounding box center [390, 267] width 150 height 34
click at [334, 267] on input "12/2026" at bounding box center [390, 267] width 150 height 34
type input "[DATE]"
click at [1107, 587] on button "Next" at bounding box center [1094, 586] width 55 height 29
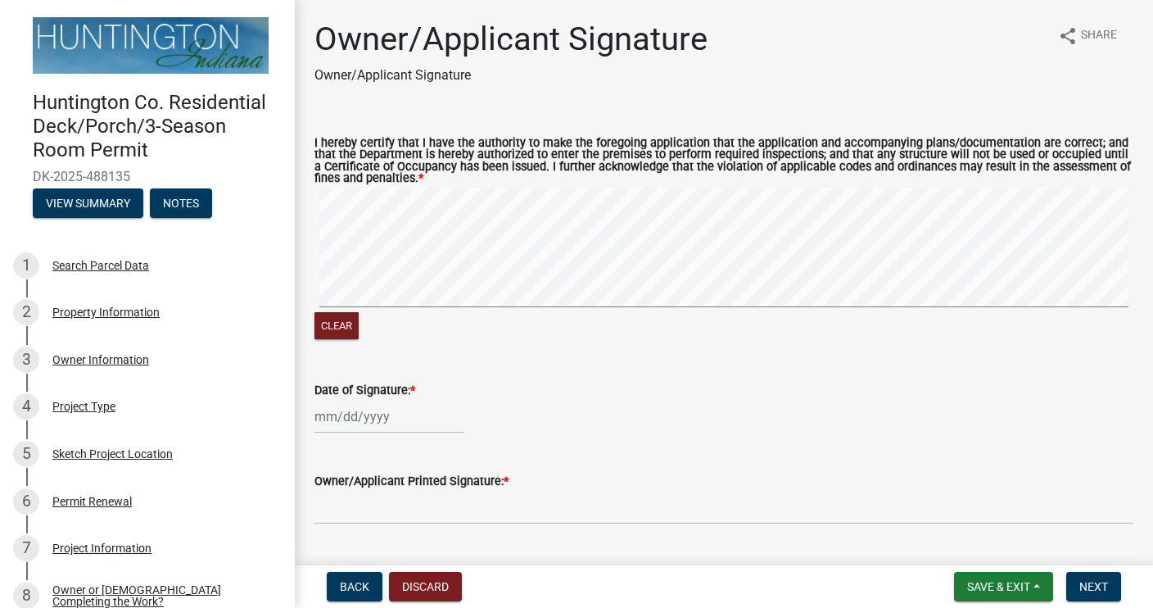
select select "10"
select select "2025"
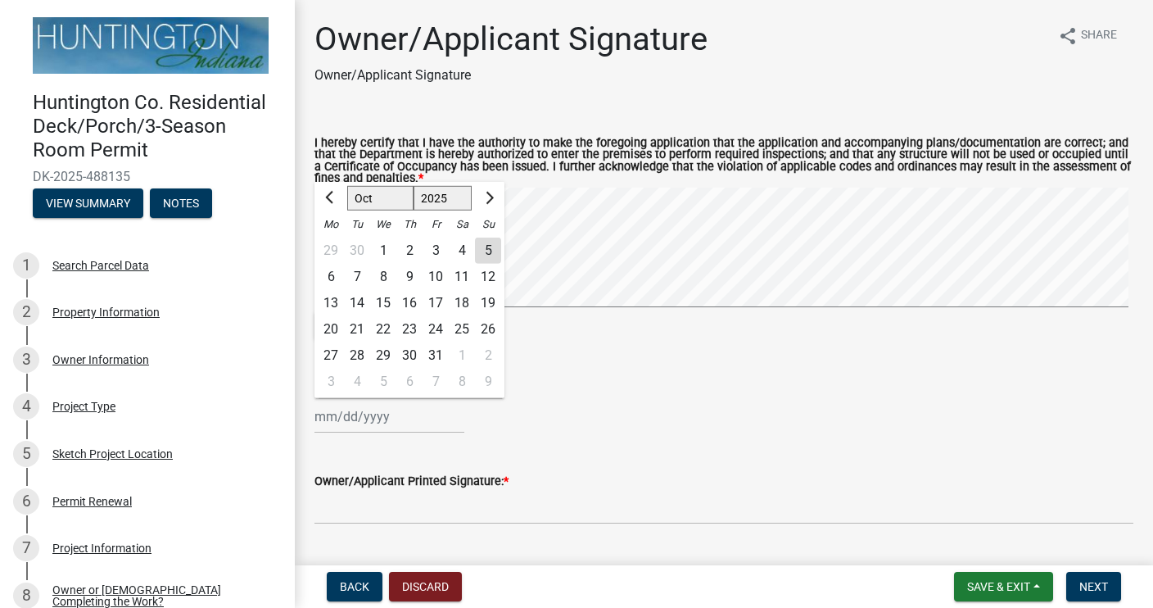
click at [333, 418] on div "[PERSON_NAME] Feb Mar Apr [PERSON_NAME][DATE] Oct Nov [DATE] 1526 1527 1528 152…" at bounding box center [390, 417] width 150 height 34
click at [370, 203] on select "Jan Feb Mar Apr May Jun [DATE] Aug Sep Oct Nov Dec" at bounding box center [380, 198] width 66 height 25
click at [347, 186] on select "Jan Feb Mar Apr May Jun [DATE] Aug Sep Oct Nov Dec" at bounding box center [380, 198] width 66 height 25
click at [403, 354] on div "30" at bounding box center [409, 355] width 26 height 26
type input "[DATE]"
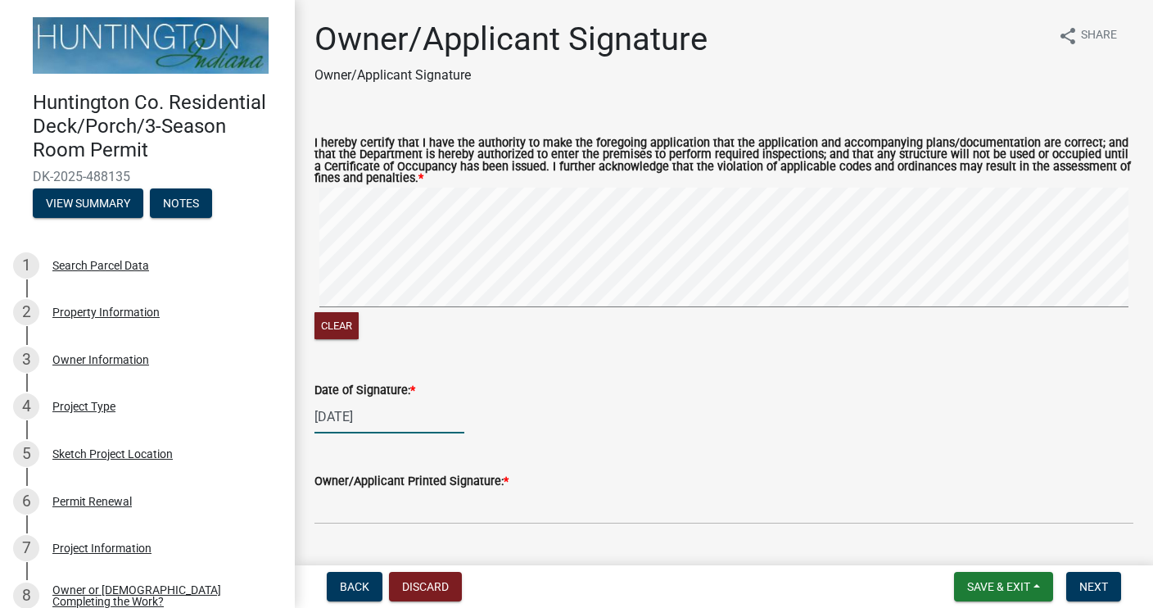
click at [351, 416] on div "[DATE]" at bounding box center [390, 417] width 150 height 34
select select "10"
select select "2025"
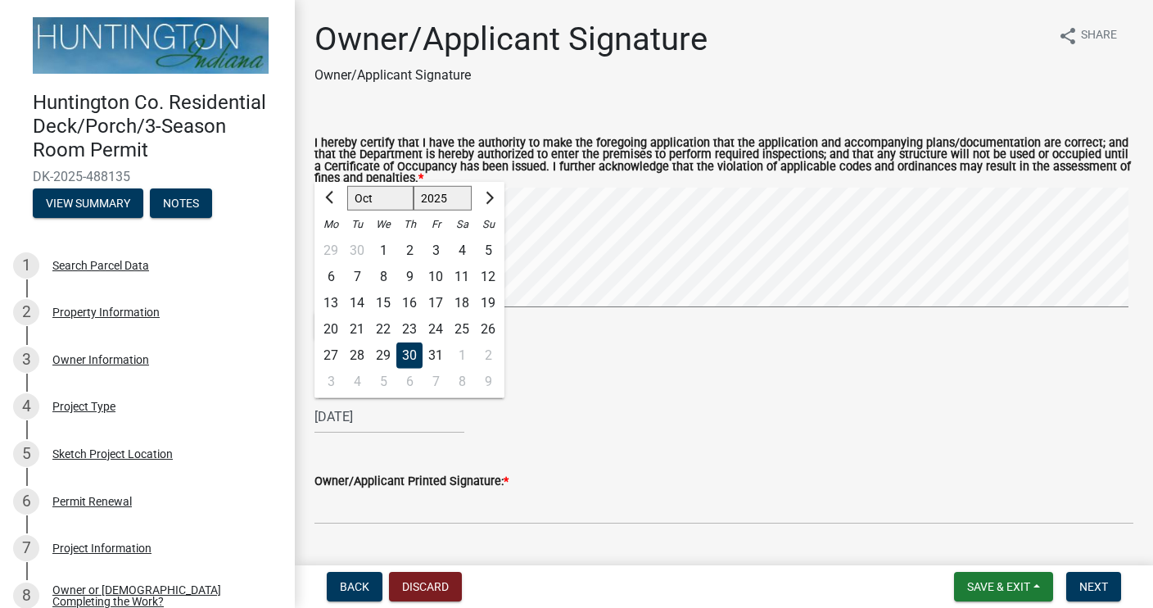
click at [332, 275] on div "6" at bounding box center [331, 277] width 26 height 26
type input "[DATE]"
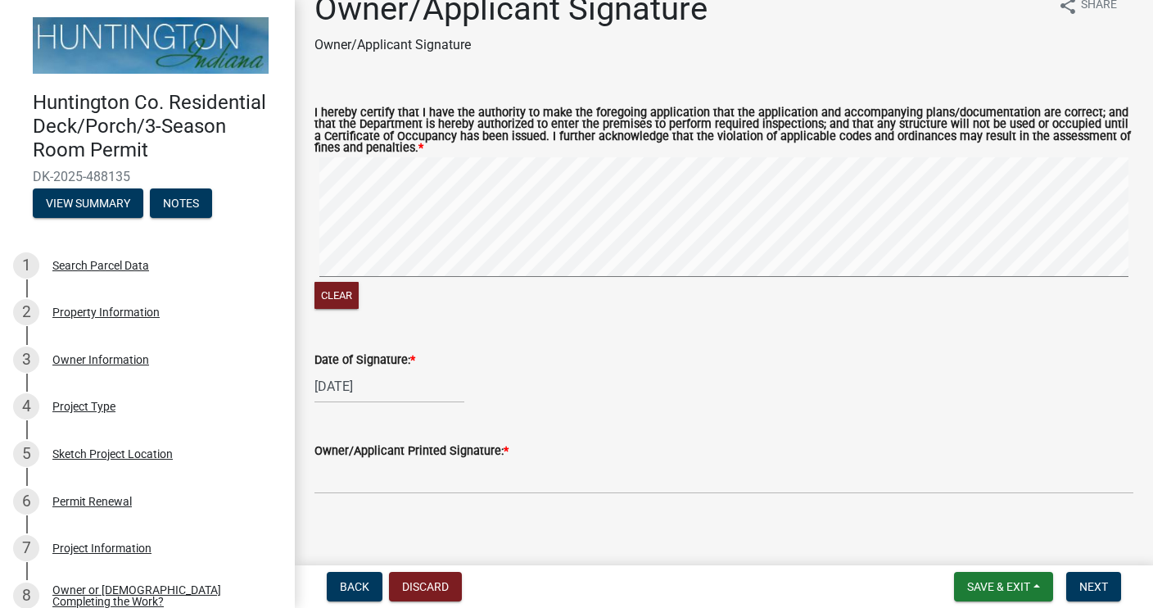
scroll to position [43, 0]
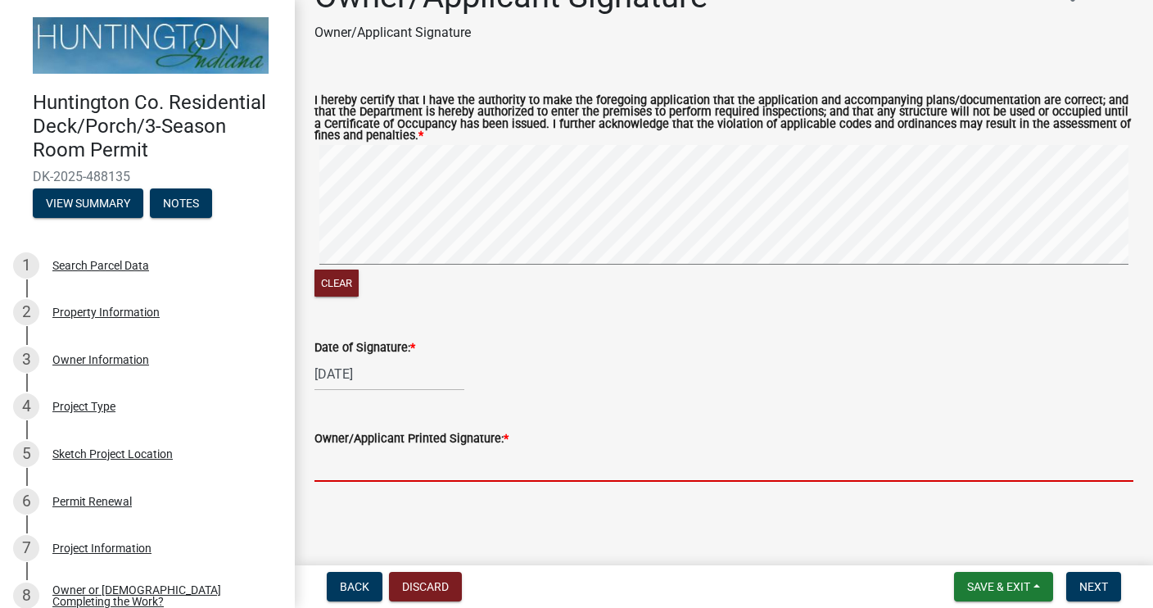
click at [326, 460] on input "Owner/Applicant Printed Signature: *" at bounding box center [724, 465] width 819 height 34
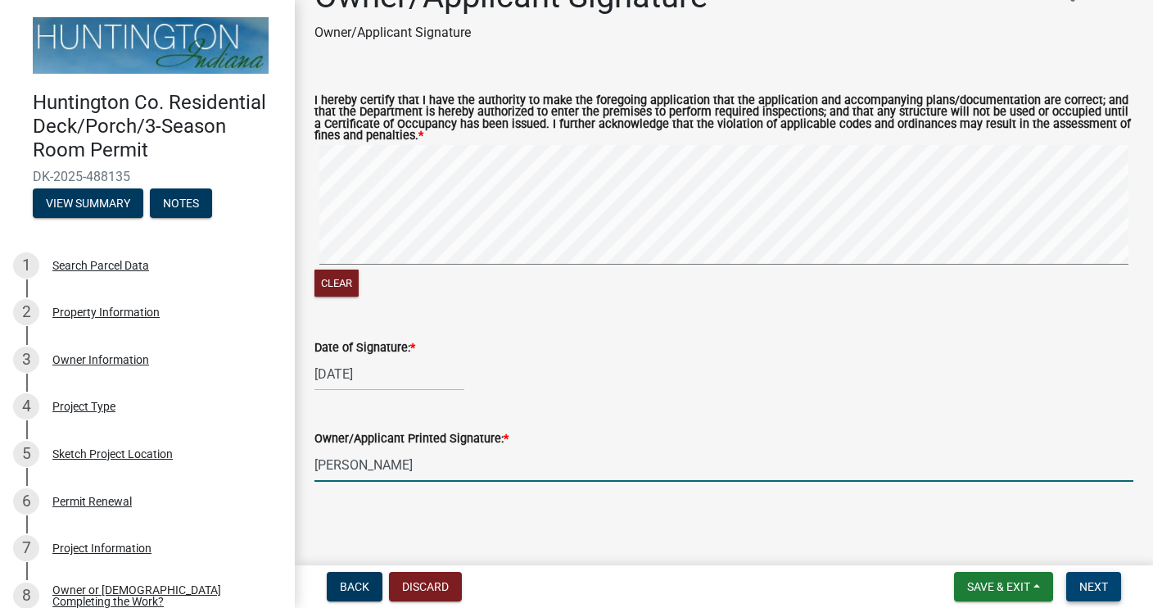
type input "[PERSON_NAME]"
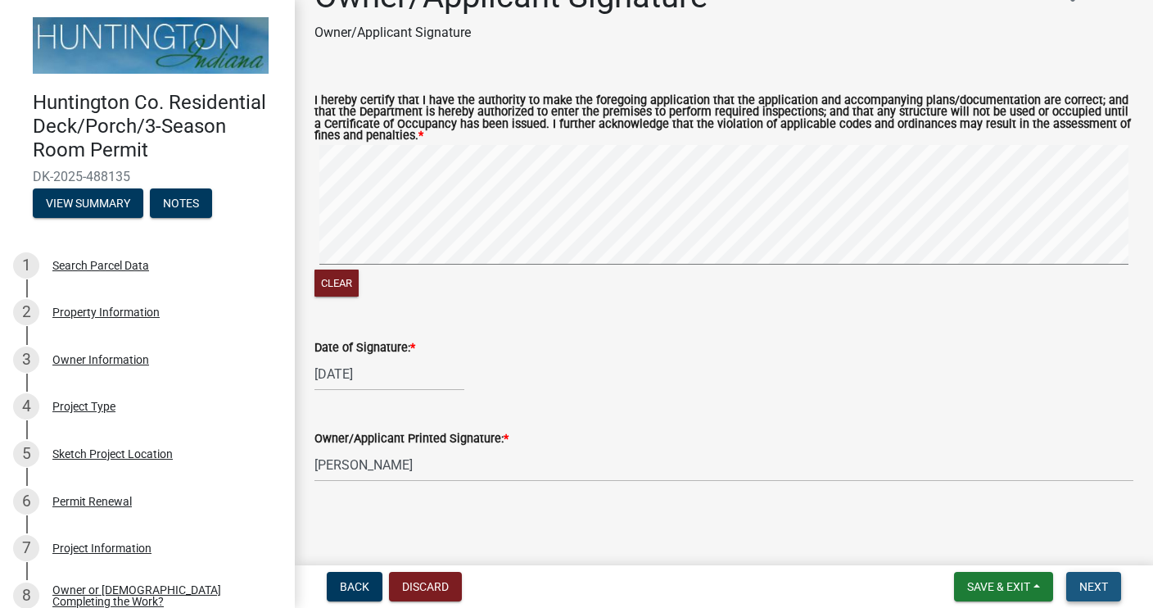
click at [1091, 595] on button "Next" at bounding box center [1094, 586] width 55 height 29
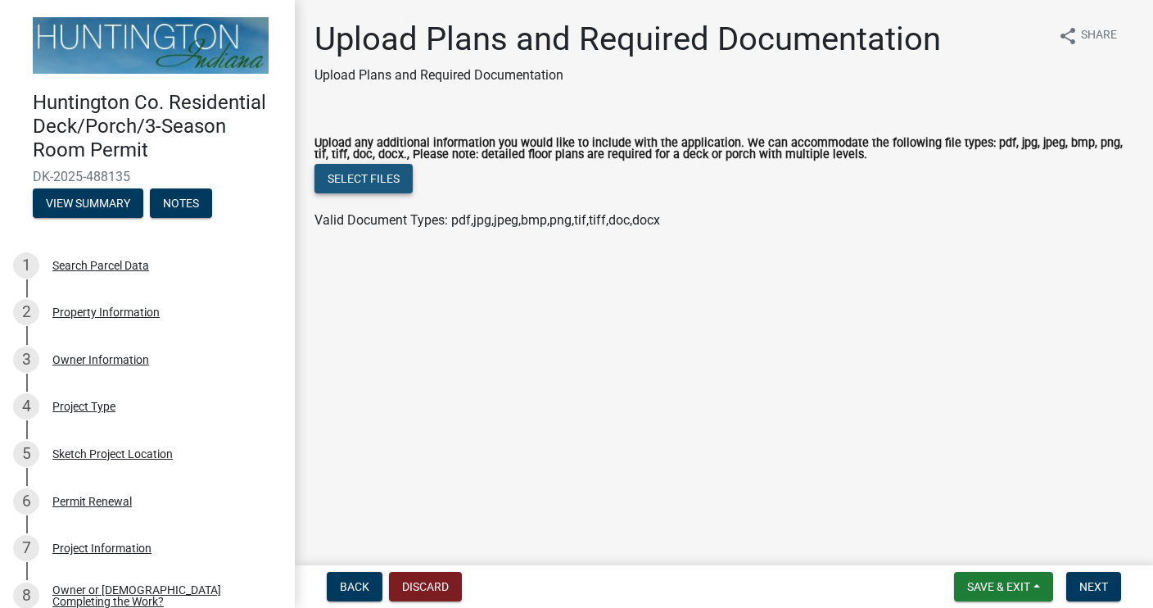
click at [368, 177] on button "Select files" at bounding box center [364, 178] width 98 height 29
click at [1098, 588] on span "Next" at bounding box center [1094, 586] width 29 height 13
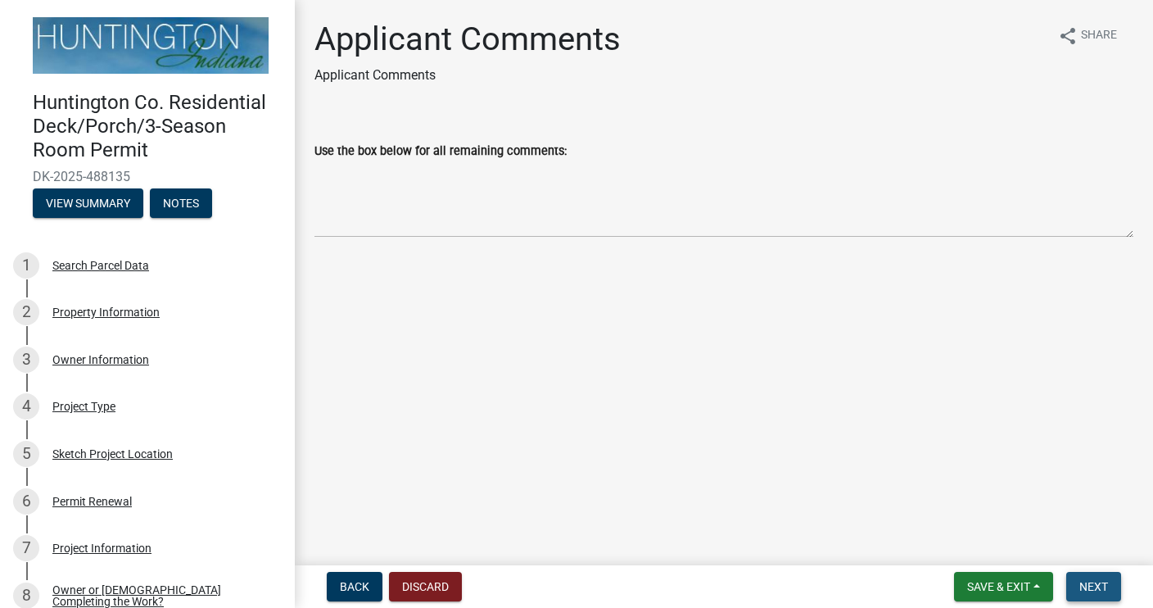
click at [1098, 588] on span "Next" at bounding box center [1094, 586] width 29 height 13
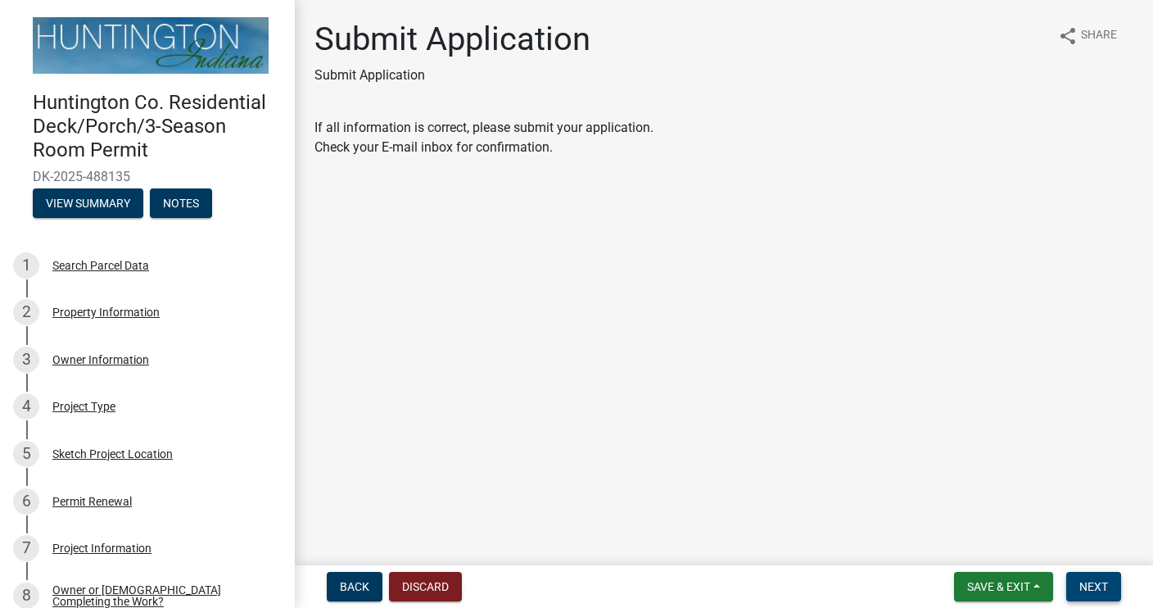
click at [1098, 588] on span "Next" at bounding box center [1094, 586] width 29 height 13
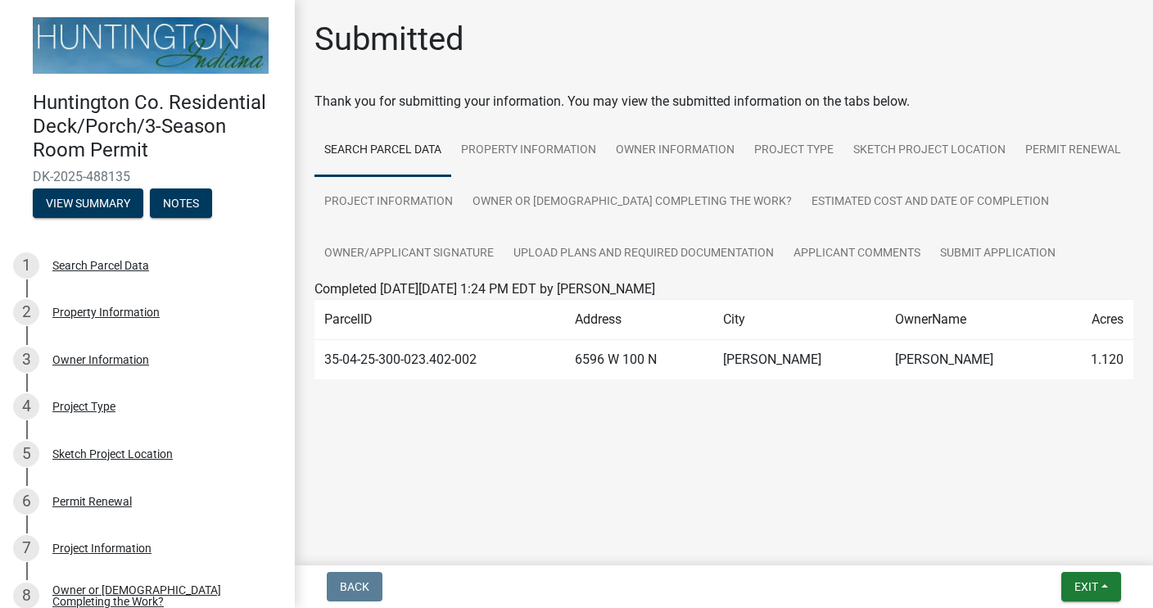
click at [1058, 481] on main "Submitted Thank you for submitting your information. You may view the submitted…" at bounding box center [724, 279] width 858 height 559
click at [1080, 584] on span "Exit" at bounding box center [1087, 586] width 24 height 13
click at [1029, 540] on button "Save & Exit" at bounding box center [1056, 543] width 131 height 39
